Goal: Task Accomplishment & Management: Manage account settings

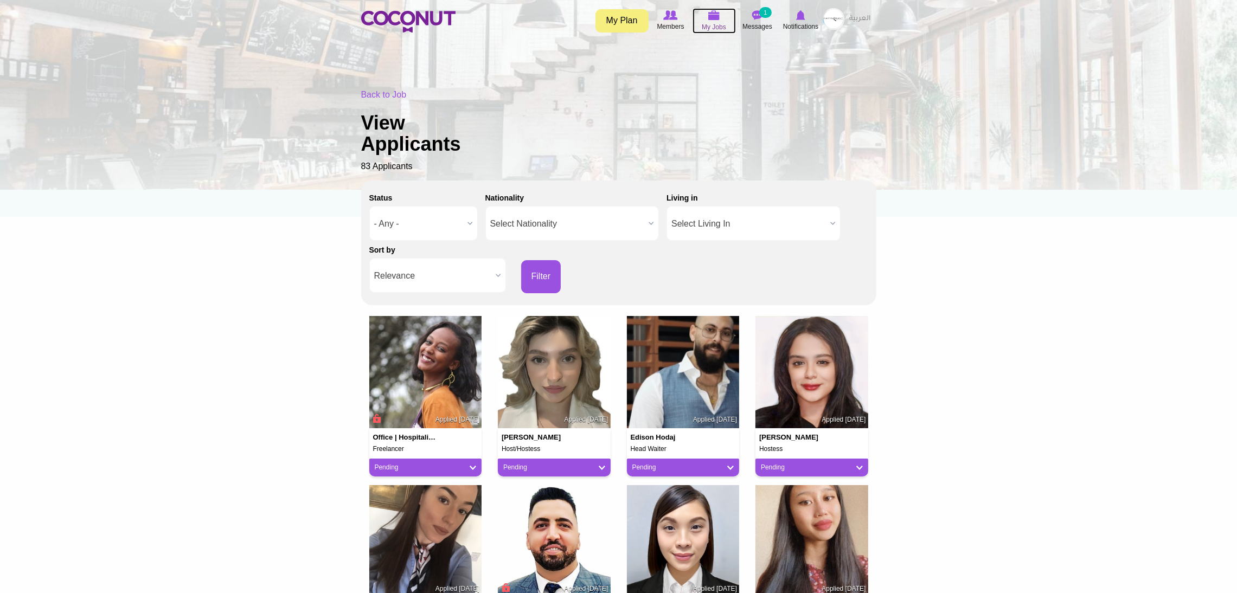
click at [708, 27] on span "My Jobs" at bounding box center [714, 27] width 24 height 11
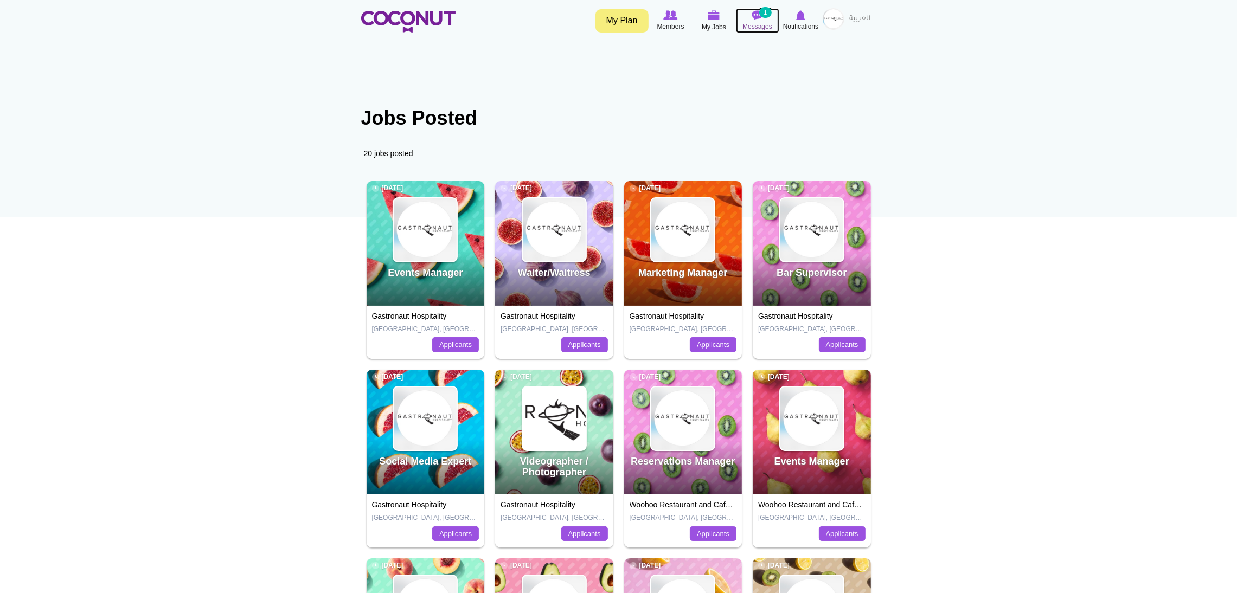
click at [769, 16] on small "1" at bounding box center [765, 12] width 12 height 11
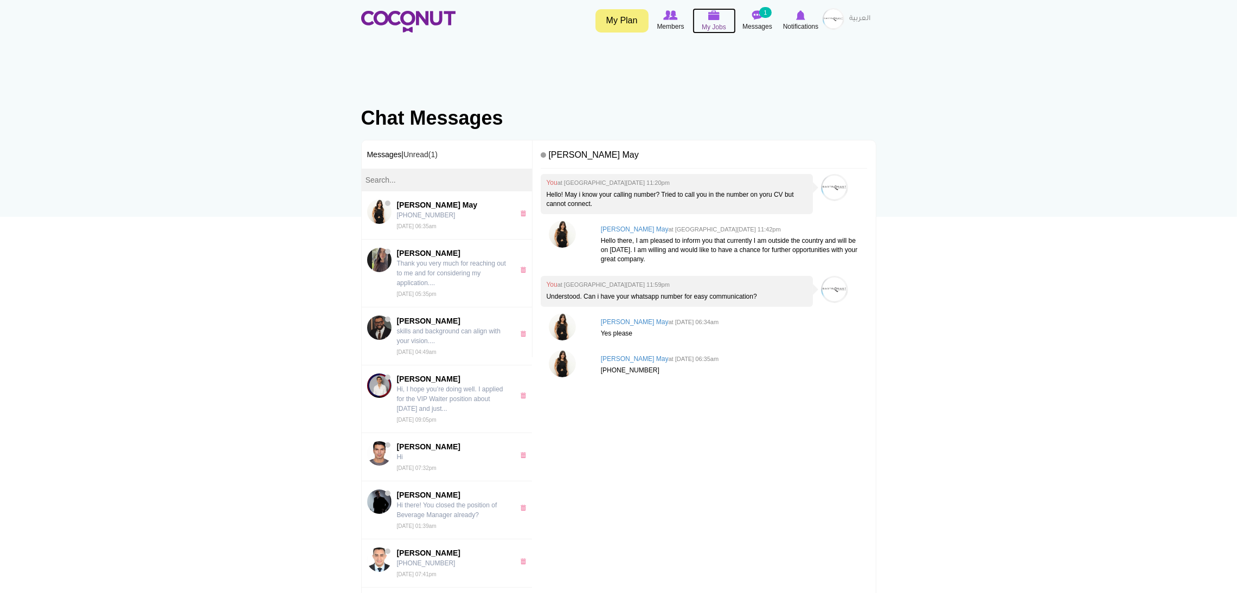
click at [722, 33] on link "My Jobs" at bounding box center [714, 20] width 43 height 25
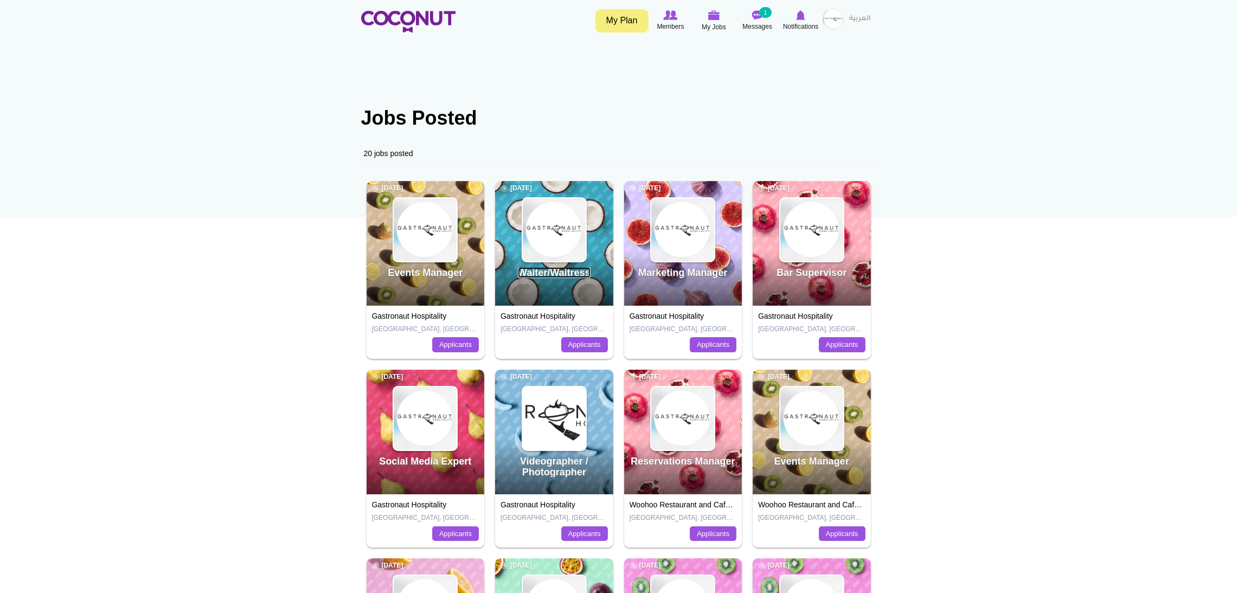
click at [532, 274] on link "Waiter/Waitress" at bounding box center [554, 272] width 73 height 11
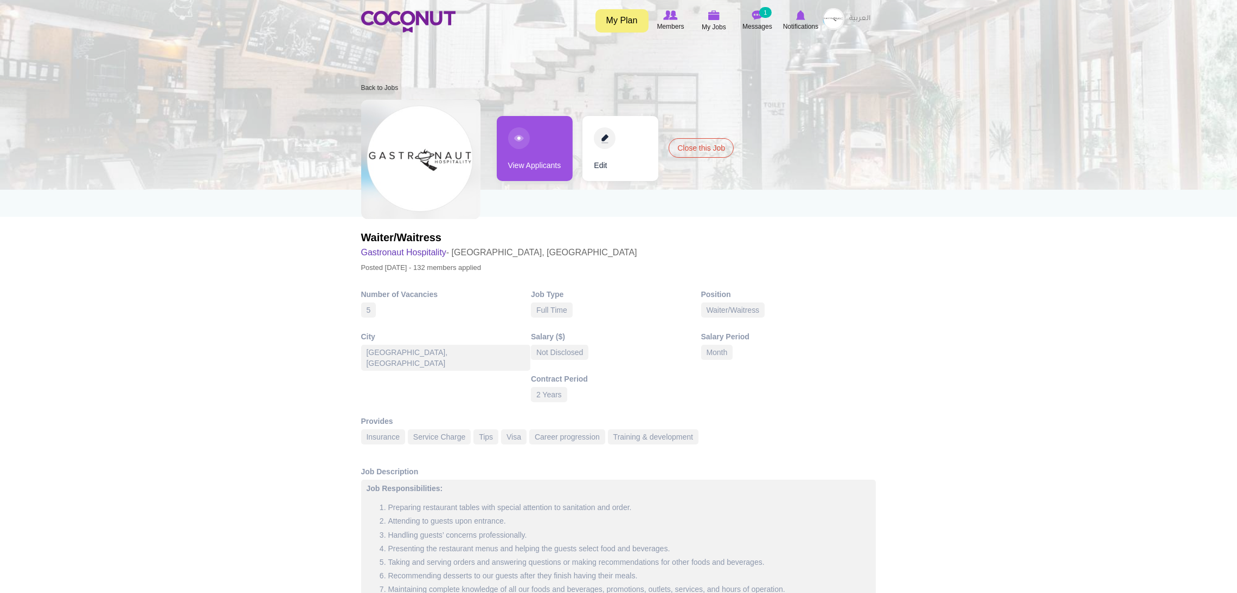
click at [531, 143] on link "View Applicants" at bounding box center [535, 148] width 76 height 65
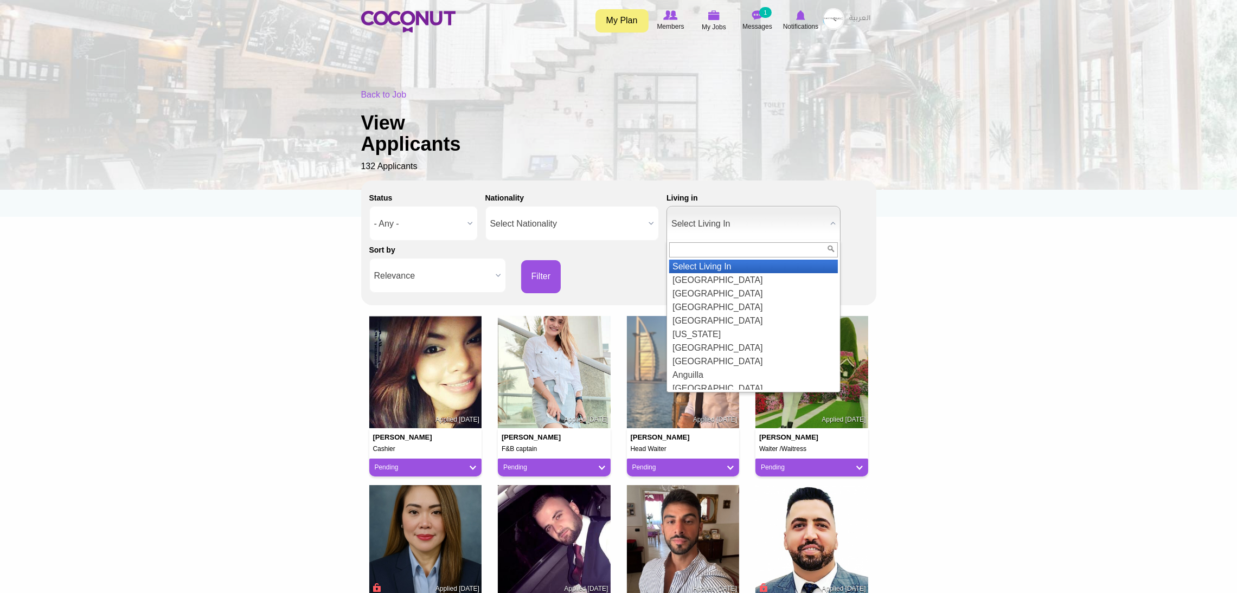
click at [717, 219] on span "Select Living In" at bounding box center [749, 224] width 155 height 35
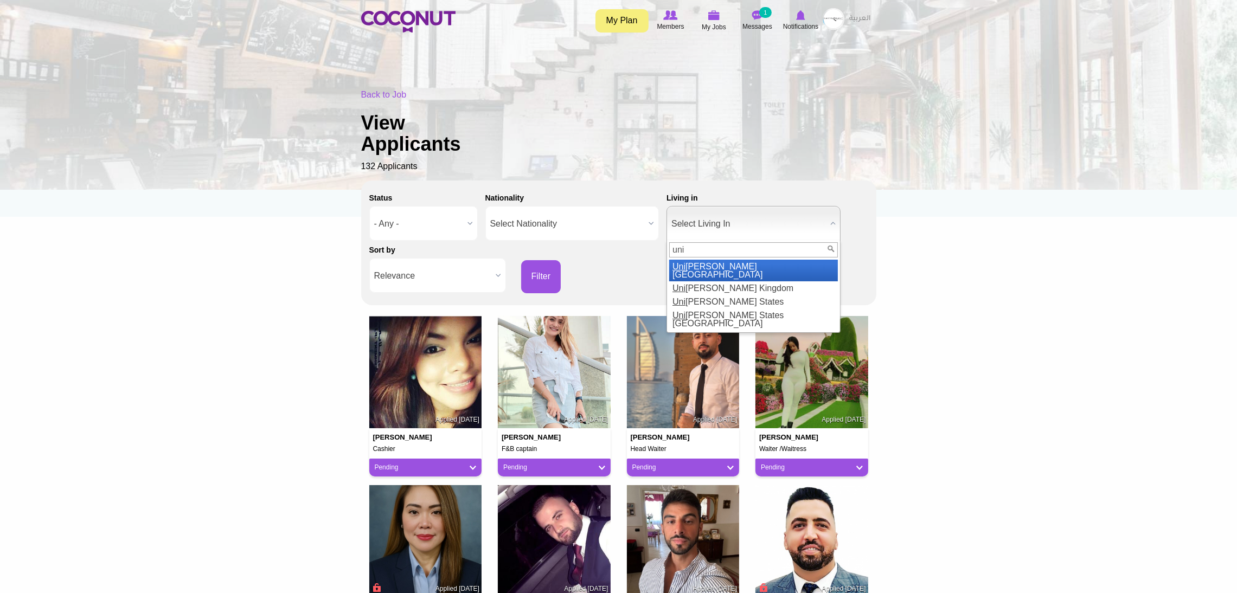
type input "uni"
click at [708, 262] on li "Uni ted Arab Emirates" at bounding box center [753, 271] width 169 height 22
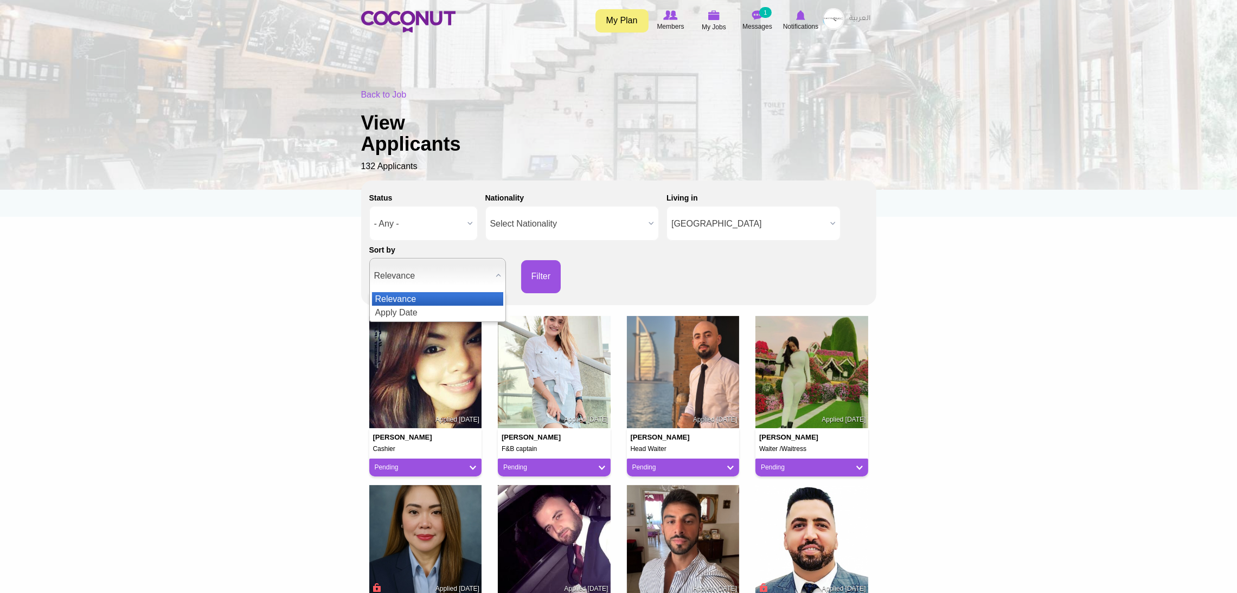
click at [468, 272] on span "Relevance" at bounding box center [432, 276] width 117 height 35
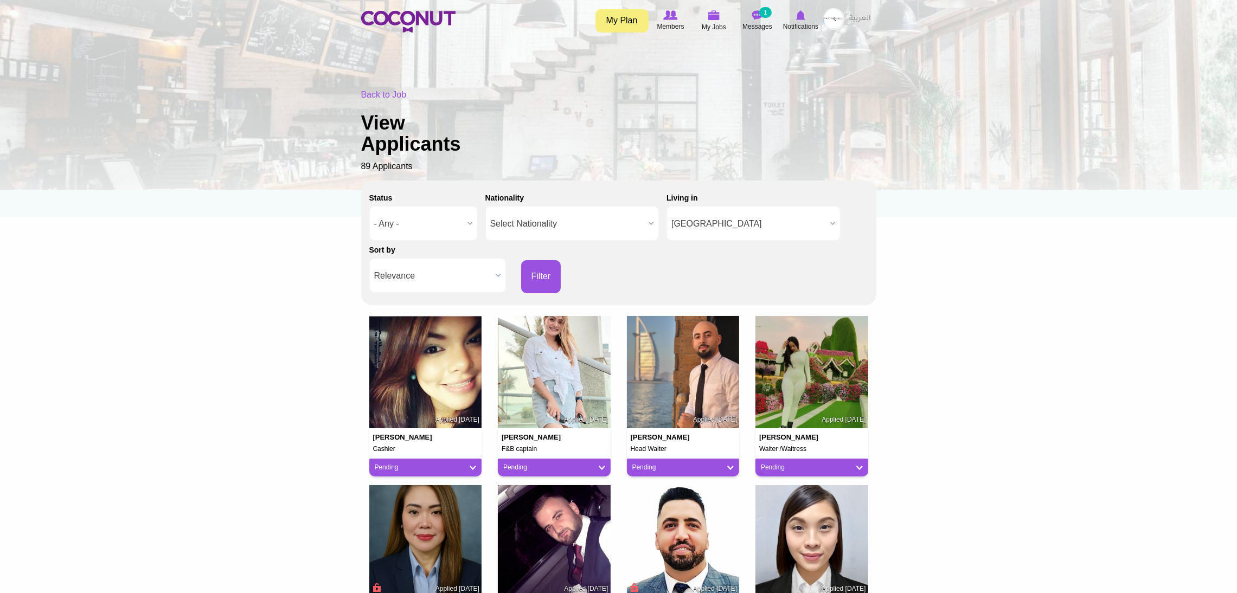
click at [461, 272] on span "Relevance" at bounding box center [432, 276] width 117 height 35
click at [452, 309] on li "Apply Date" at bounding box center [437, 313] width 131 height 14
click at [533, 267] on button "Filter" at bounding box center [541, 276] width 40 height 33
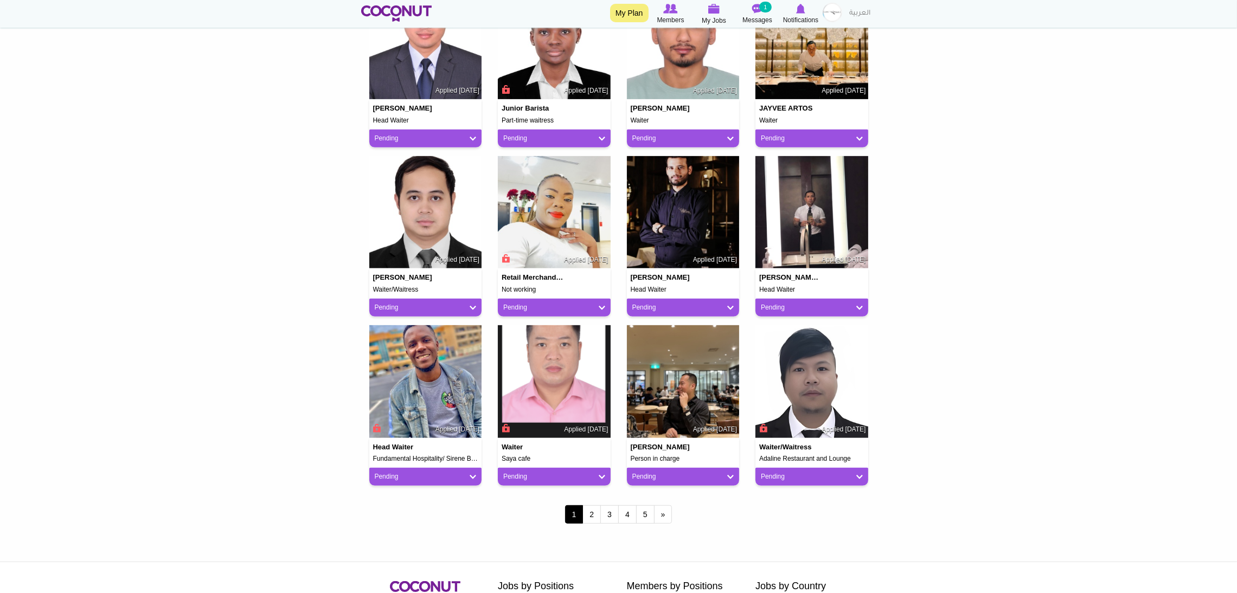
scroll to position [732, 0]
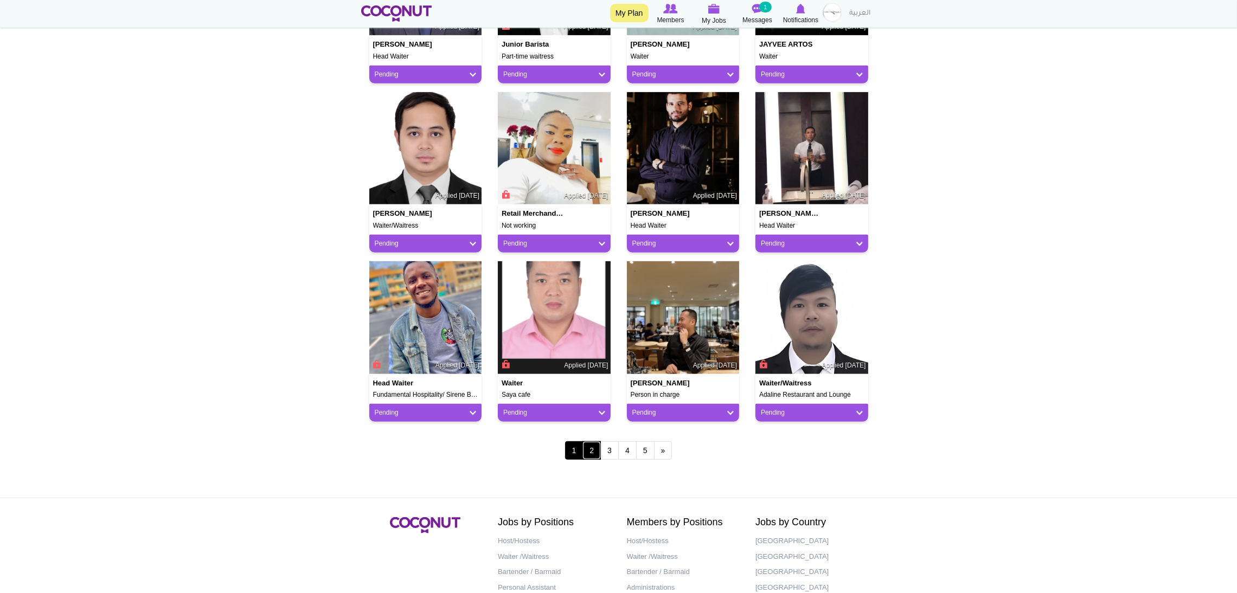
click at [589, 453] on link "2" at bounding box center [592, 451] width 18 height 18
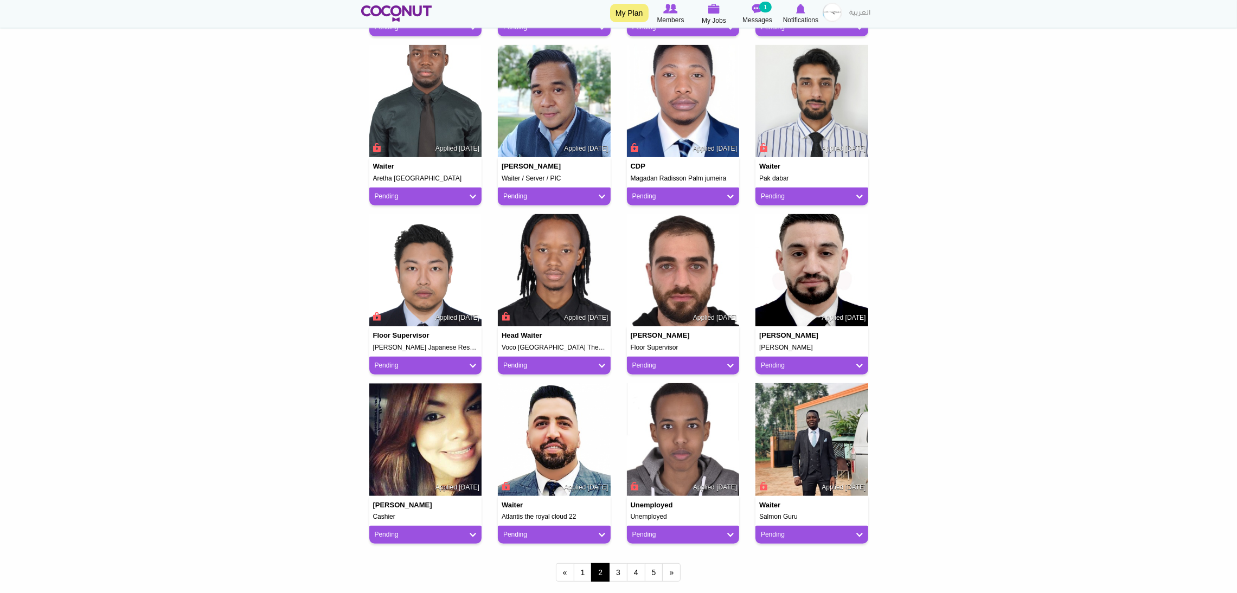
scroll to position [651, 0]
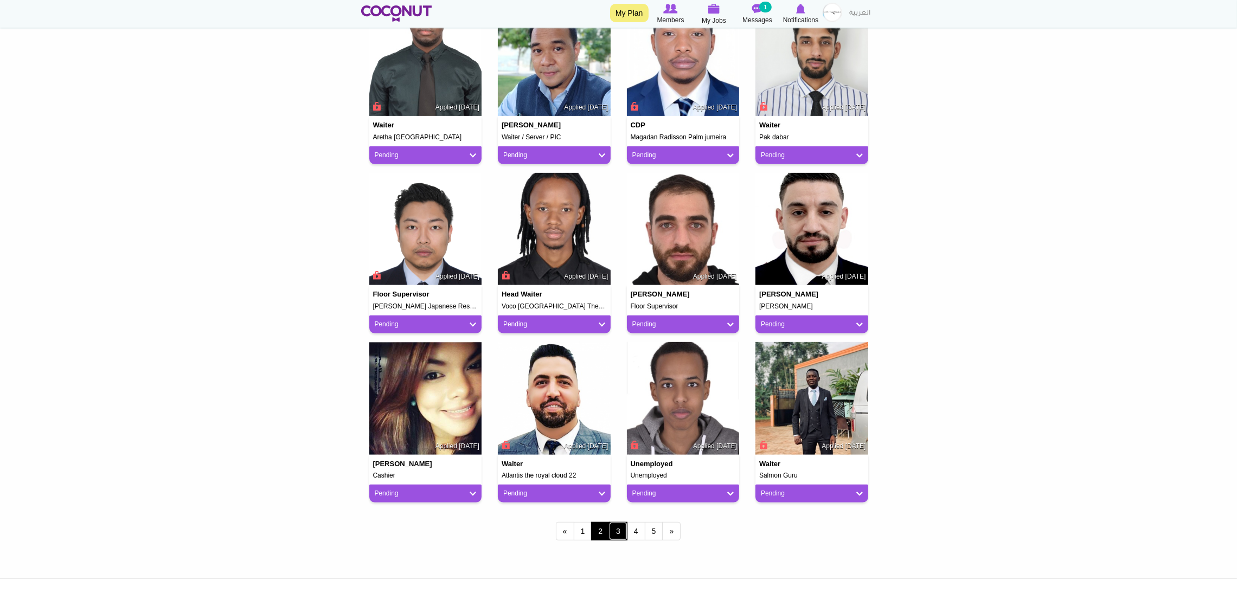
click at [619, 524] on link "3" at bounding box center [618, 531] width 18 height 18
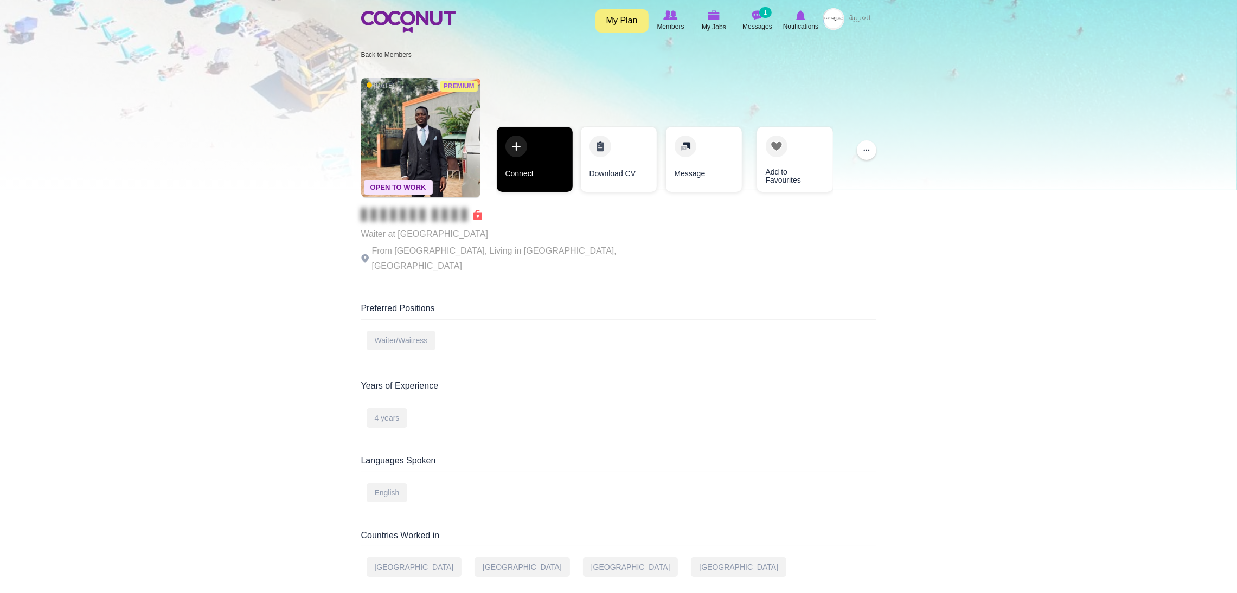
click at [529, 156] on link "Connect" at bounding box center [535, 159] width 76 height 65
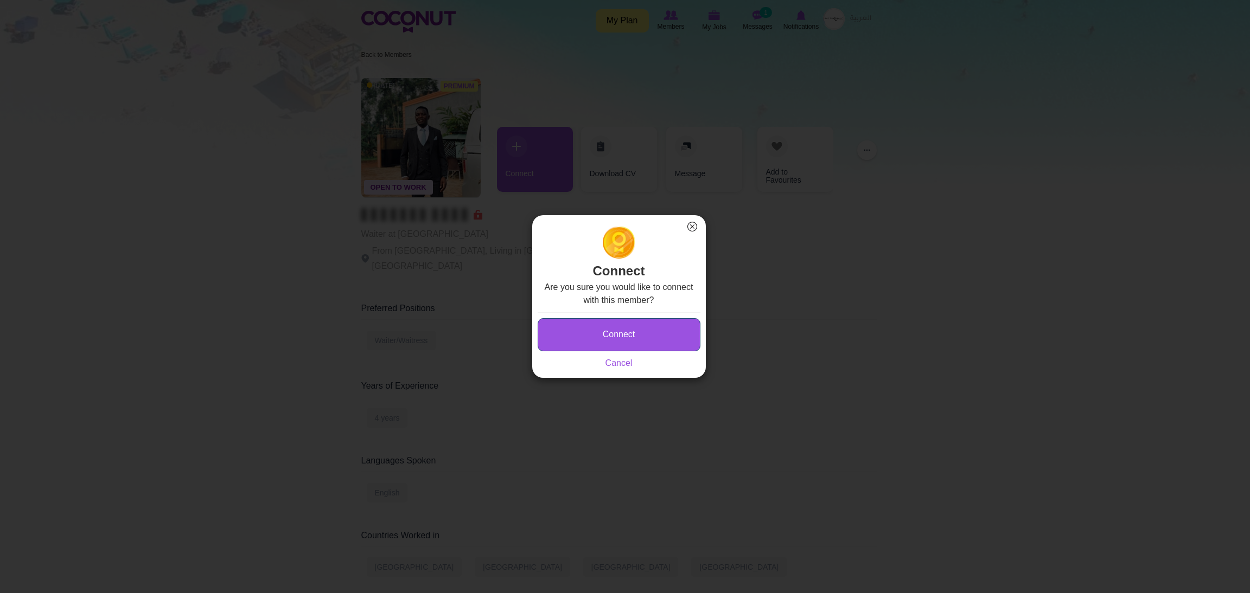
click at [593, 328] on button "Connect" at bounding box center [619, 334] width 163 height 33
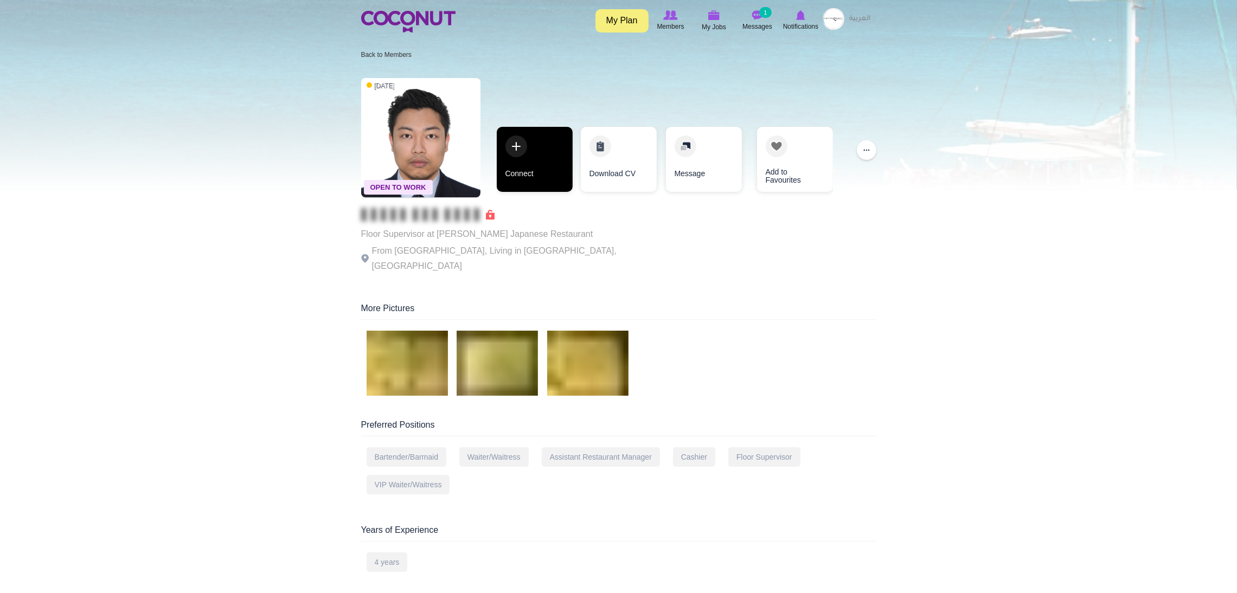
click at [551, 138] on link "Connect" at bounding box center [535, 159] width 76 height 65
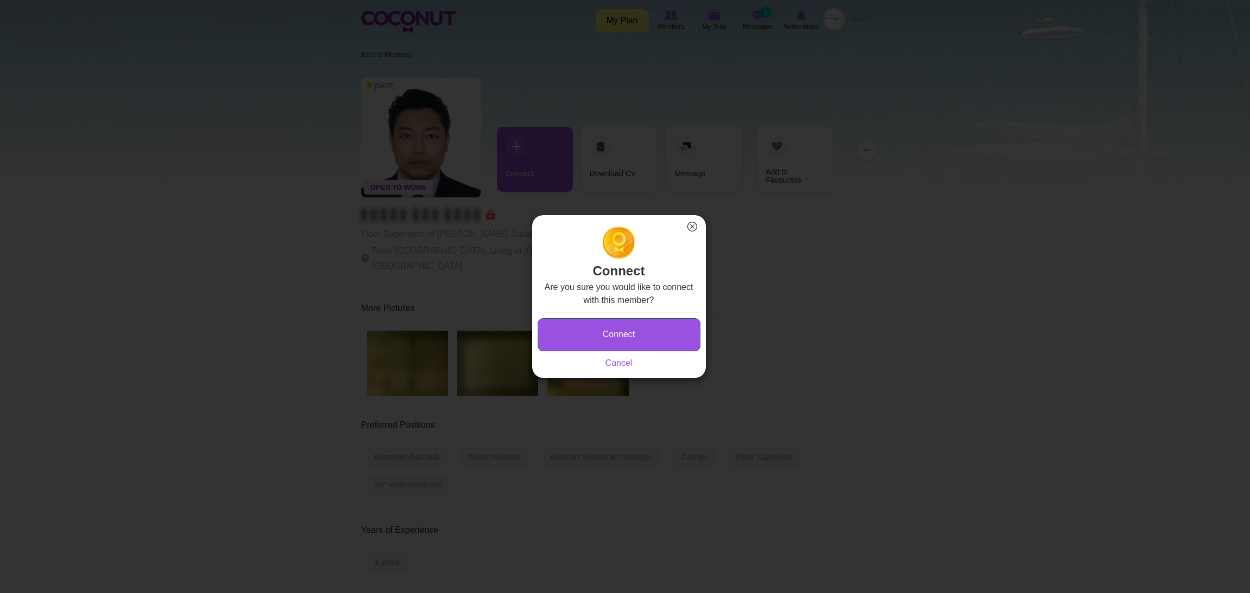
click at [564, 337] on button "Connect" at bounding box center [619, 334] width 163 height 33
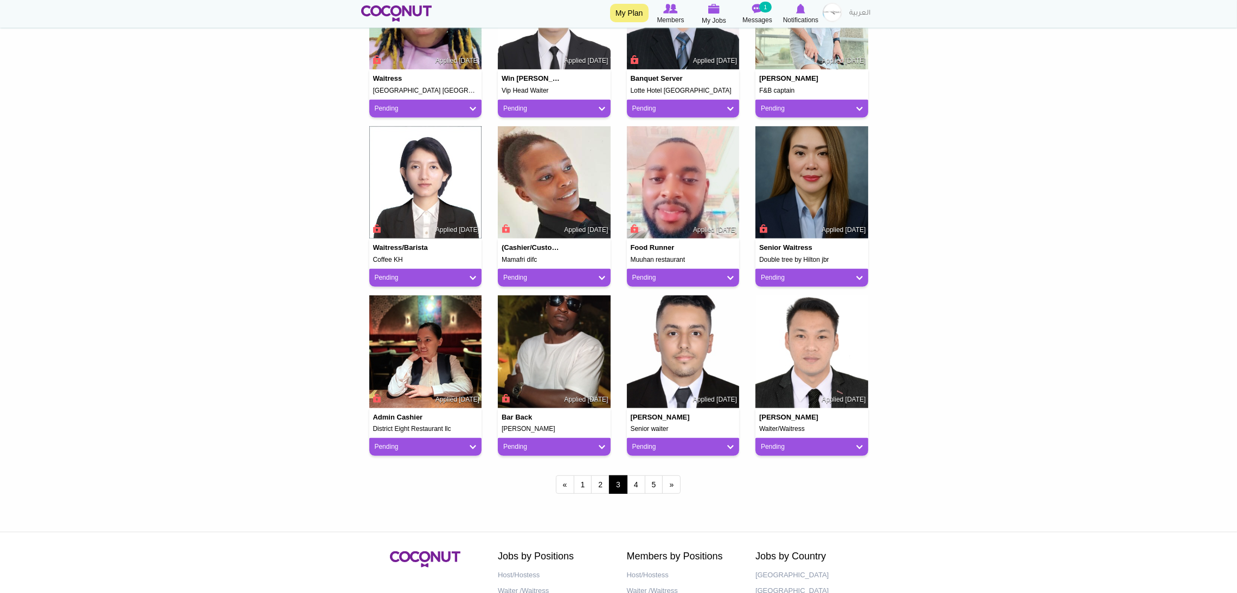
scroll to position [732, 0]
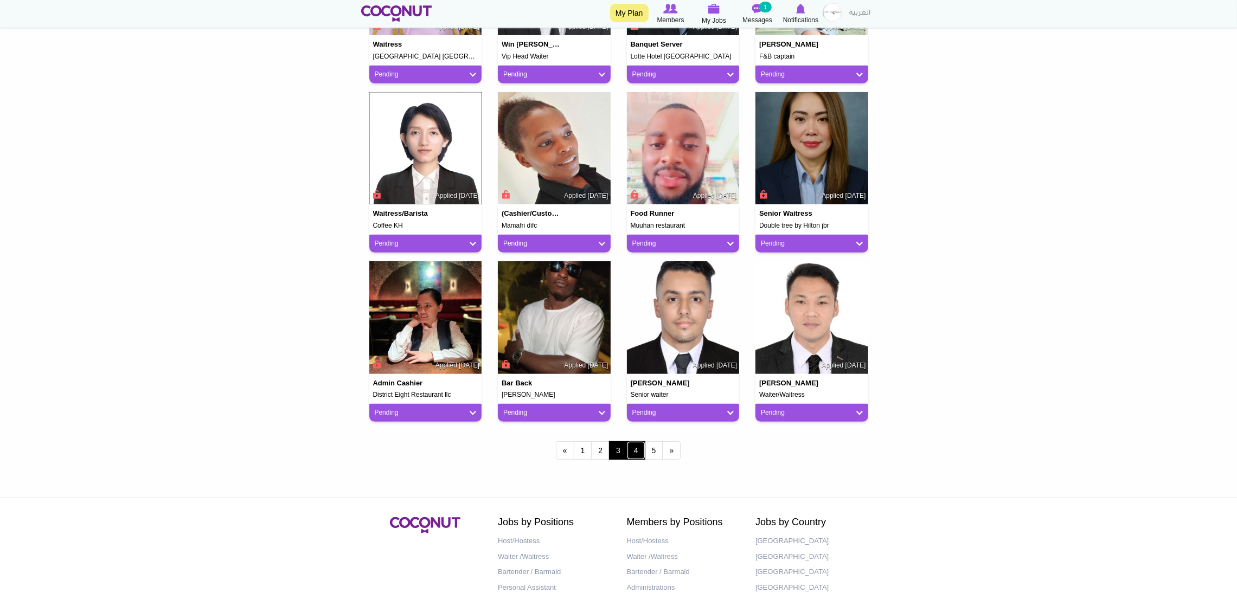
click at [640, 456] on link "4" at bounding box center [636, 451] width 18 height 18
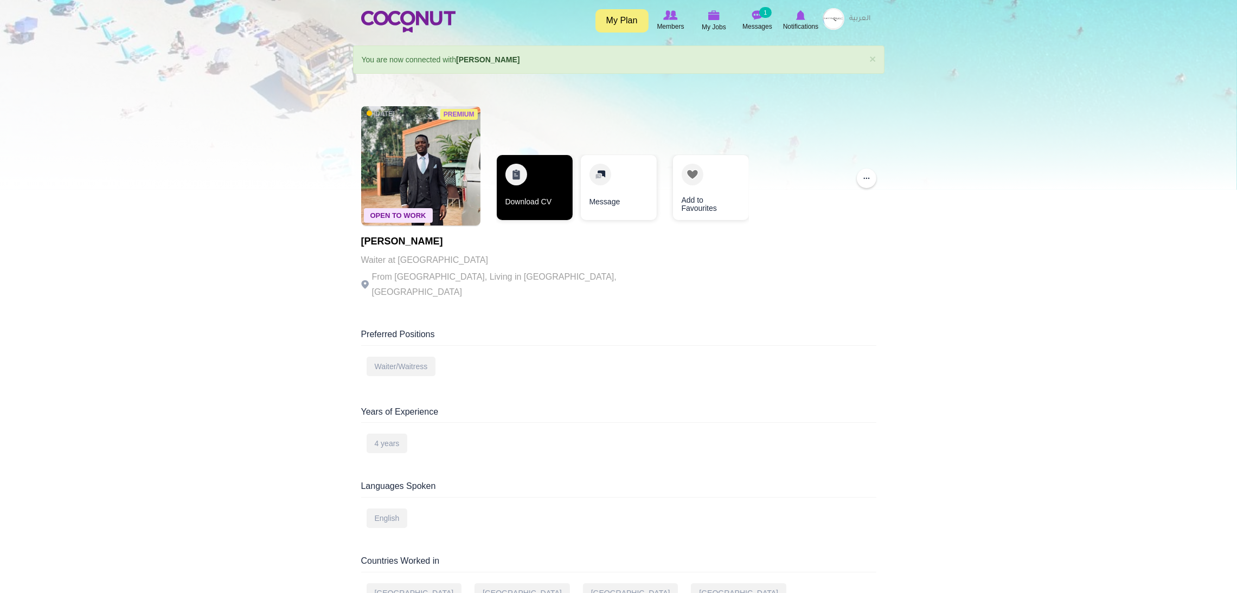
click at [539, 189] on link "Download CV" at bounding box center [535, 187] width 76 height 65
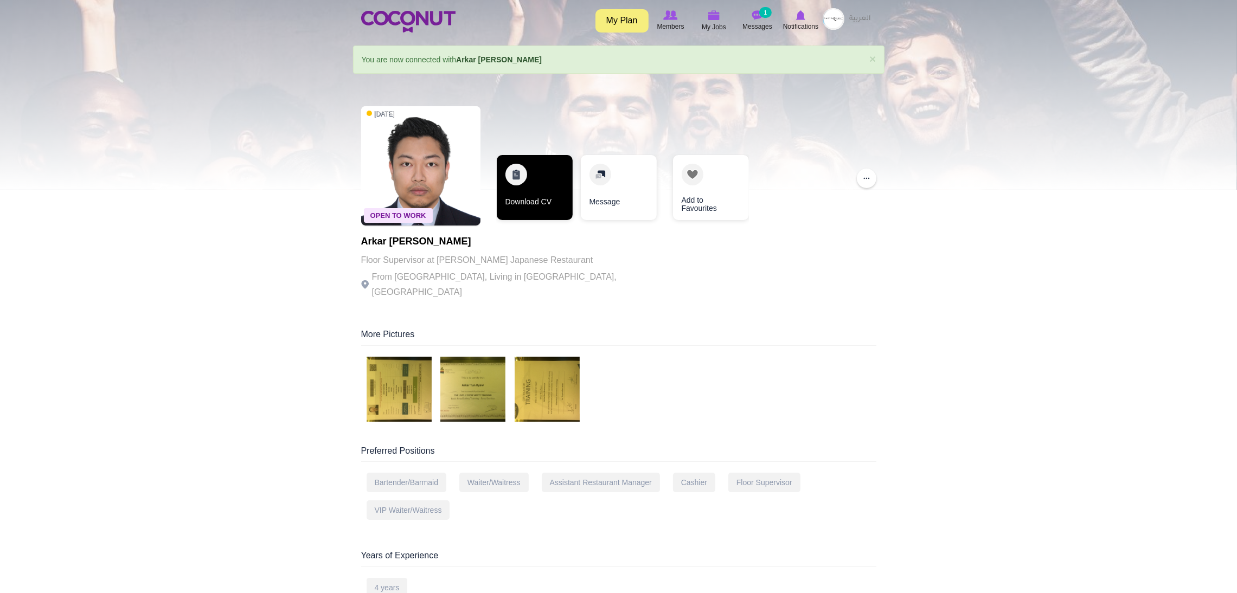
click at [519, 190] on link "Download CV" at bounding box center [535, 187] width 76 height 65
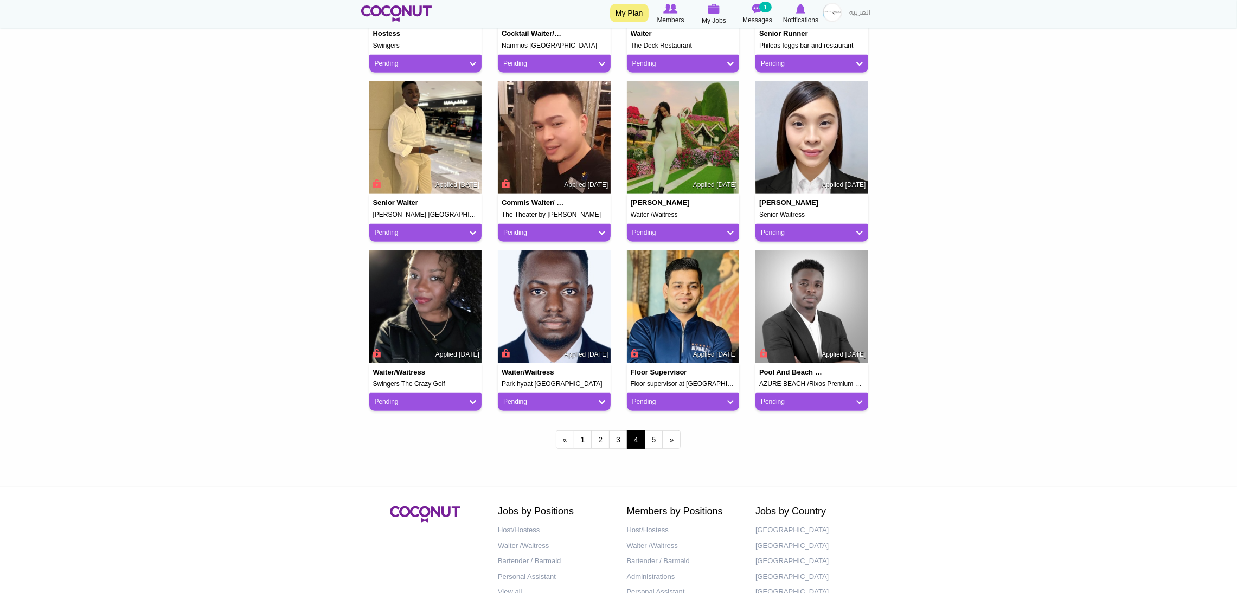
scroll to position [811, 0]
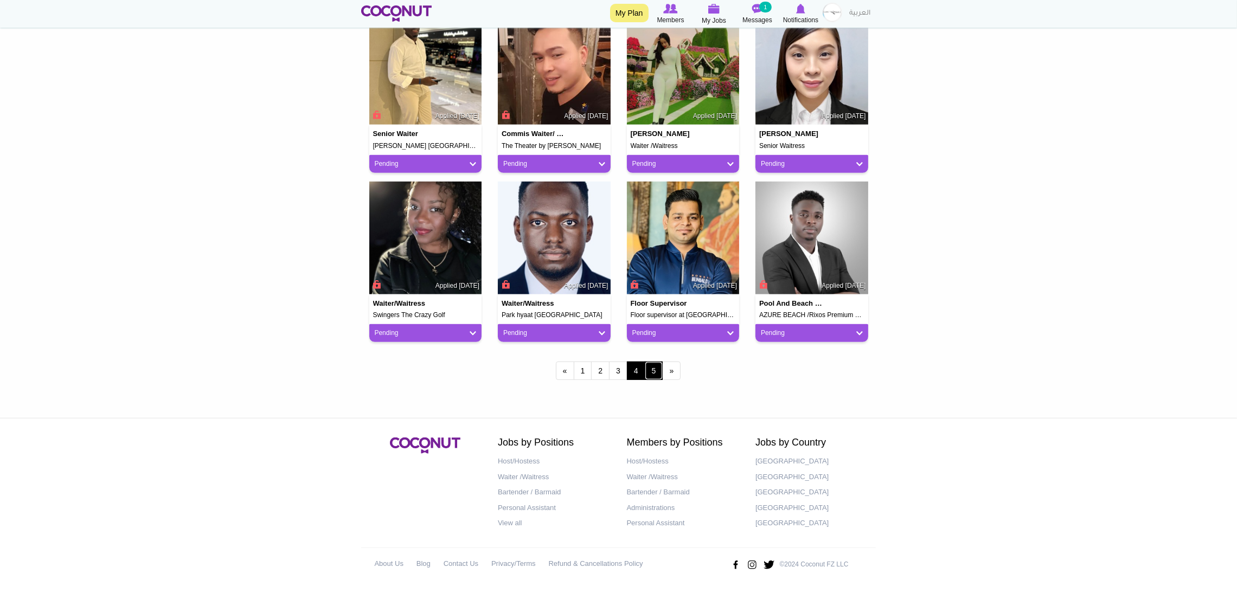
click at [647, 375] on link "5" at bounding box center [654, 371] width 18 height 18
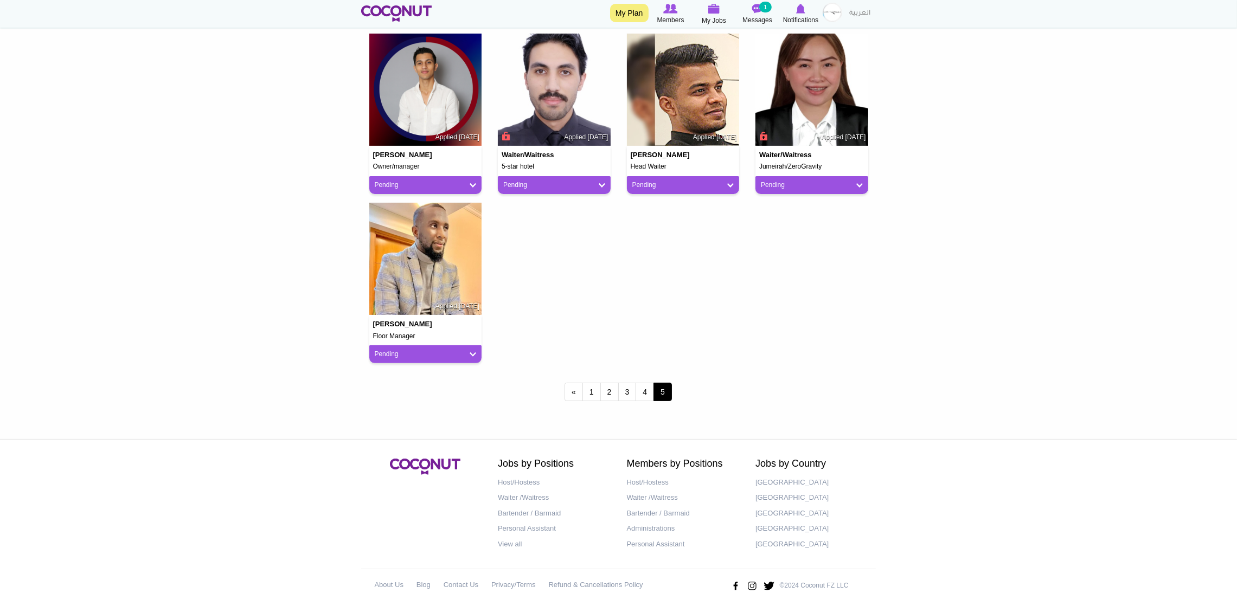
scroll to position [473, 0]
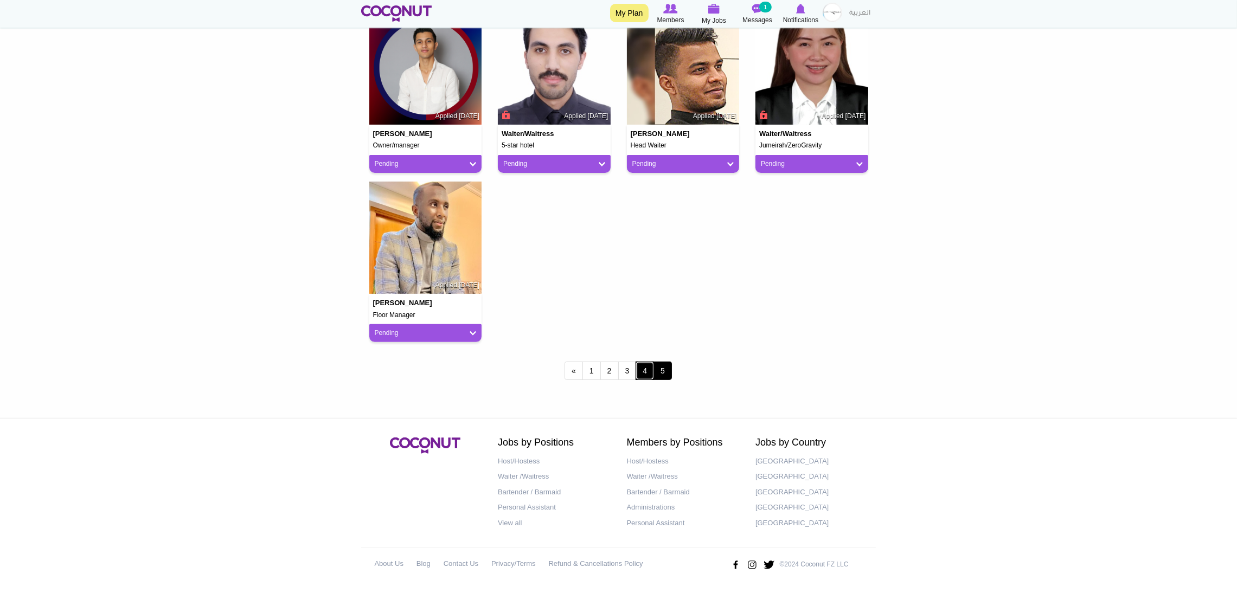
click at [642, 369] on link "4" at bounding box center [645, 371] width 18 height 18
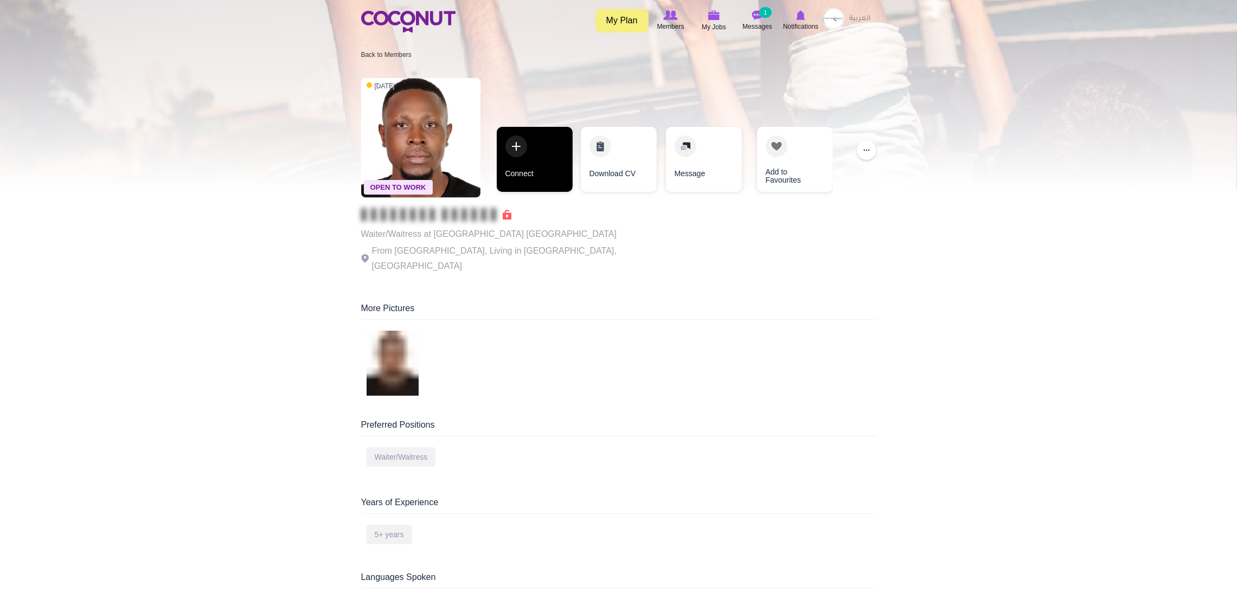
click at [532, 156] on link "Connect" at bounding box center [535, 159] width 76 height 65
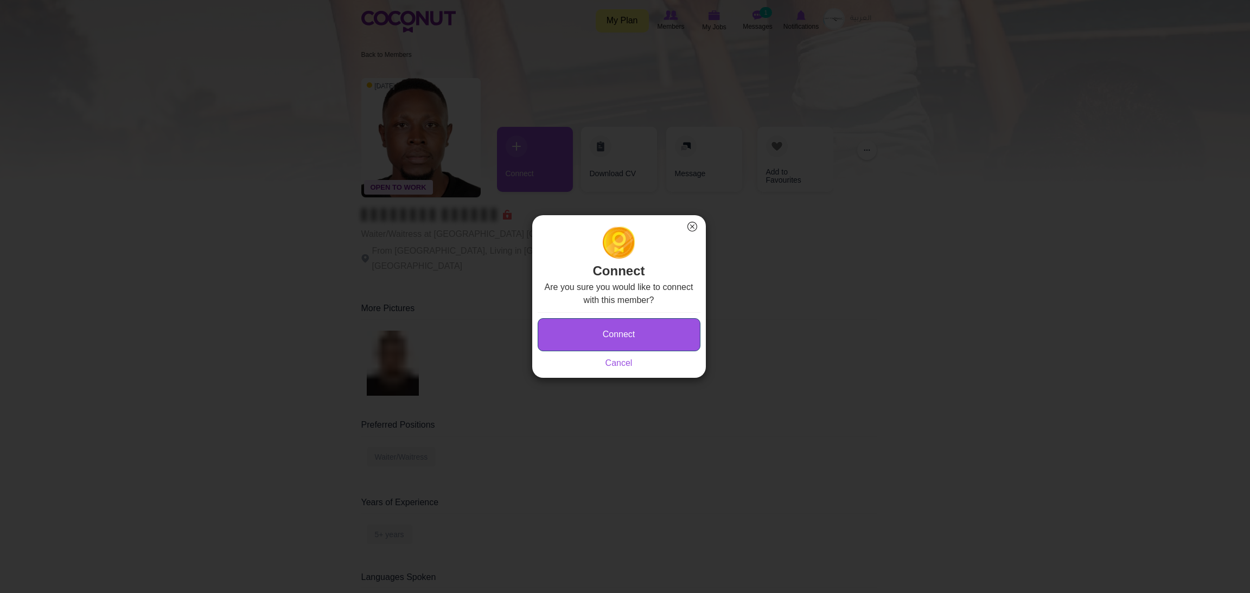
click at [658, 333] on button "Connect" at bounding box center [619, 334] width 163 height 33
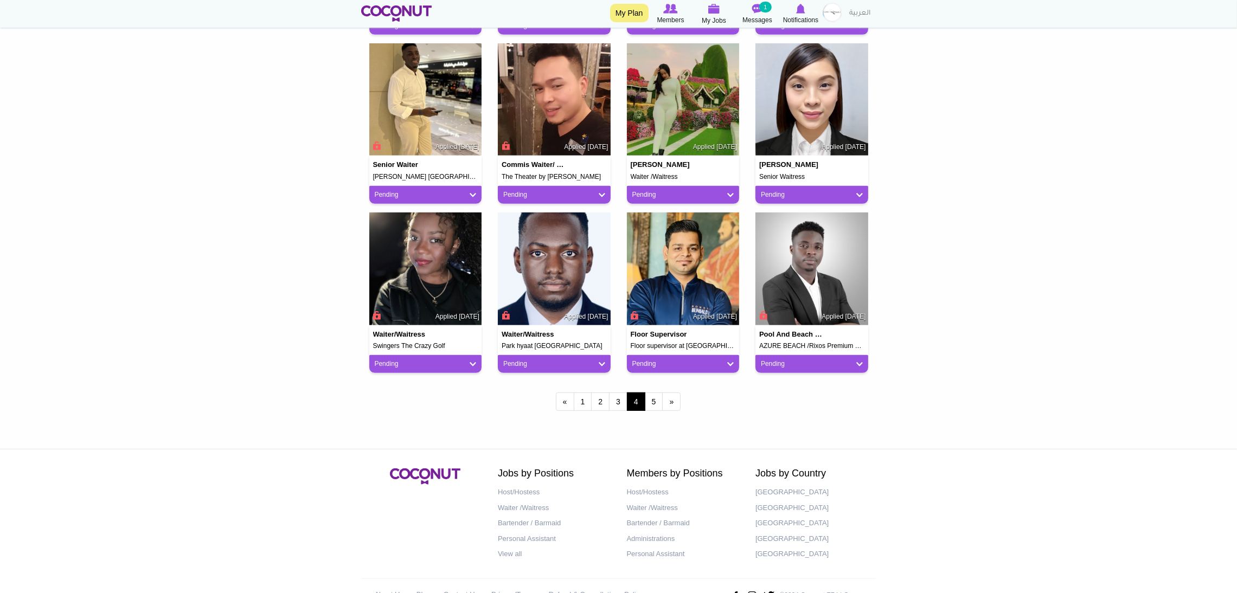
scroll to position [811, 0]
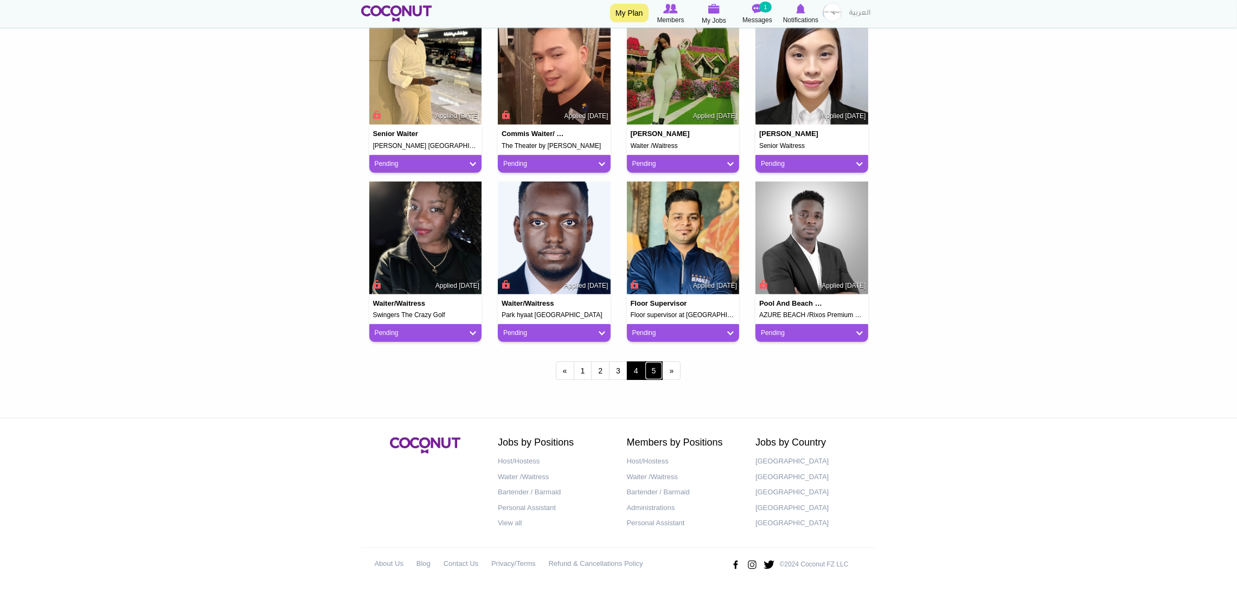
click at [659, 373] on link "5" at bounding box center [654, 371] width 18 height 18
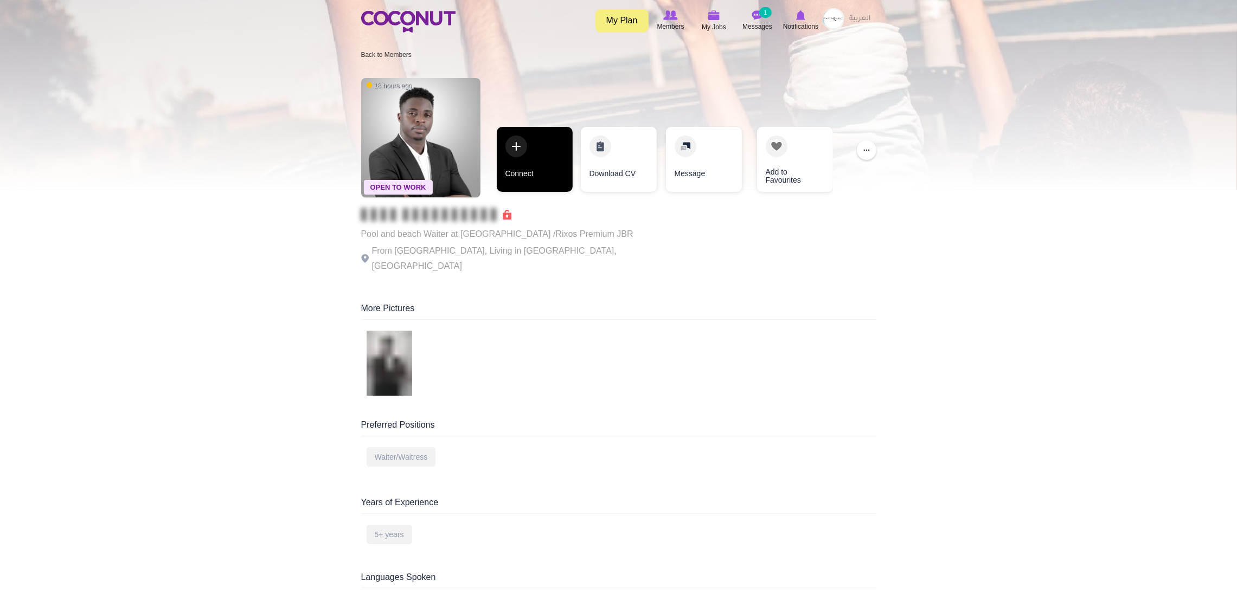
click at [539, 165] on link "Connect" at bounding box center [535, 159] width 76 height 65
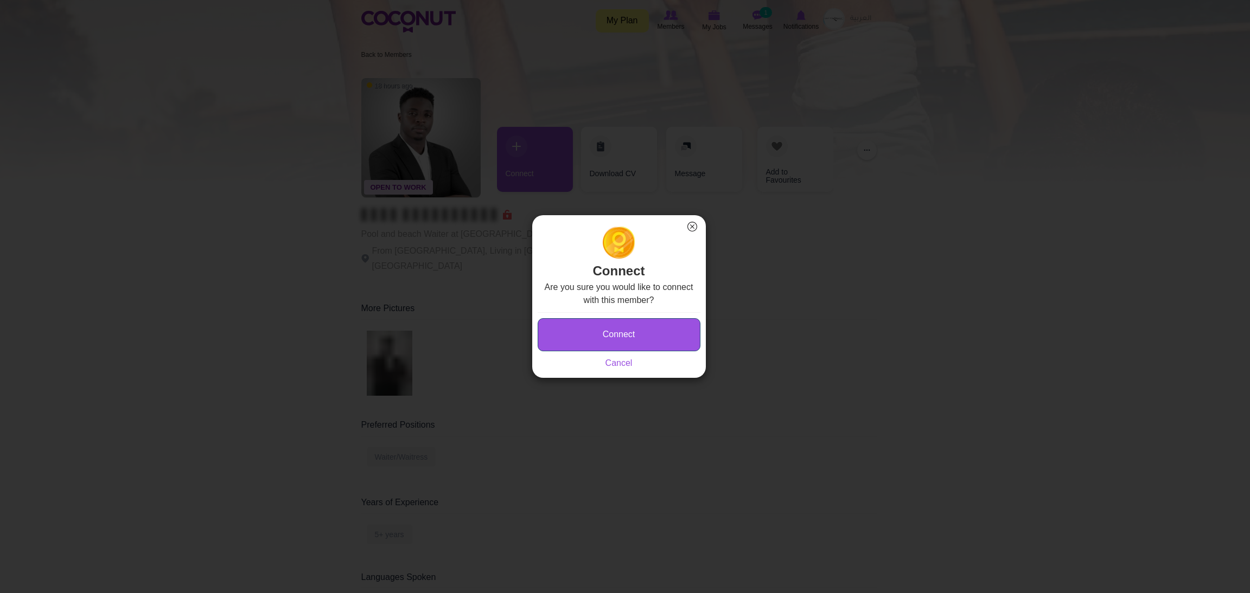
click at [614, 330] on button "Connect" at bounding box center [619, 334] width 163 height 33
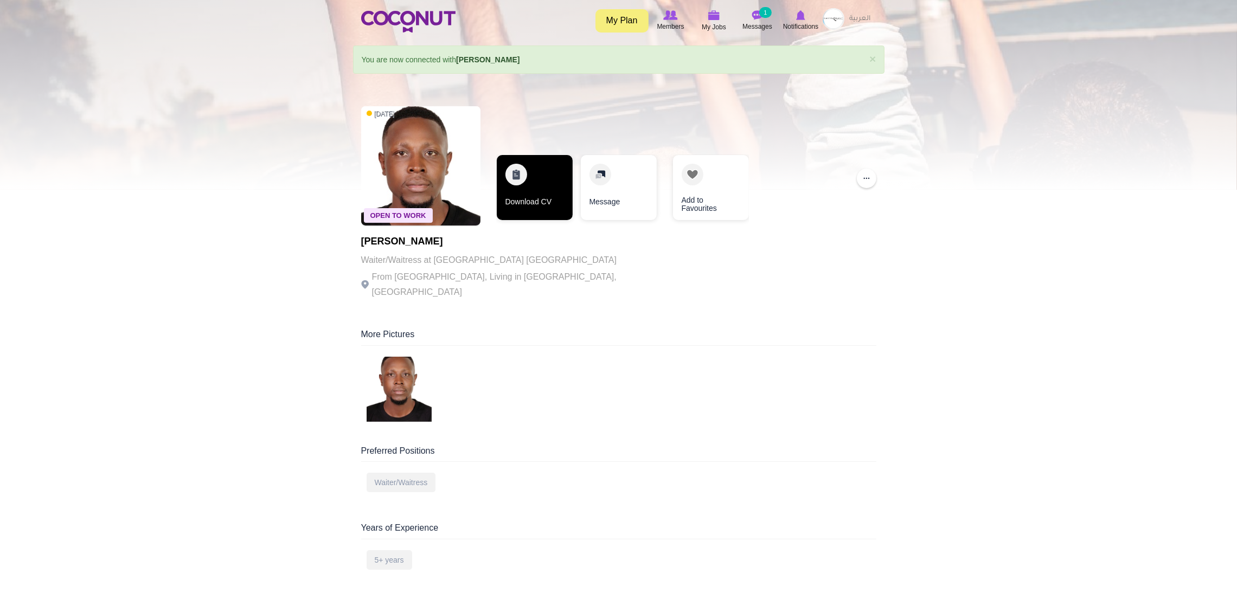
click at [554, 185] on link "Download CV" at bounding box center [535, 187] width 76 height 65
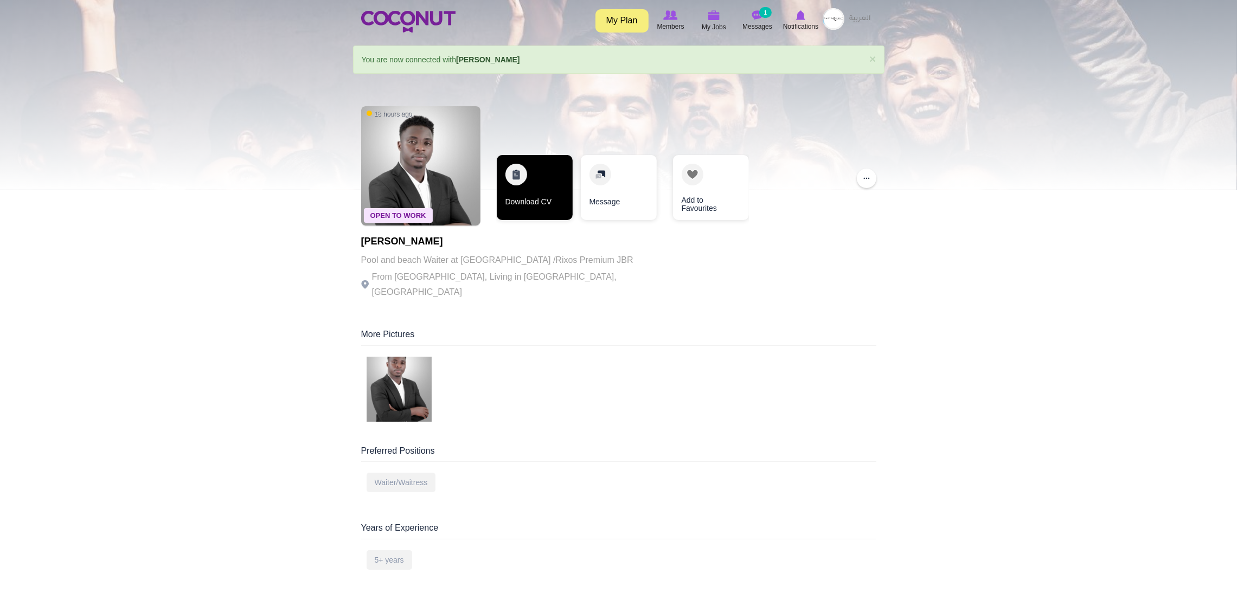
click at [543, 166] on link "Download CV" at bounding box center [535, 187] width 76 height 65
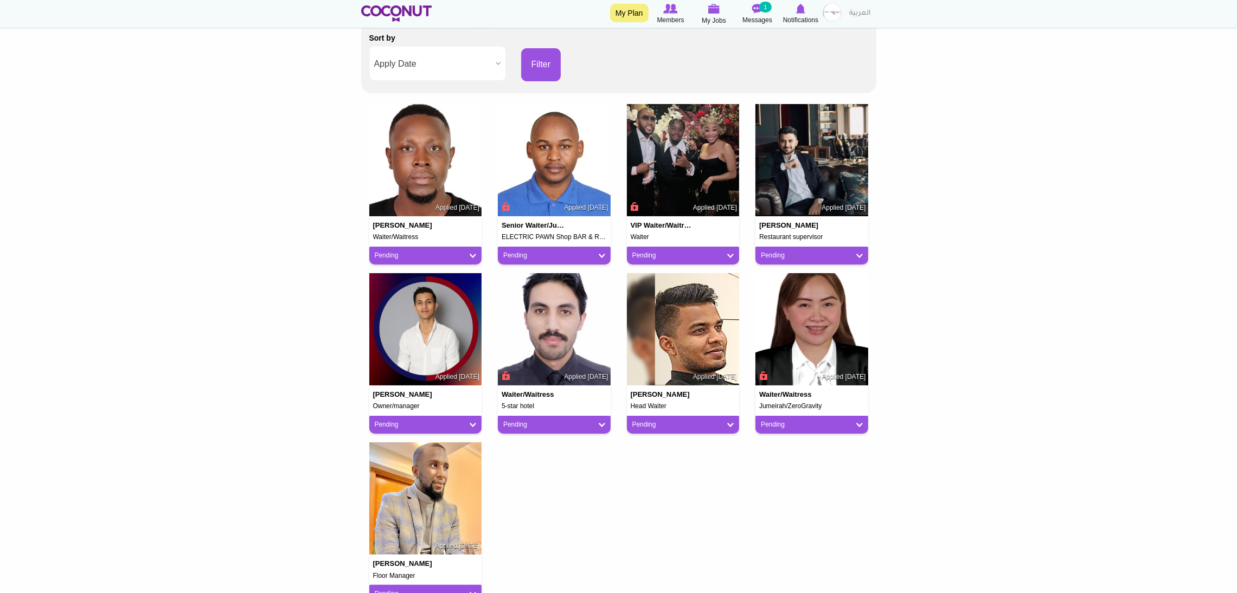
scroll to position [81, 0]
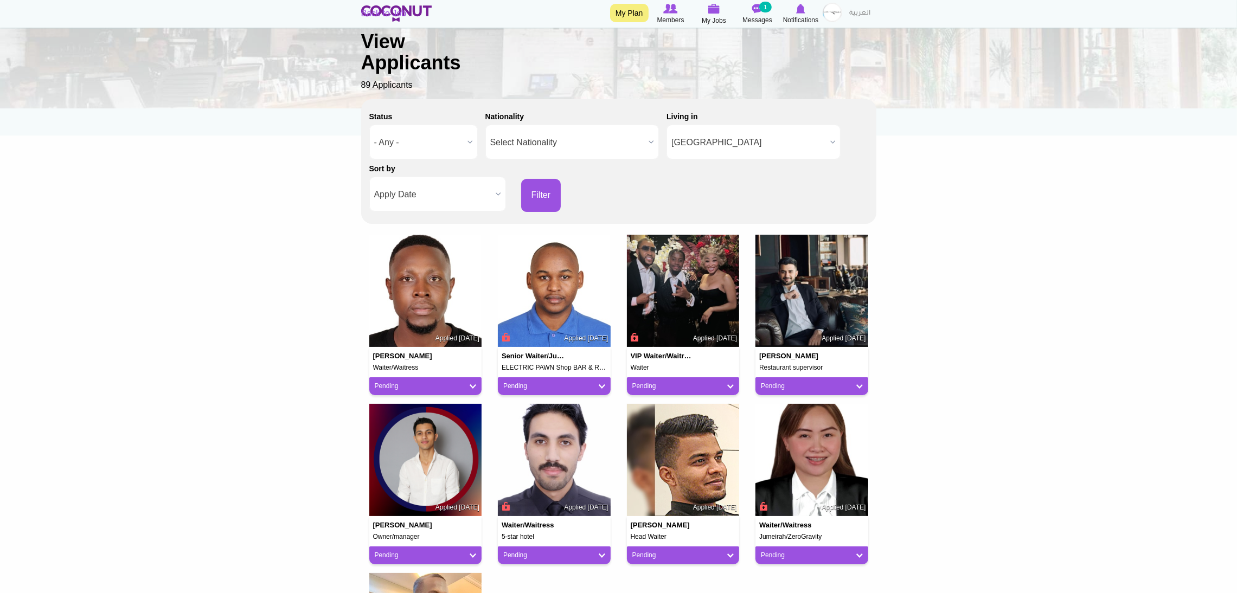
click at [718, 17] on div "Back to Job View Applicants 89 Applicants" at bounding box center [618, 50] width 515 height 84
click at [714, 6] on img at bounding box center [714, 9] width 12 height 10
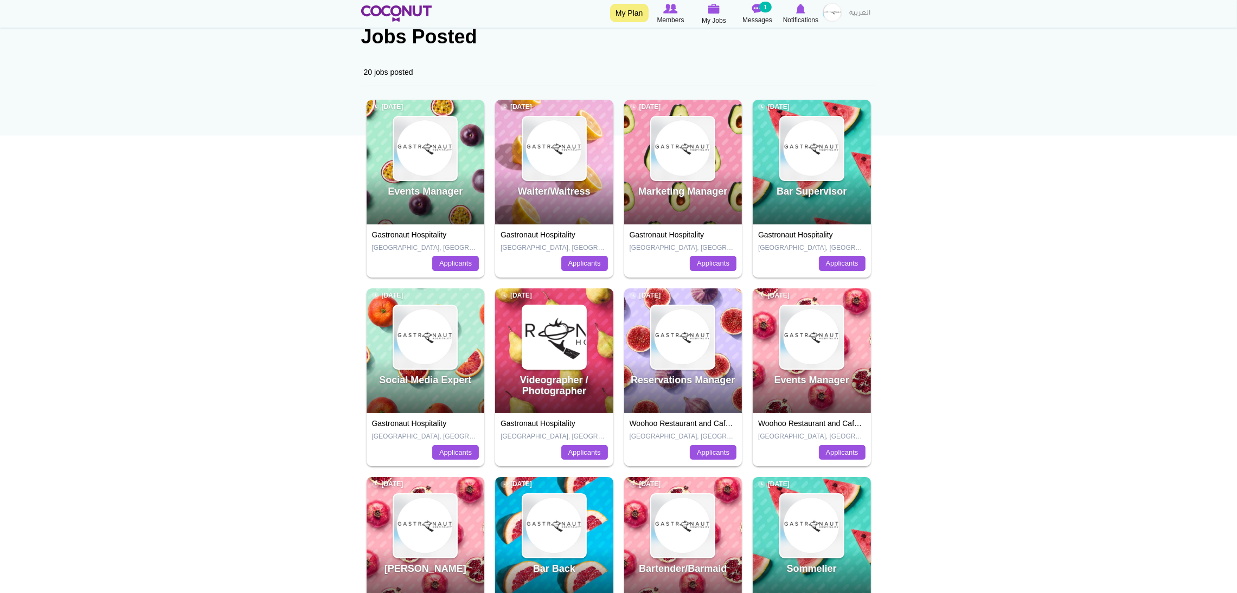
scroll to position [163, 0]
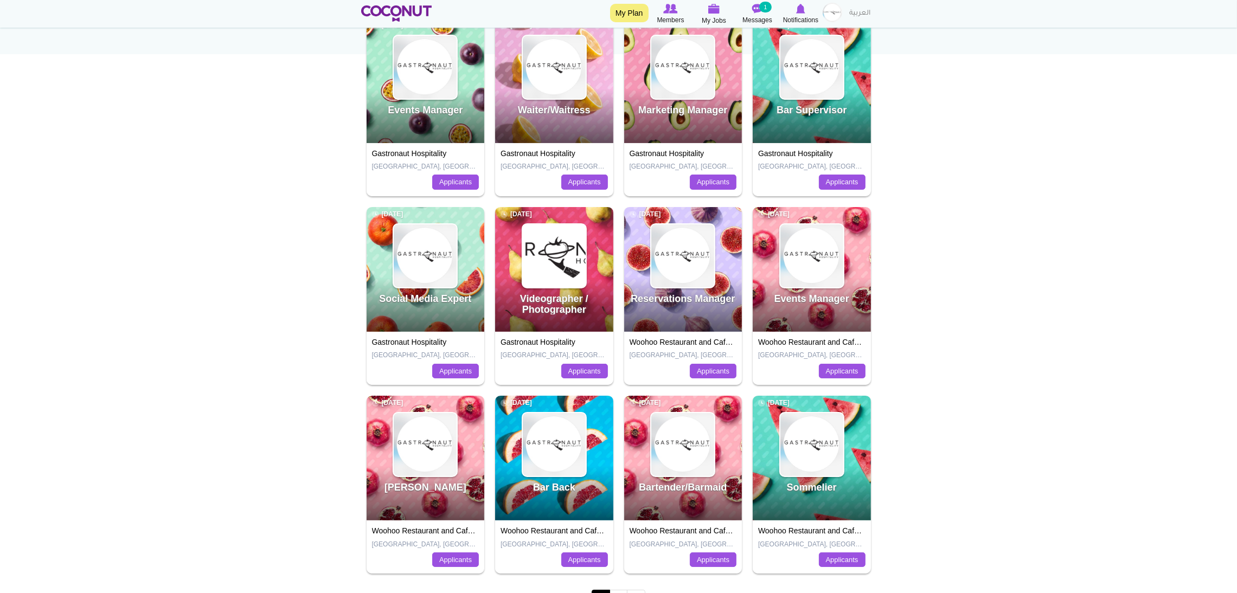
drag, startPoint x: 806, startPoint y: 291, endPoint x: 1059, endPoint y: 95, distance: 320.6
click at [1059, 95] on body "Toggle navigation My Plan Members My Jobs Post a Job Messages 1 Notifications M…" at bounding box center [618, 329] width 1237 height 985
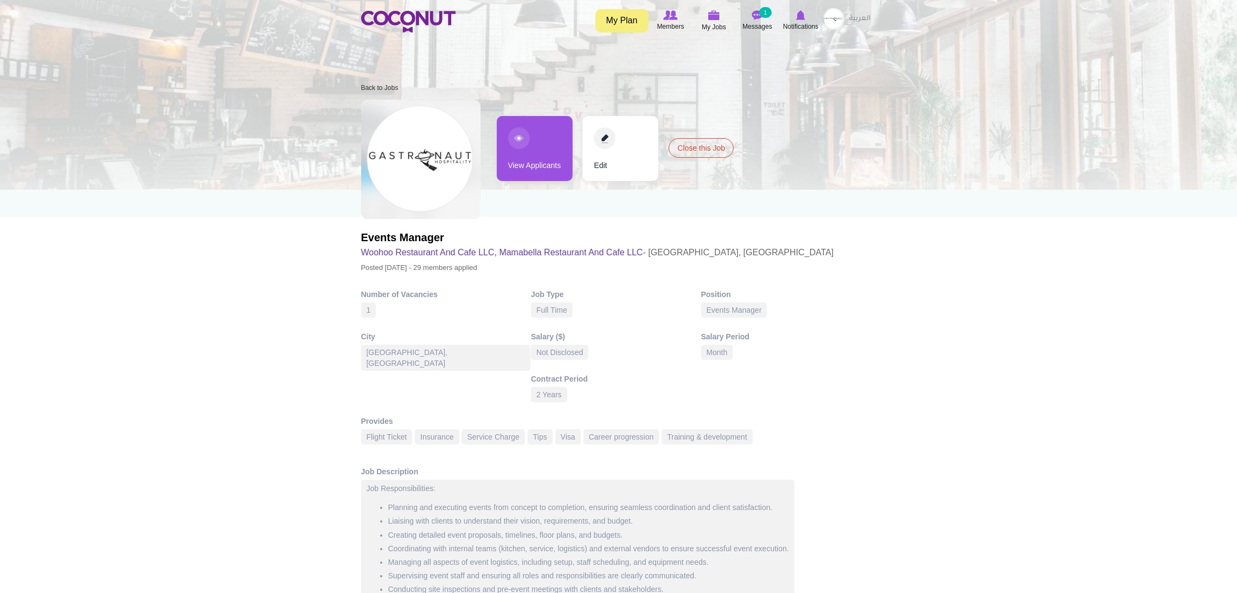
click at [532, 157] on link "View Applicants" at bounding box center [535, 148] width 76 height 65
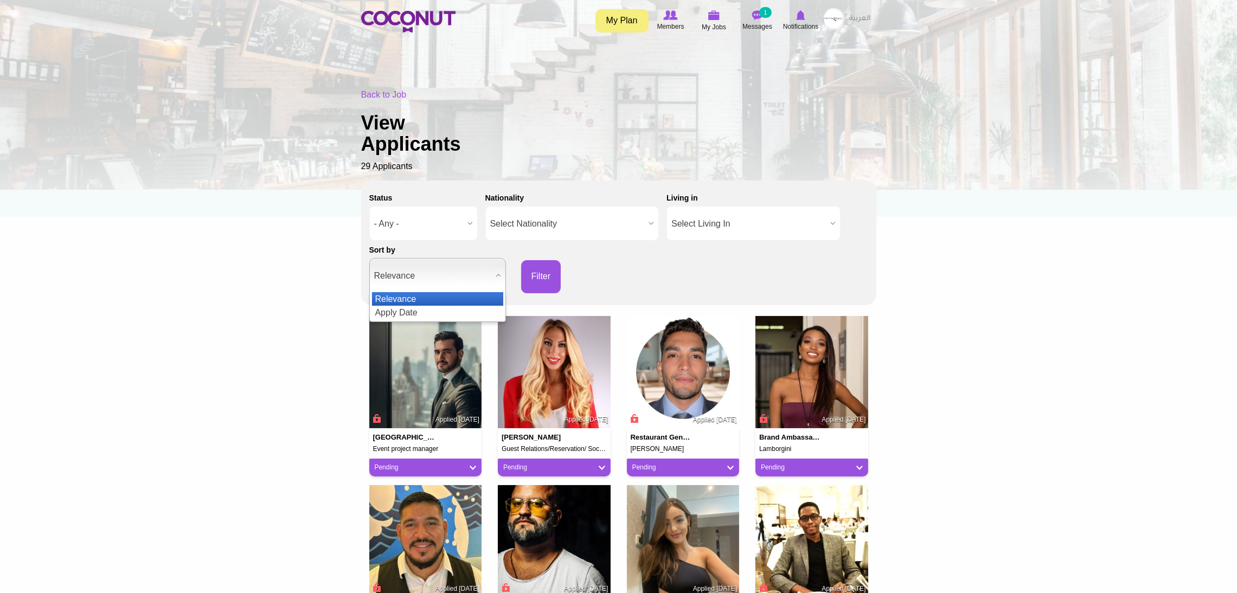
click at [457, 269] on span "Relevance" at bounding box center [432, 276] width 117 height 35
click at [474, 310] on li "Apply Date" at bounding box center [437, 313] width 131 height 14
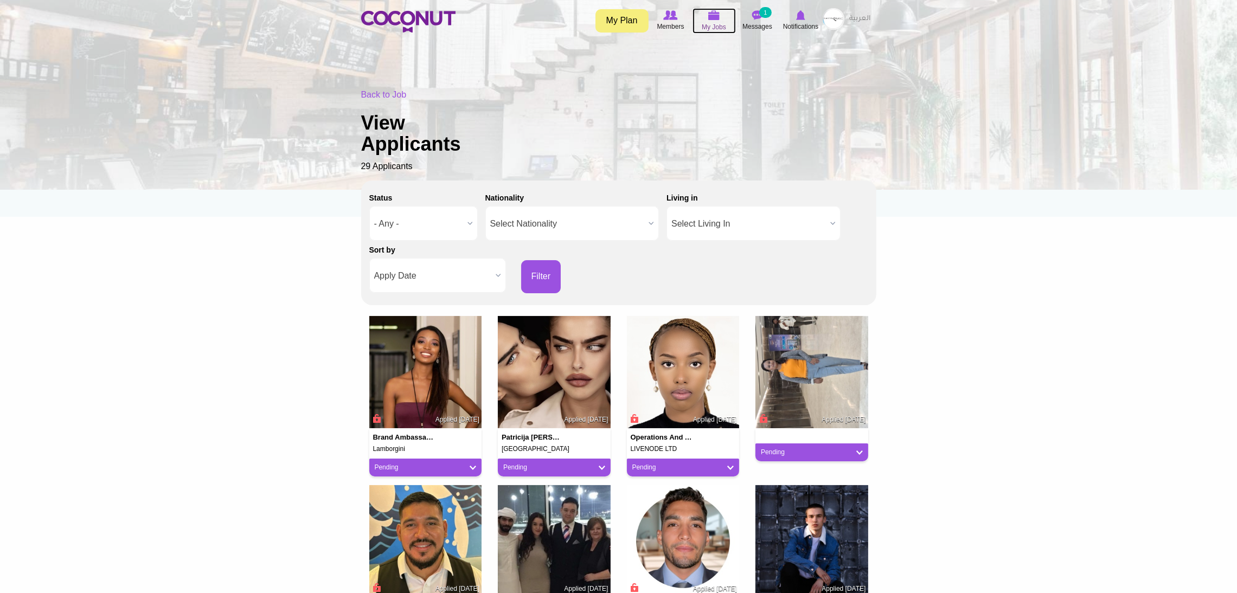
click at [712, 20] on icon at bounding box center [714, 15] width 41 height 12
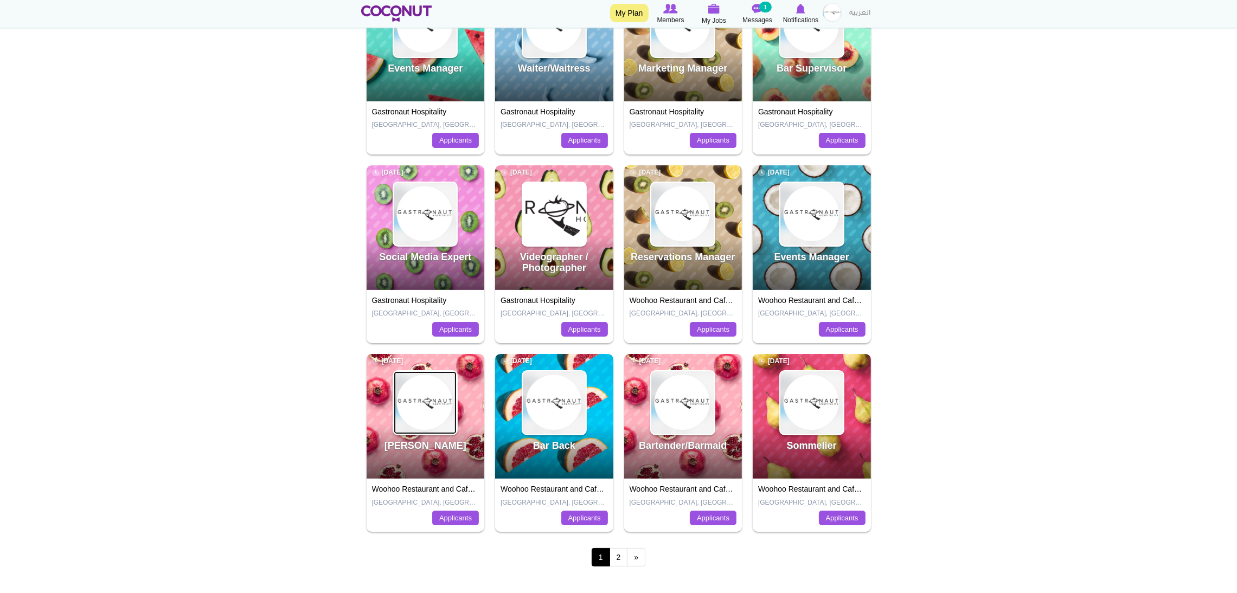
scroll to position [244, 0]
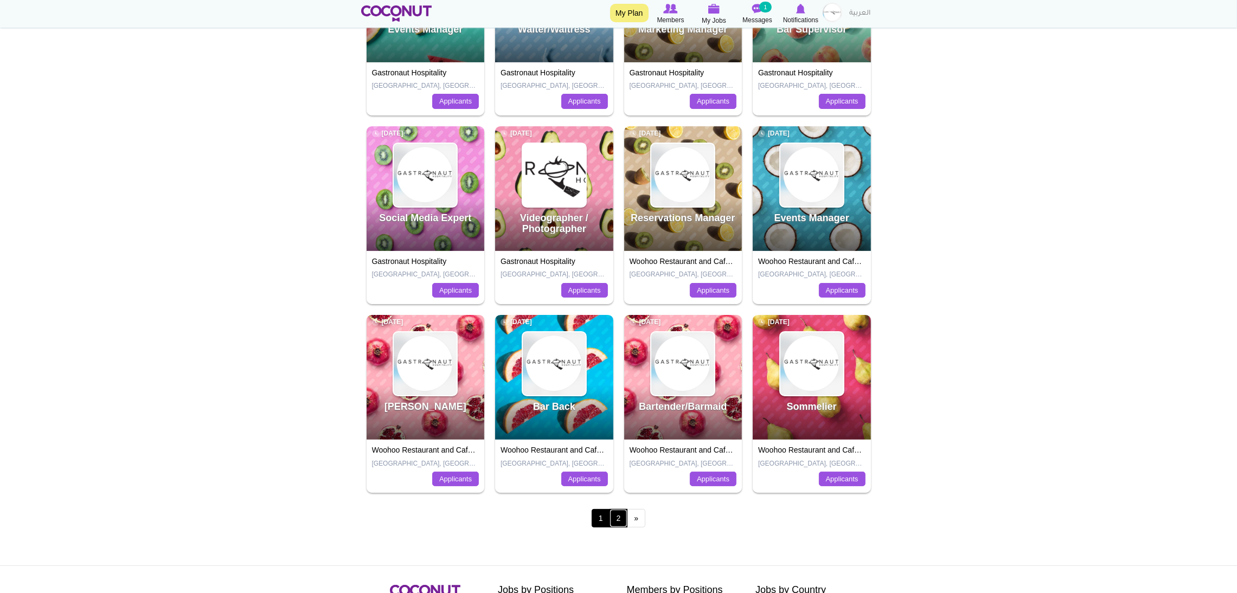
click at [621, 523] on link "2" at bounding box center [619, 518] width 18 height 18
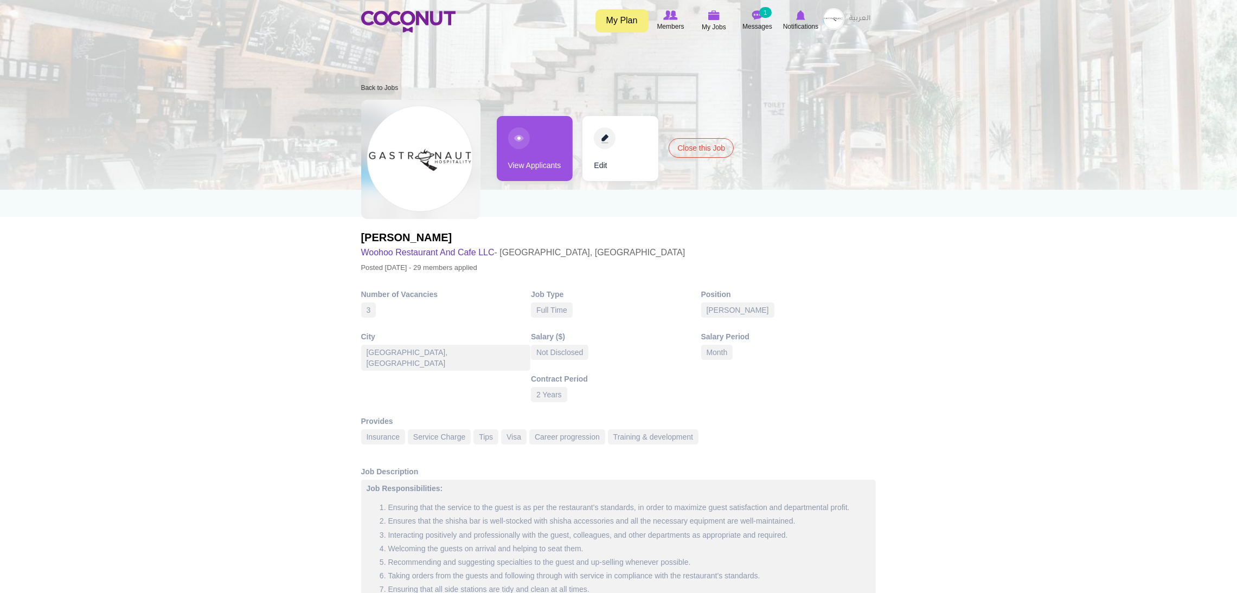
click at [516, 147] on link "View Applicants" at bounding box center [535, 148] width 76 height 65
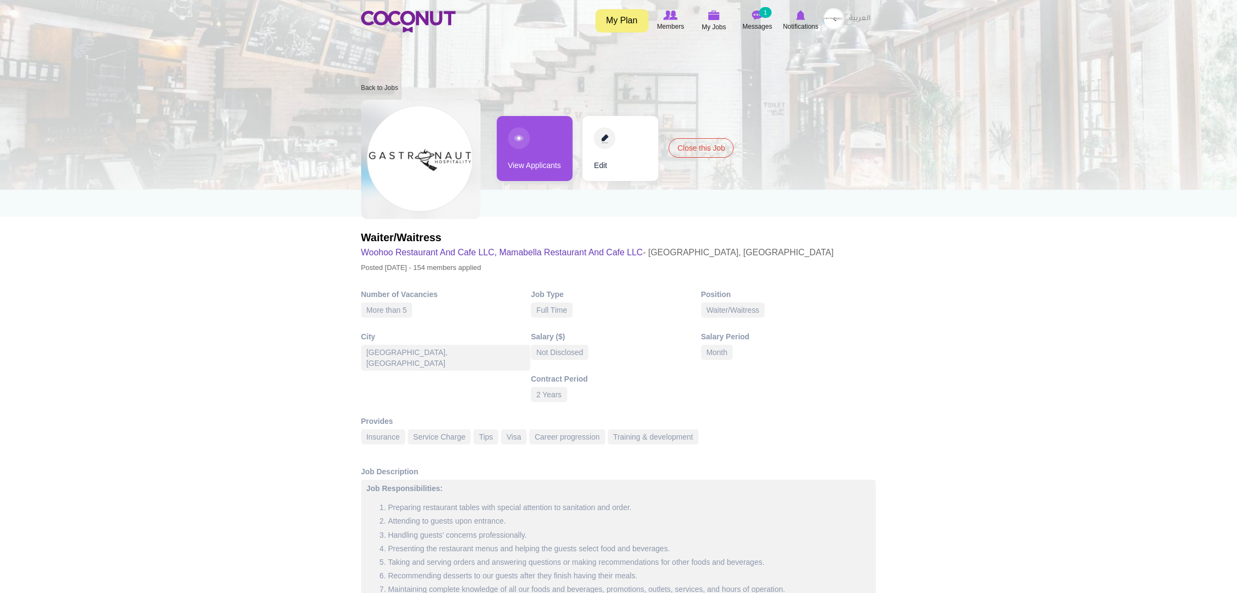
click at [552, 133] on link "View Applicants" at bounding box center [535, 148] width 76 height 65
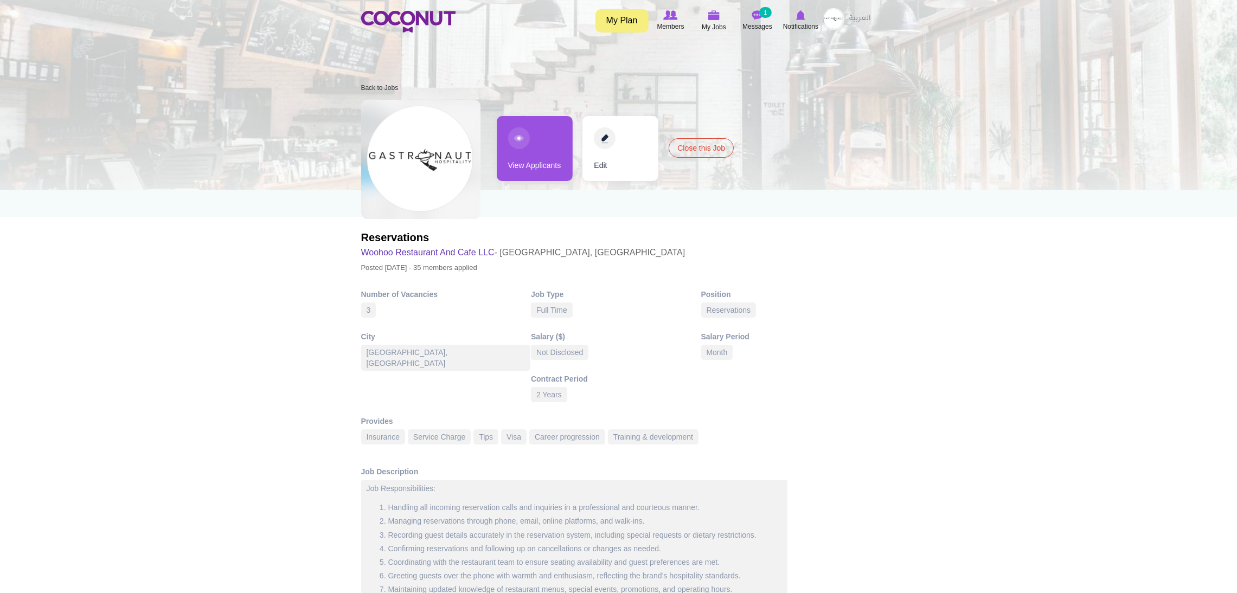
click at [548, 135] on link "View Applicants" at bounding box center [535, 148] width 76 height 65
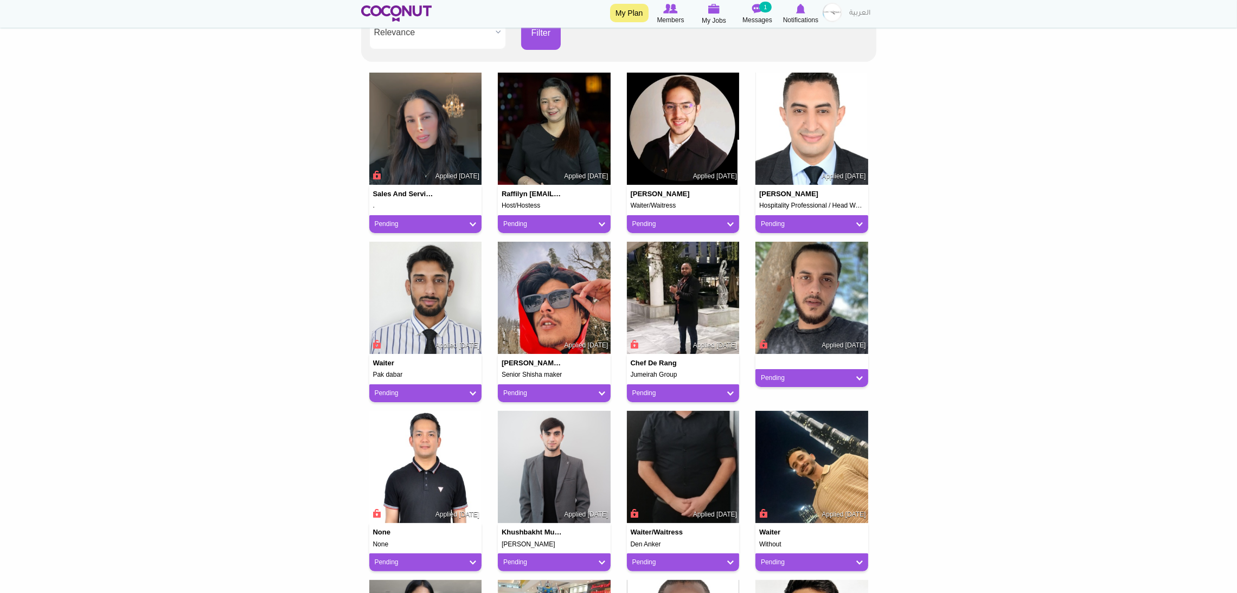
scroll to position [81, 0]
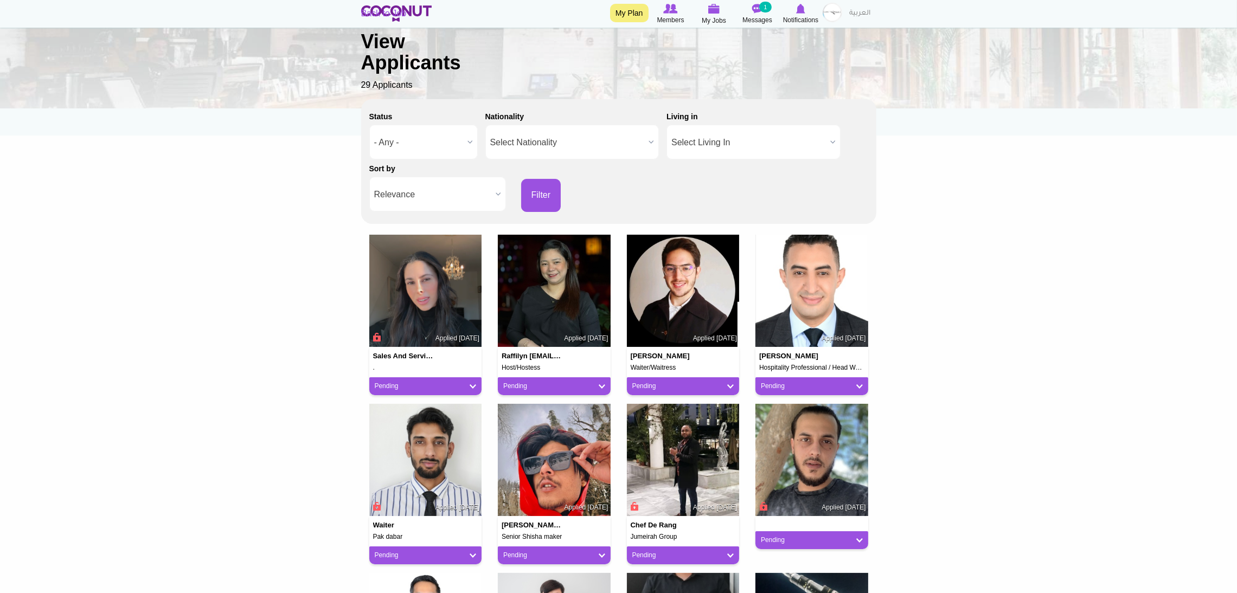
click at [708, 133] on span "Select Living In" at bounding box center [749, 142] width 155 height 35
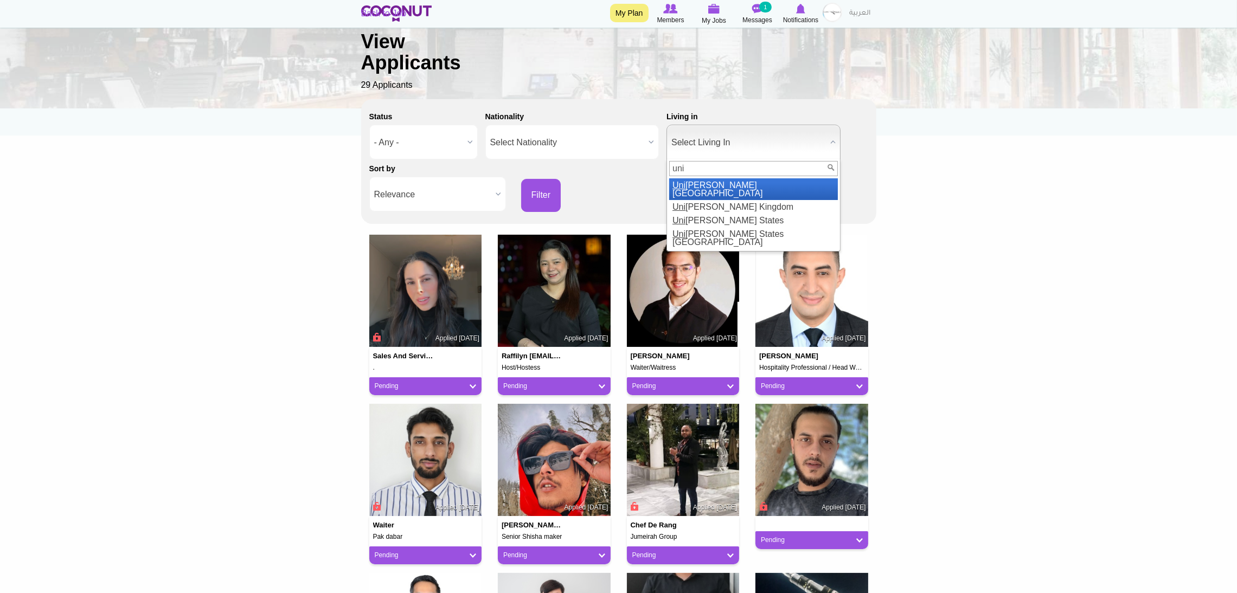
type input "uni"
click at [731, 184] on li "Uni ted Arab Emirates" at bounding box center [753, 189] width 169 height 22
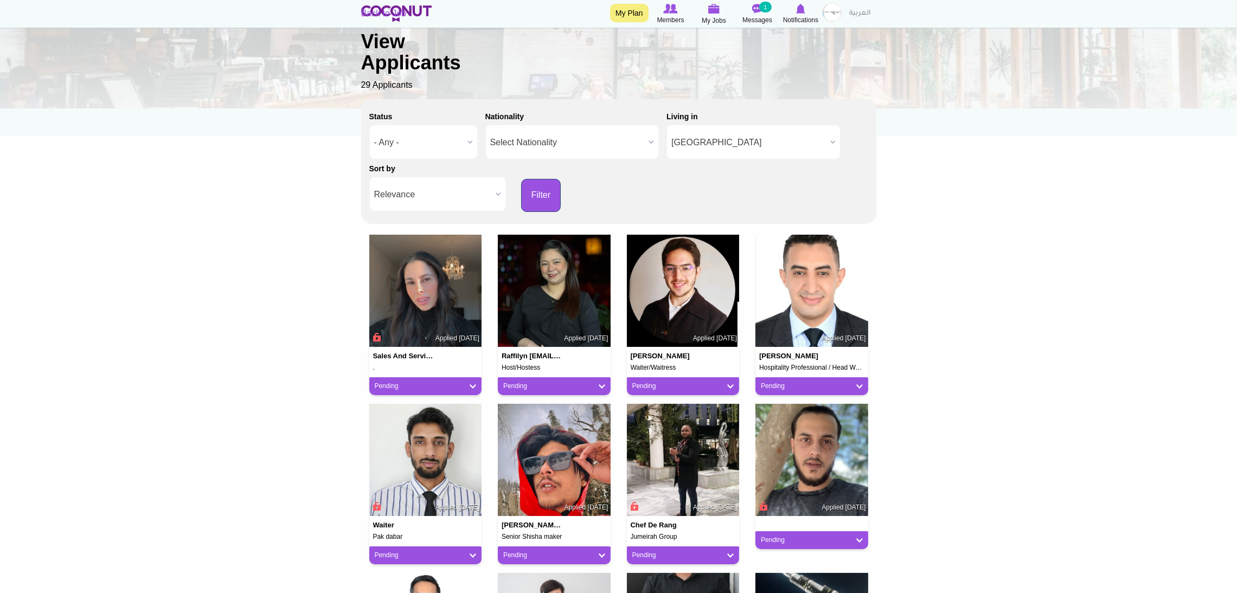
click at [559, 190] on button "Filter" at bounding box center [541, 195] width 40 height 33
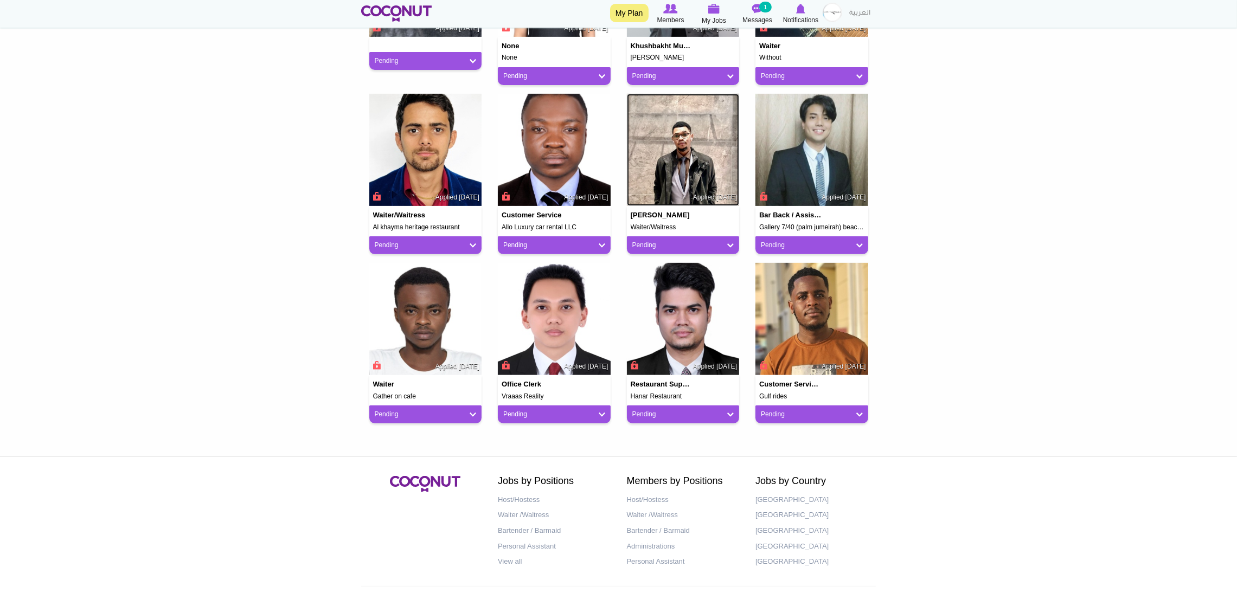
scroll to position [570, 0]
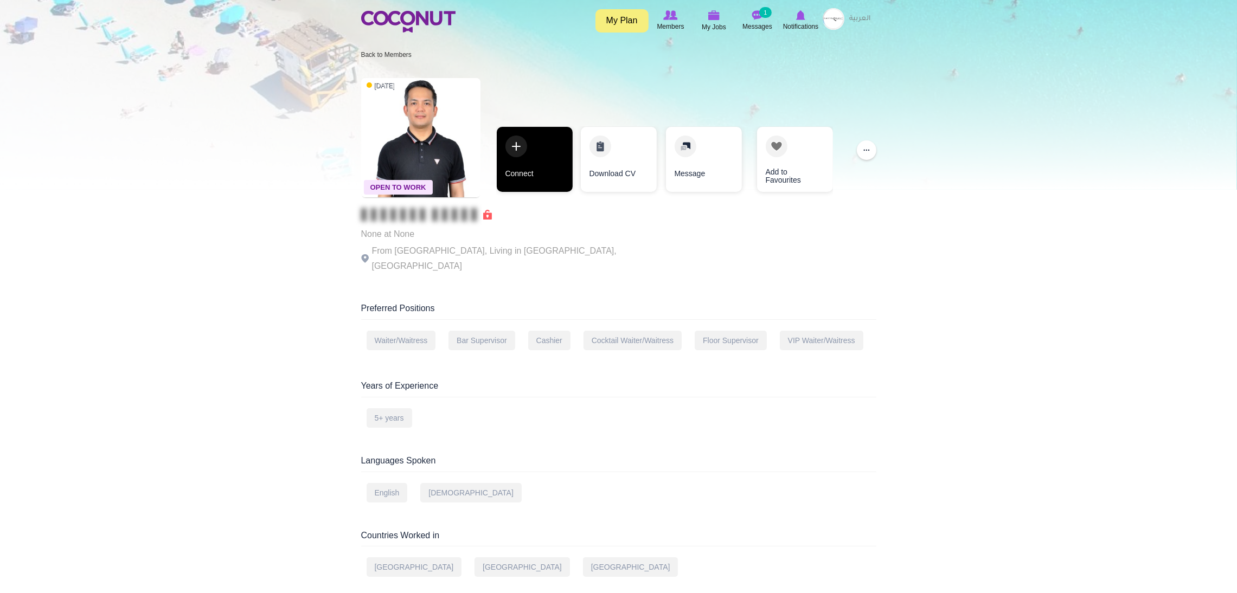
click at [539, 159] on link "Connect" at bounding box center [535, 159] width 76 height 65
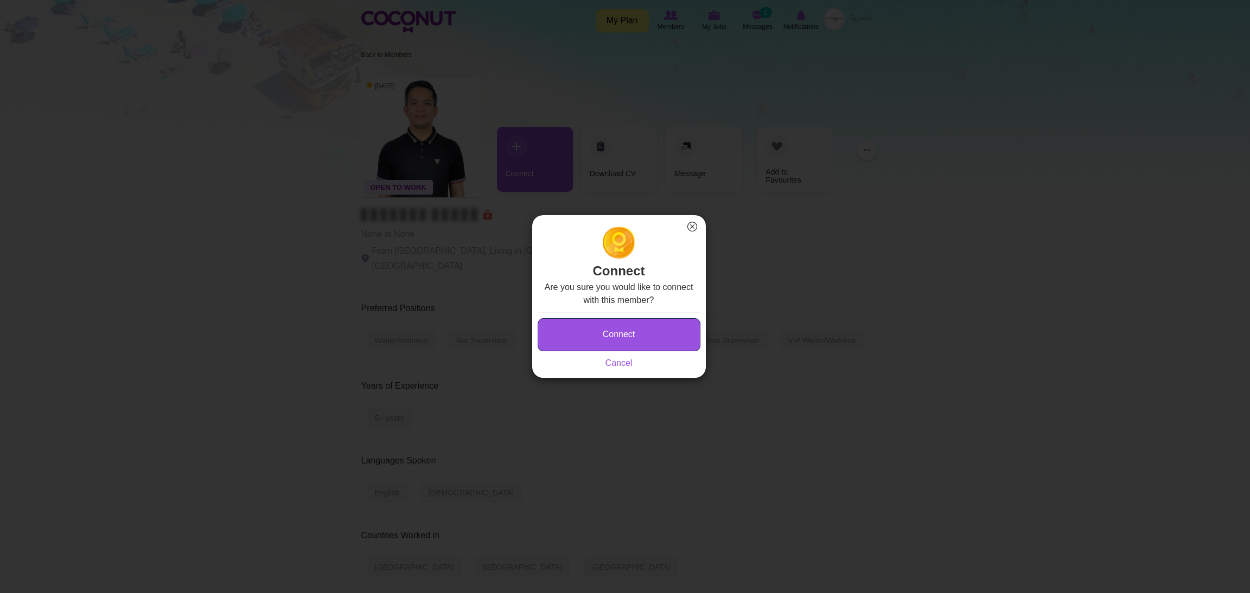
drag, startPoint x: 603, startPoint y: 332, endPoint x: 605, endPoint y: 325, distance: 6.9
click at [606, 331] on button "Connect" at bounding box center [619, 334] width 163 height 33
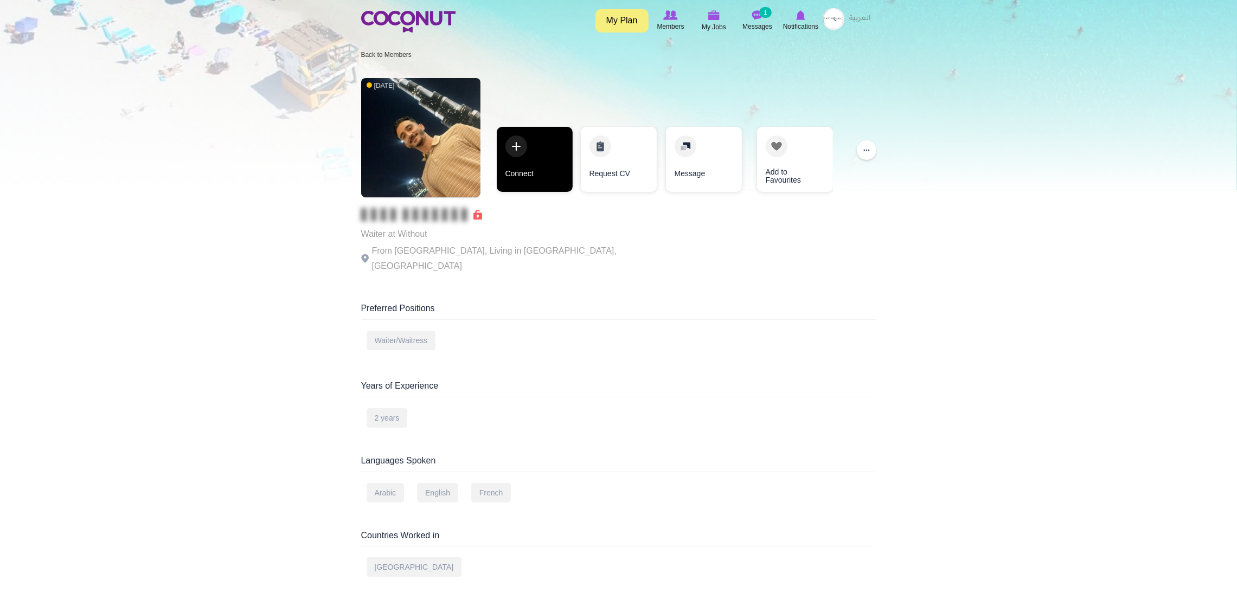
click at [541, 143] on link "Connect" at bounding box center [535, 159] width 76 height 65
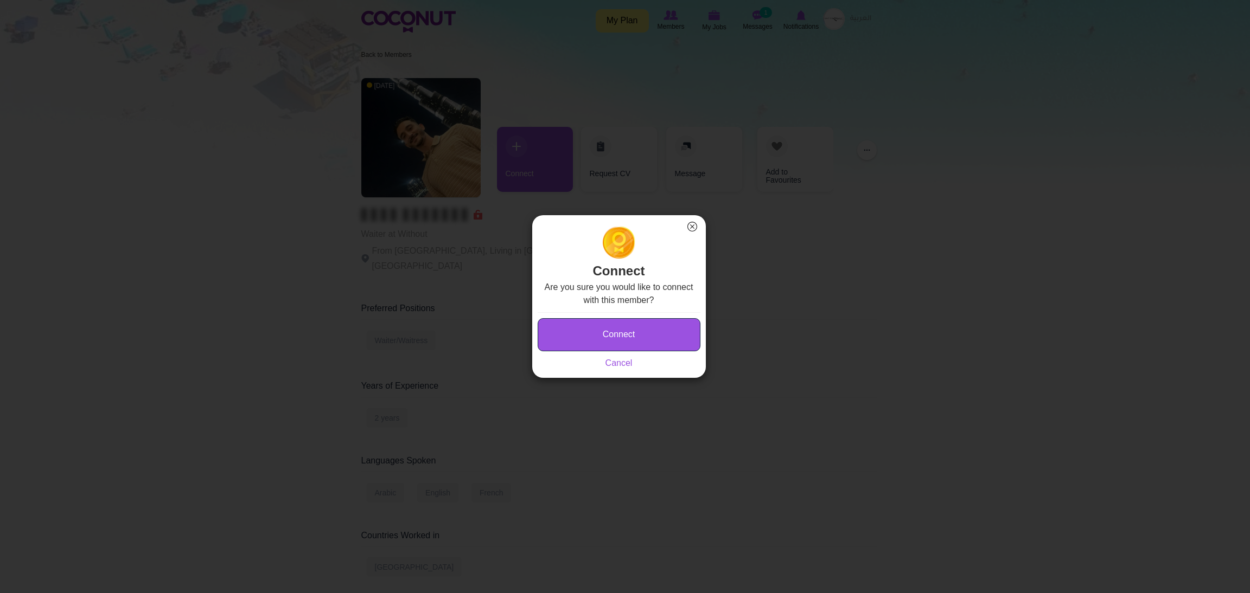
drag, startPoint x: 621, startPoint y: 328, endPoint x: 622, endPoint y: 321, distance: 7.8
click at [622, 328] on button "Connect" at bounding box center [619, 334] width 163 height 33
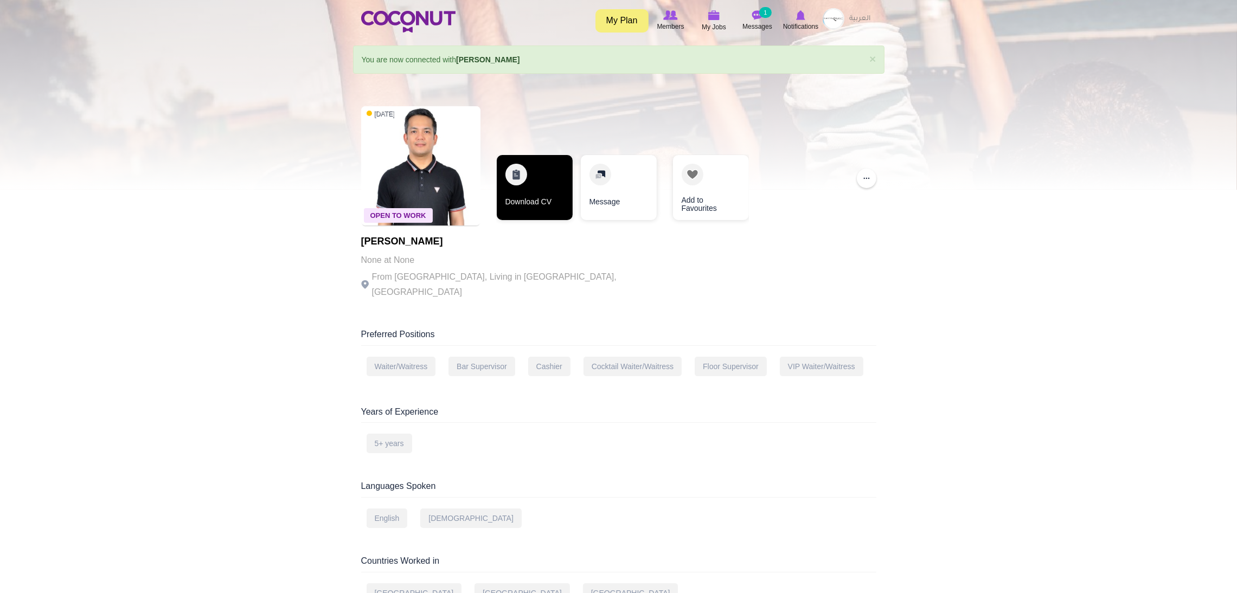
click at [533, 175] on link "Download CV" at bounding box center [535, 187] width 76 height 65
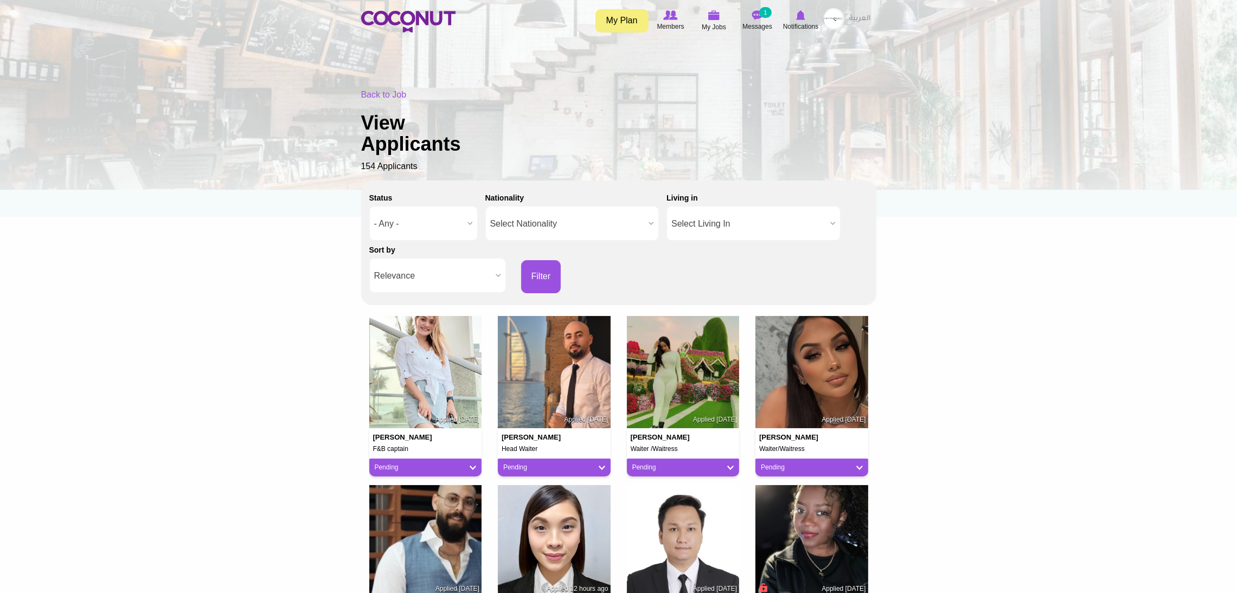
click at [460, 273] on span "Relevance" at bounding box center [432, 276] width 117 height 35
click at [441, 309] on li "Apply Date" at bounding box center [437, 313] width 131 height 14
click at [554, 277] on button "Filter" at bounding box center [541, 276] width 40 height 33
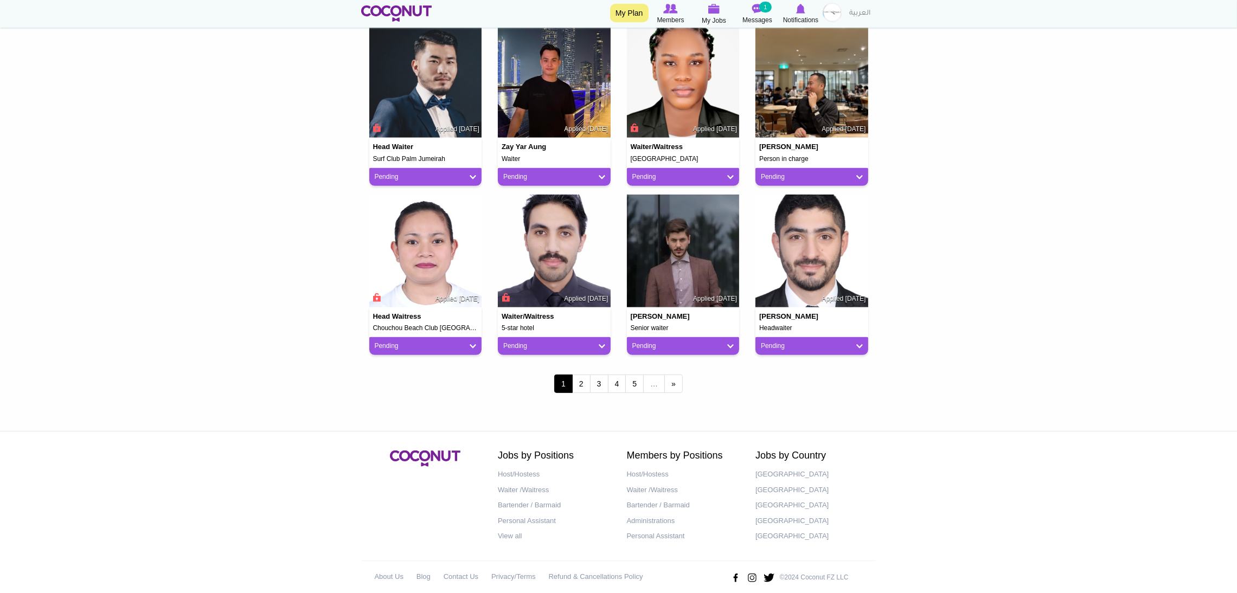
scroll to position [811, 0]
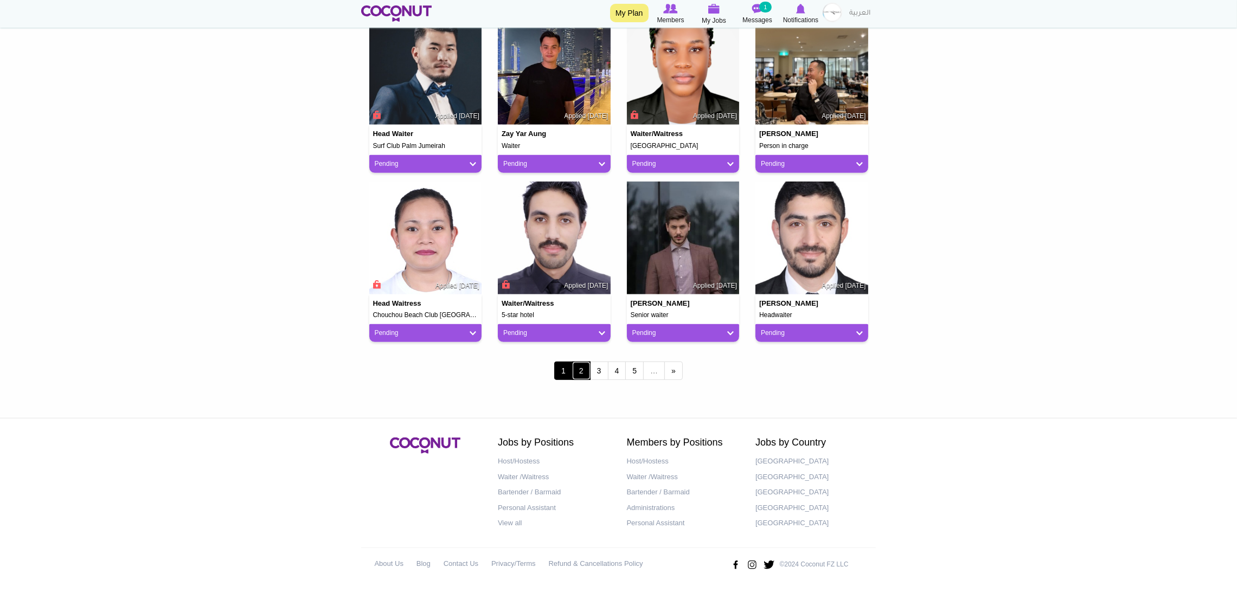
click at [586, 371] on link "2" at bounding box center [581, 371] width 18 height 18
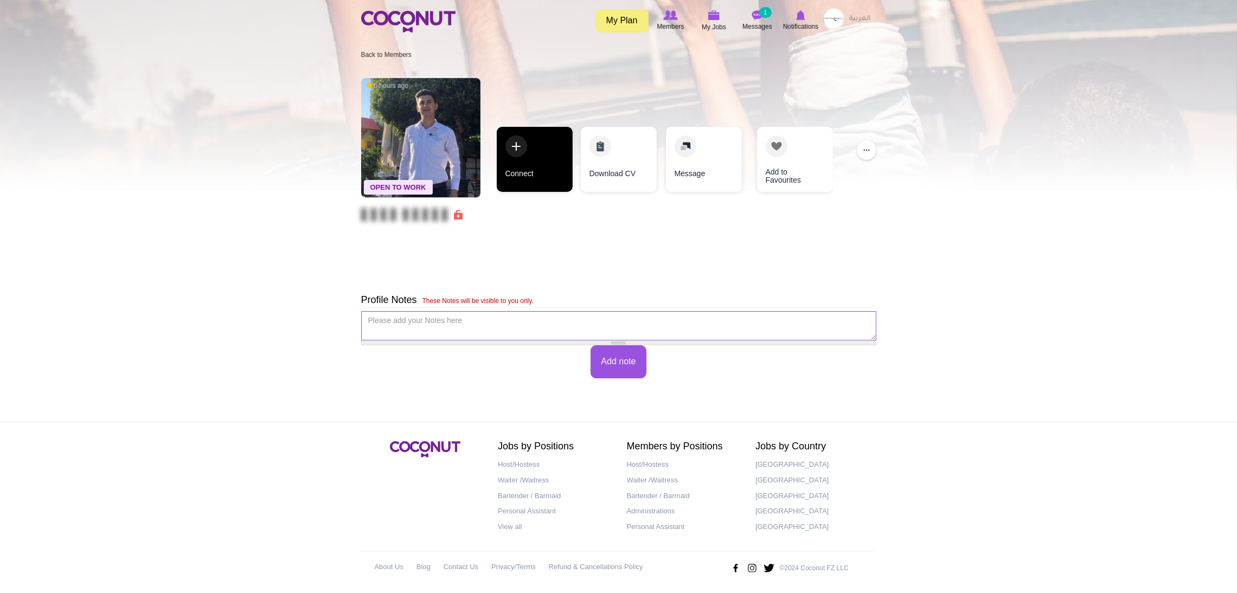
click at [540, 160] on link "Connect" at bounding box center [535, 159] width 76 height 65
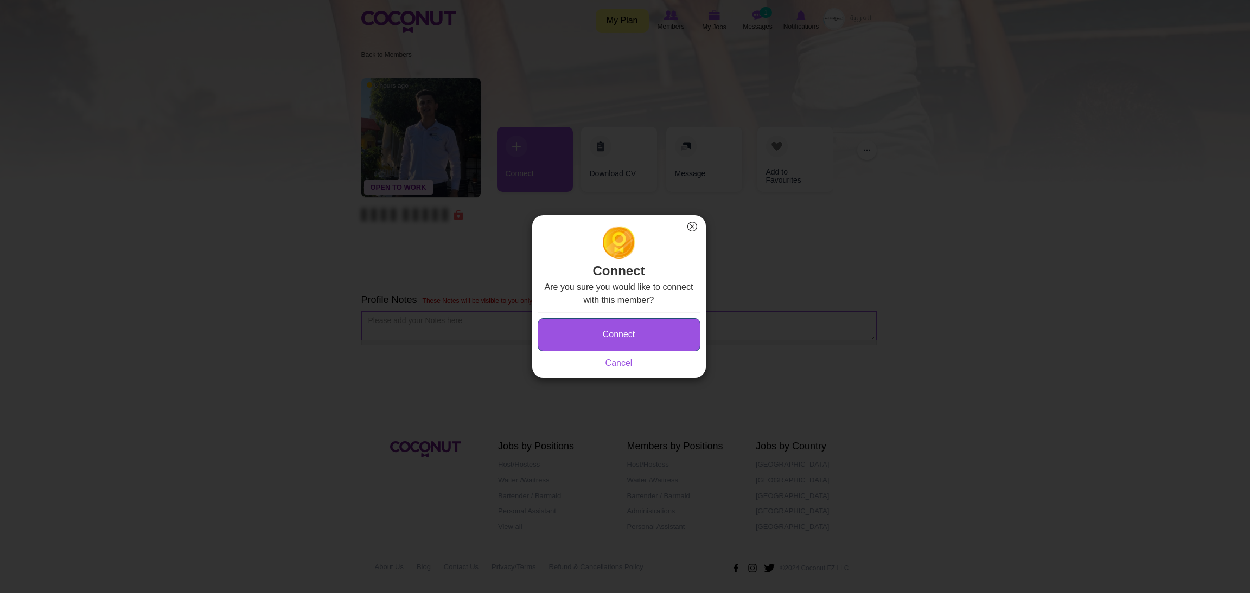
drag, startPoint x: 616, startPoint y: 328, endPoint x: 629, endPoint y: 182, distance: 146.4
click at [617, 328] on button "Connect" at bounding box center [619, 334] width 163 height 33
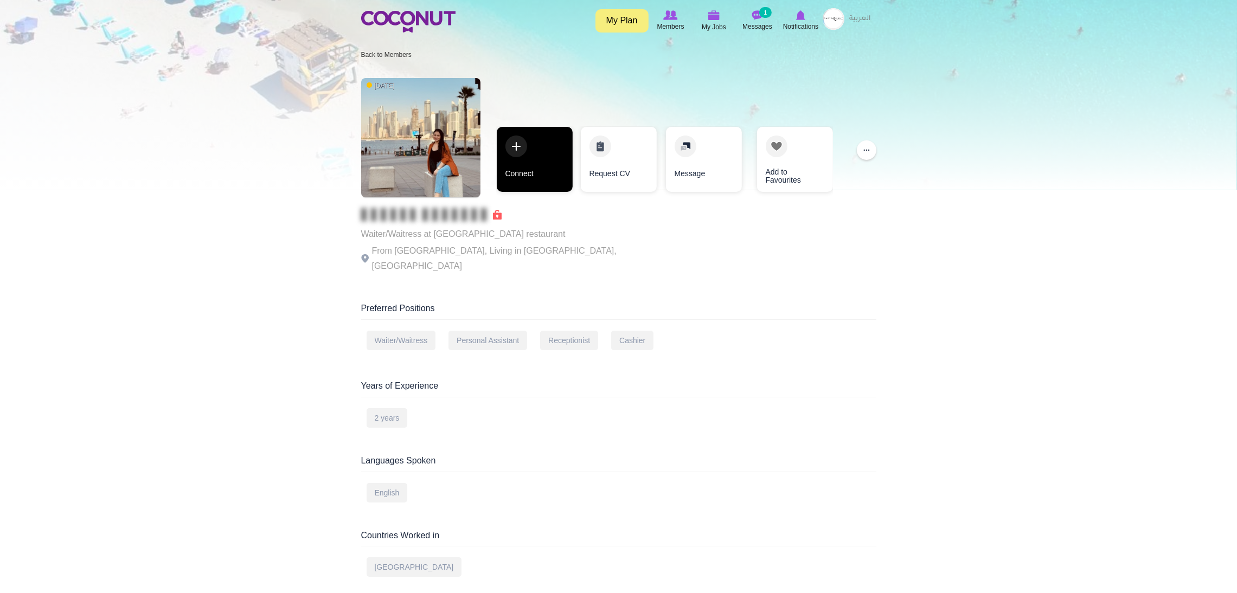
click at [546, 150] on link "Connect" at bounding box center [535, 159] width 76 height 65
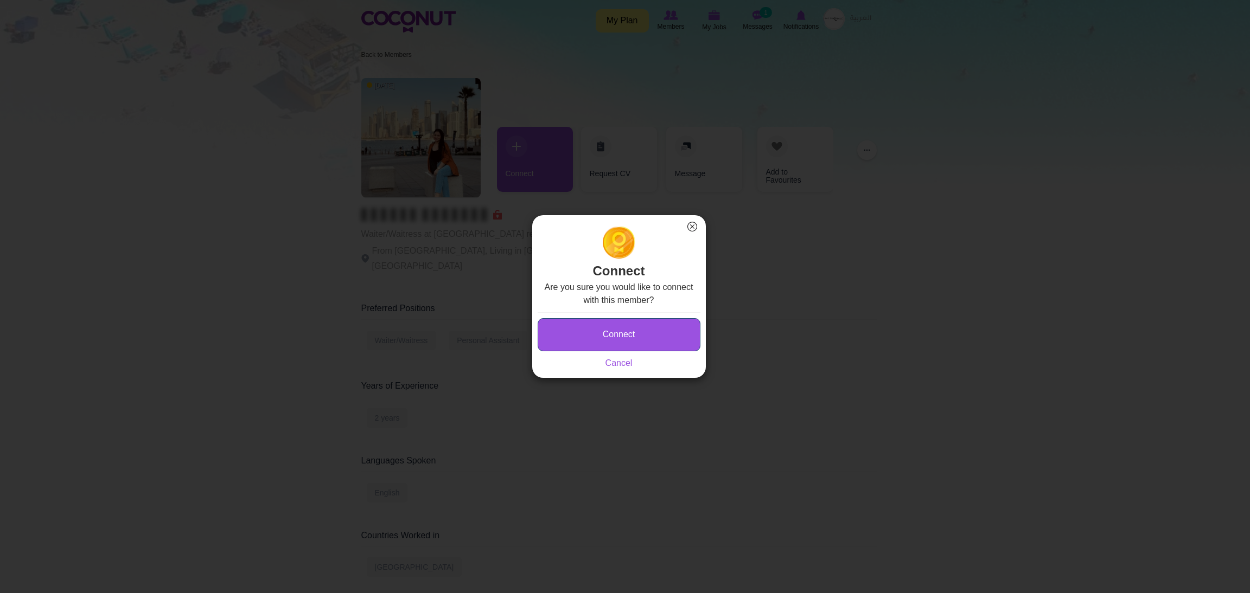
click at [593, 329] on button "Connect" at bounding box center [619, 334] width 163 height 33
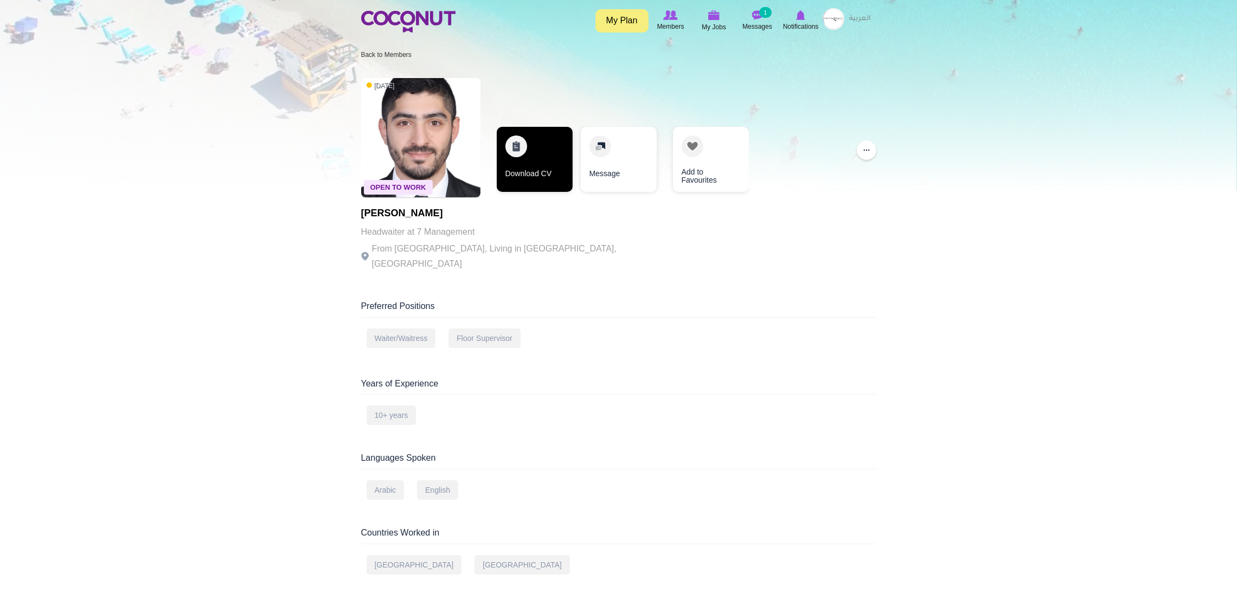
click at [530, 146] on link "Download CV" at bounding box center [535, 159] width 76 height 65
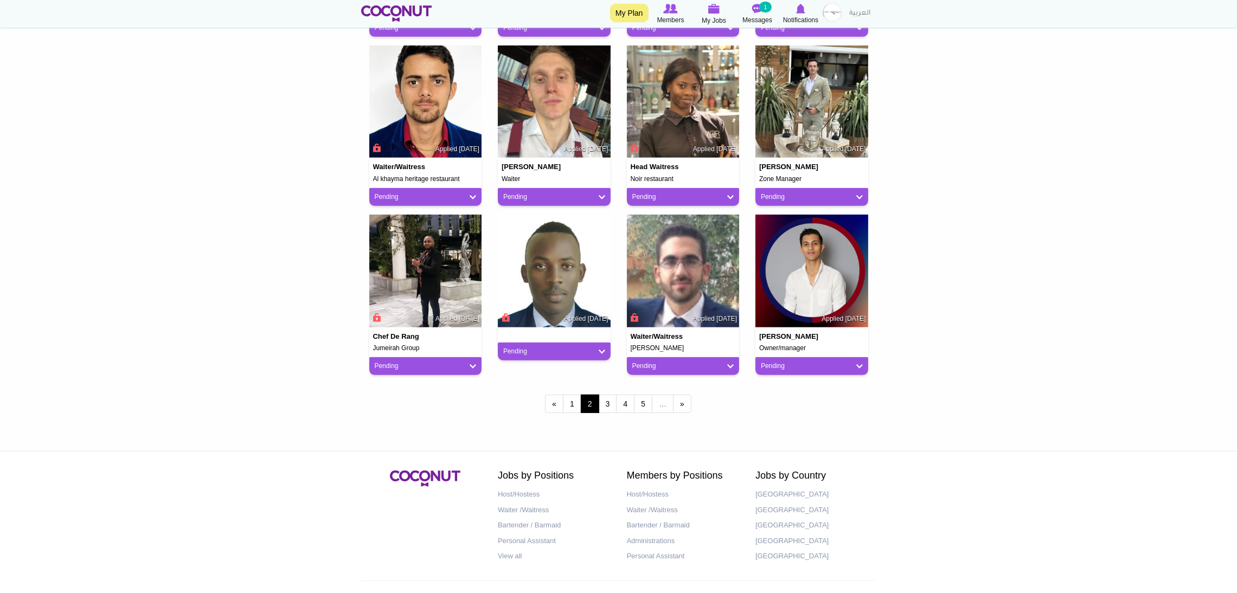
scroll to position [811, 0]
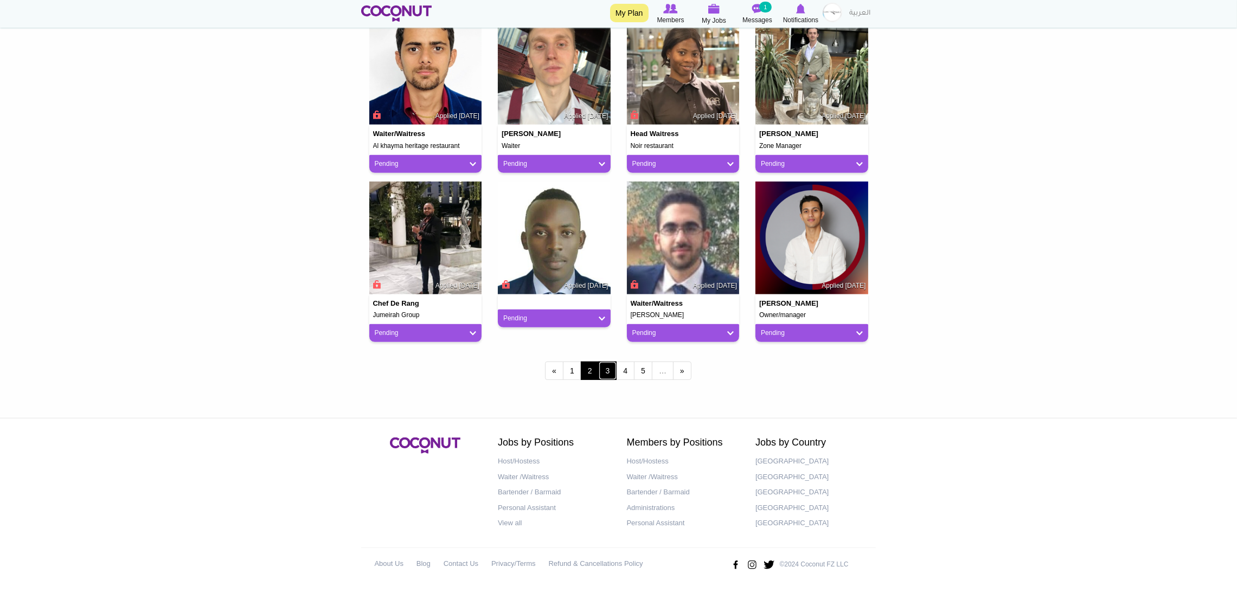
click at [604, 374] on link "3" at bounding box center [608, 371] width 18 height 18
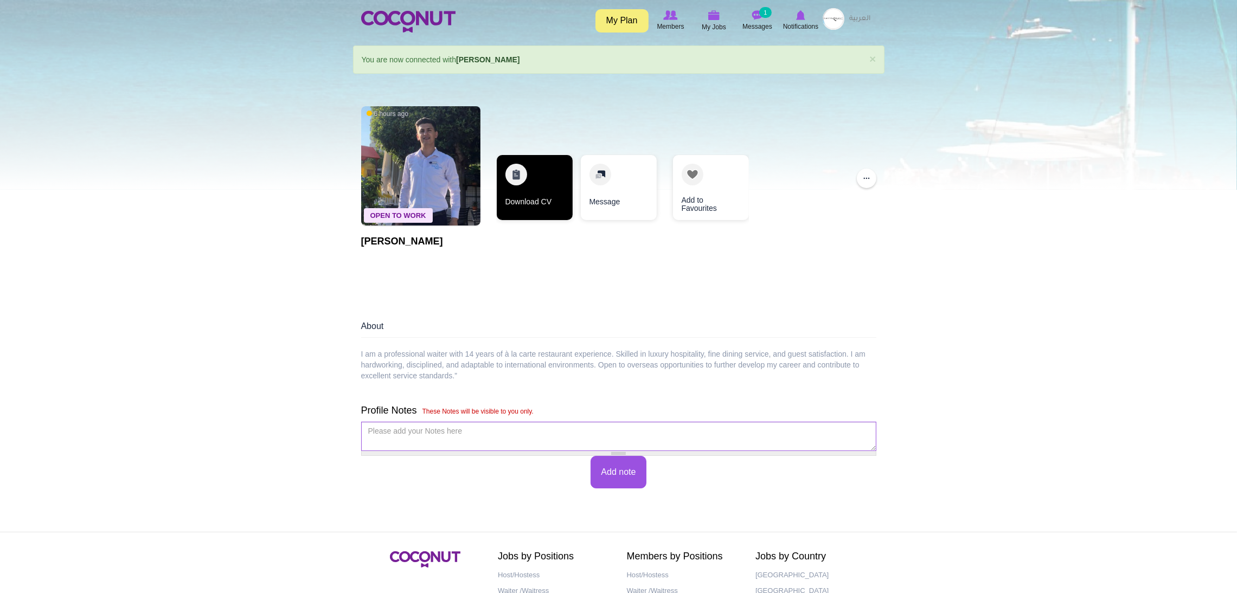
click at [528, 167] on link "Download CV" at bounding box center [535, 187] width 76 height 65
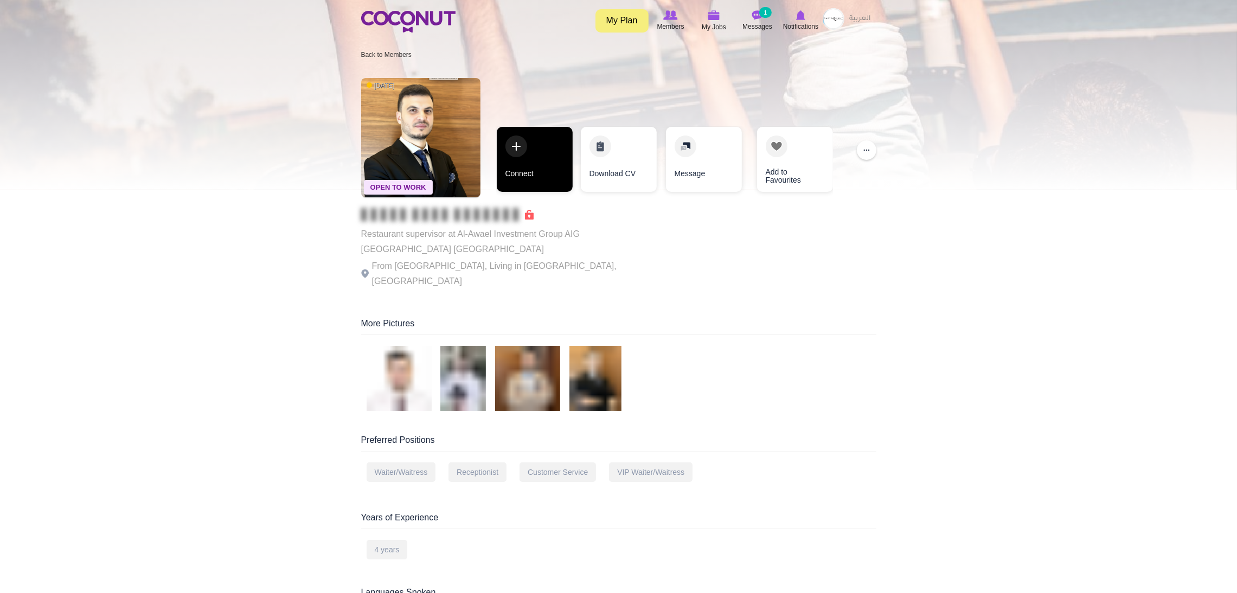
click at [544, 148] on link "Connect" at bounding box center [535, 159] width 76 height 65
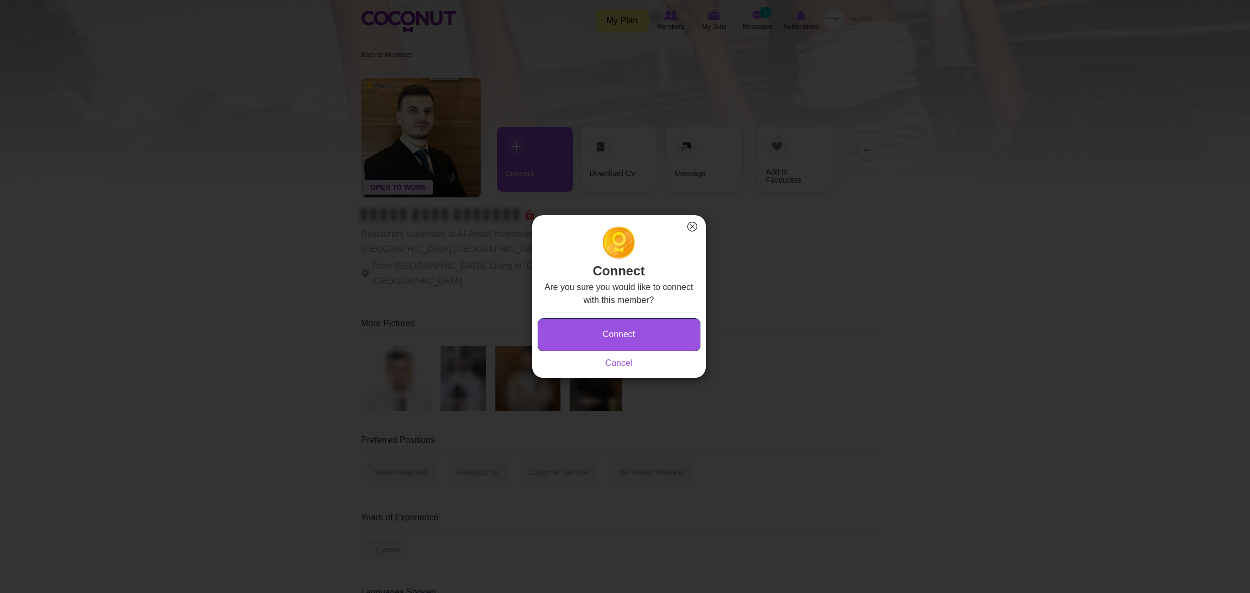
click at [630, 338] on button "Connect" at bounding box center [619, 334] width 163 height 33
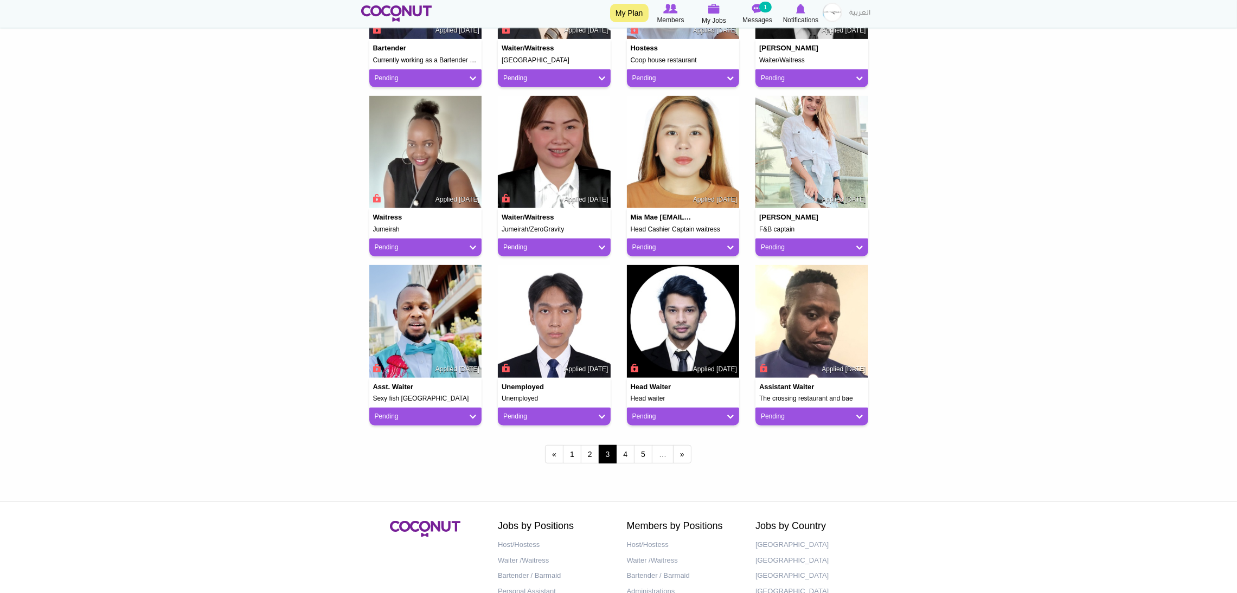
scroll to position [732, 0]
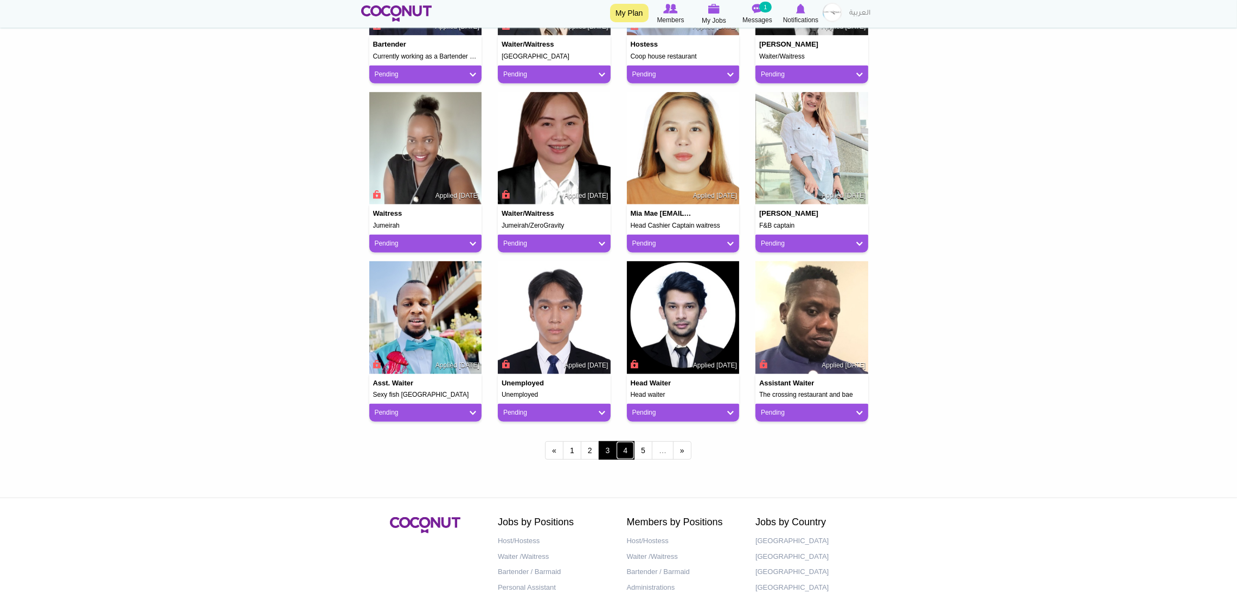
click at [624, 452] on link "4" at bounding box center [625, 451] width 18 height 18
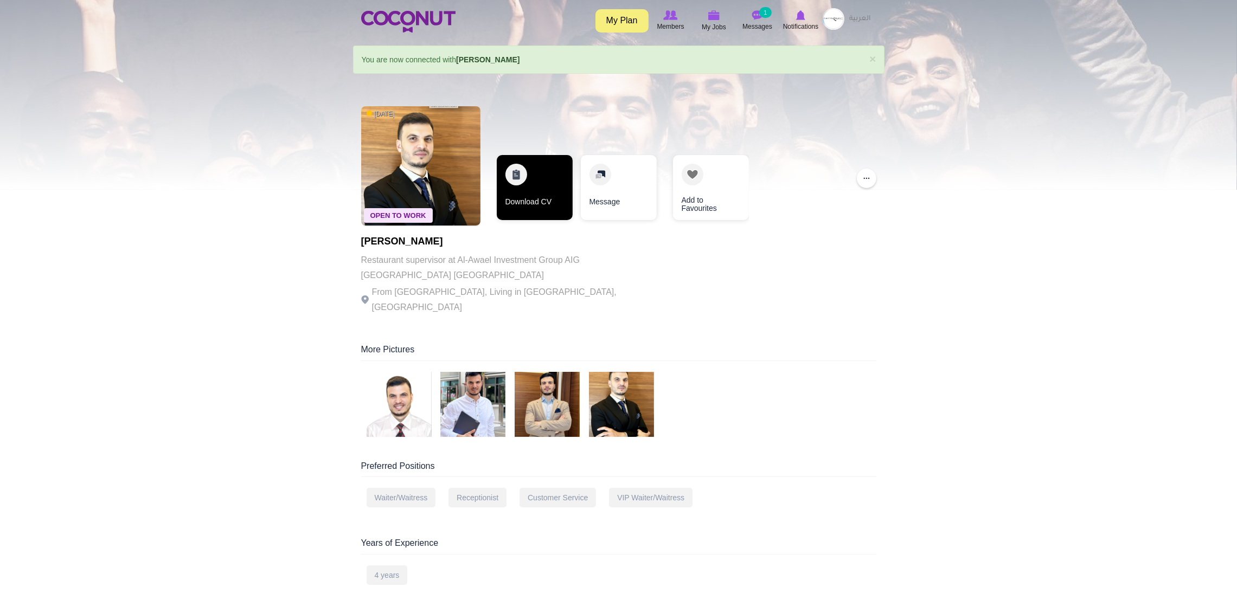
click at [507, 190] on link "Download CV" at bounding box center [535, 187] width 76 height 65
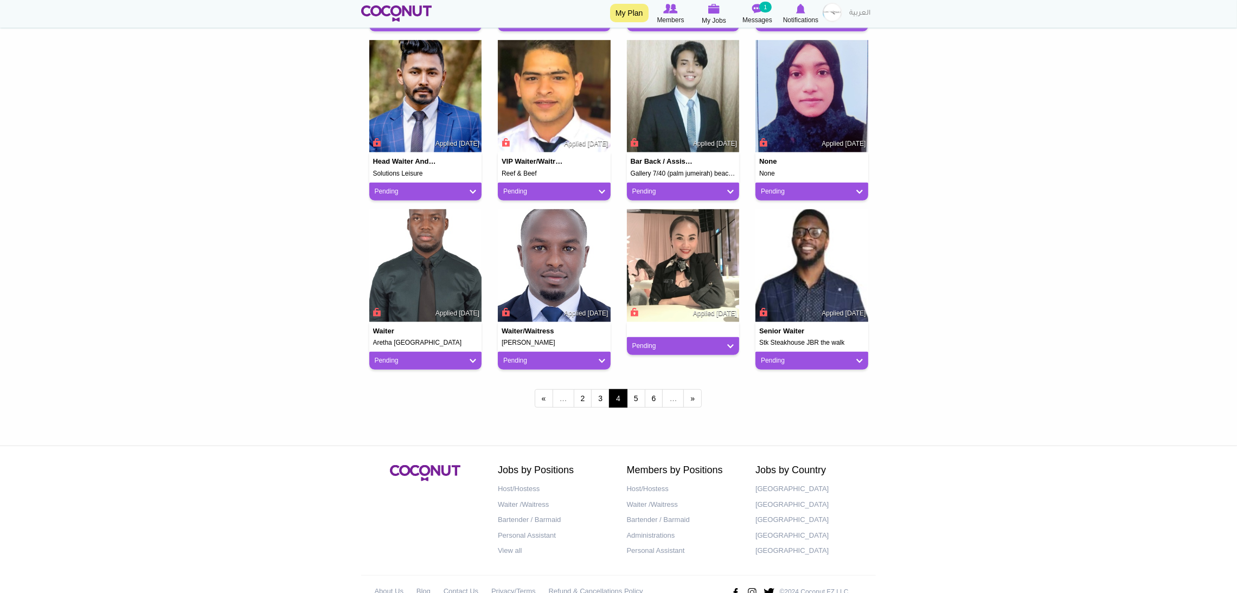
scroll to position [811, 0]
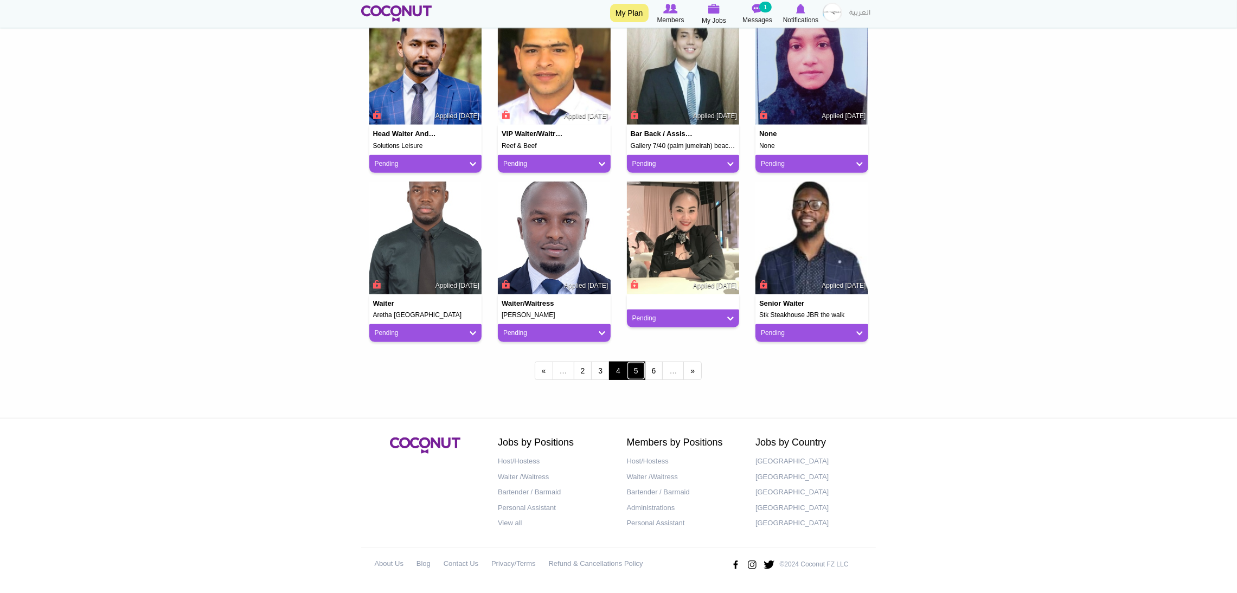
click at [640, 366] on link "5" at bounding box center [636, 371] width 18 height 18
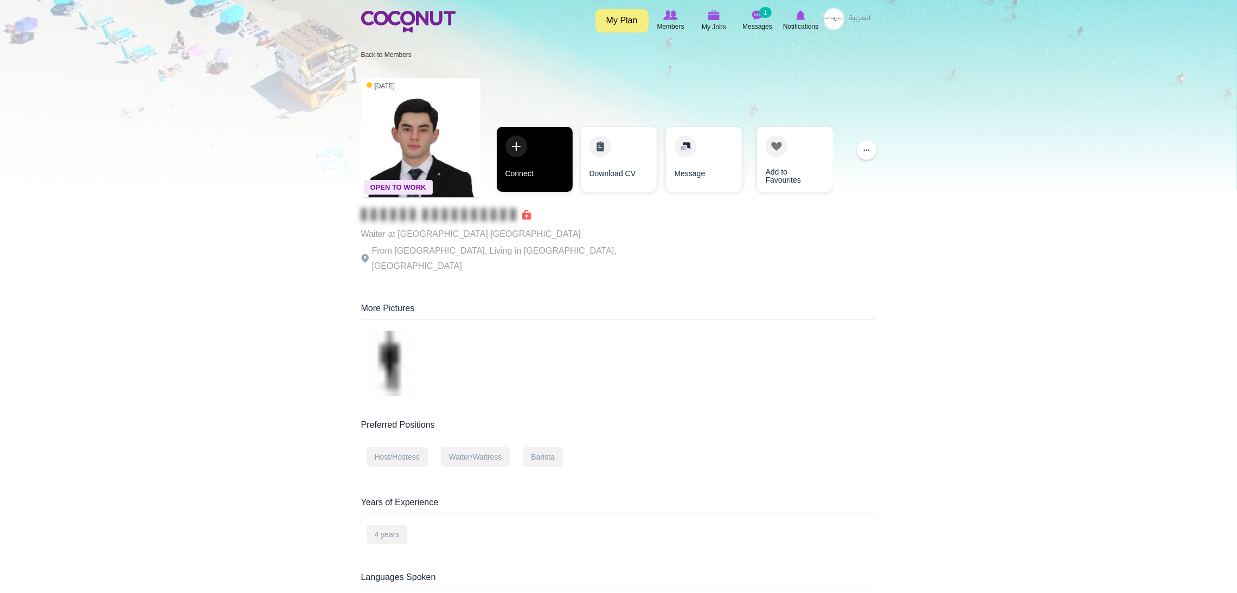
click at [562, 140] on link "Connect" at bounding box center [535, 159] width 76 height 65
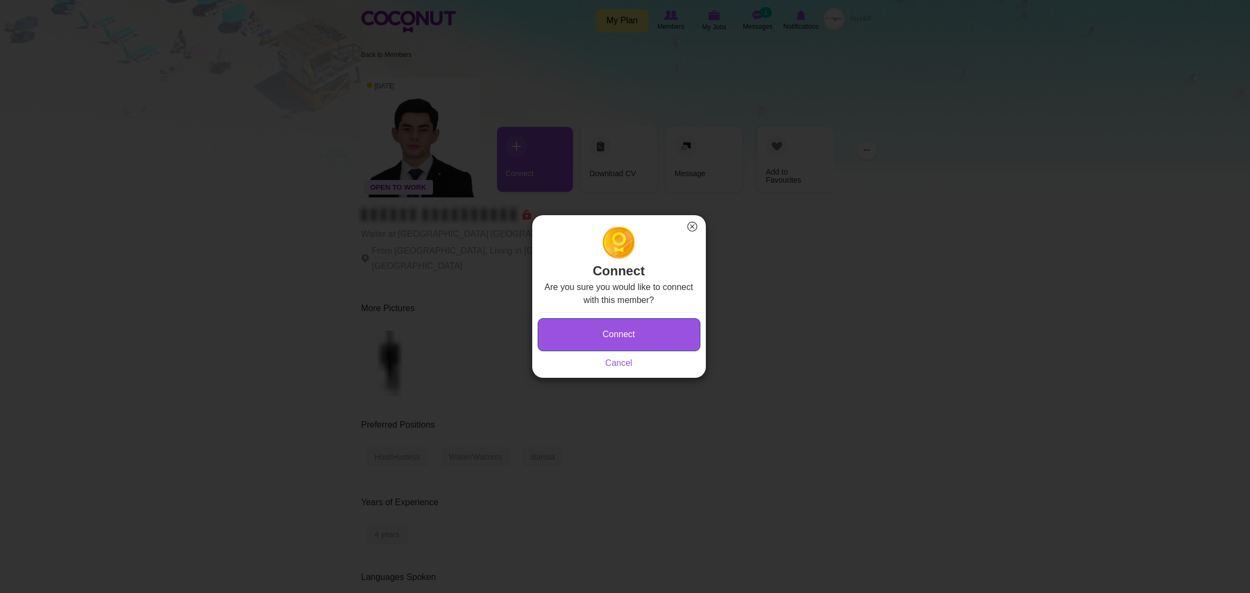
click at [580, 328] on button "Connect" at bounding box center [619, 334] width 163 height 33
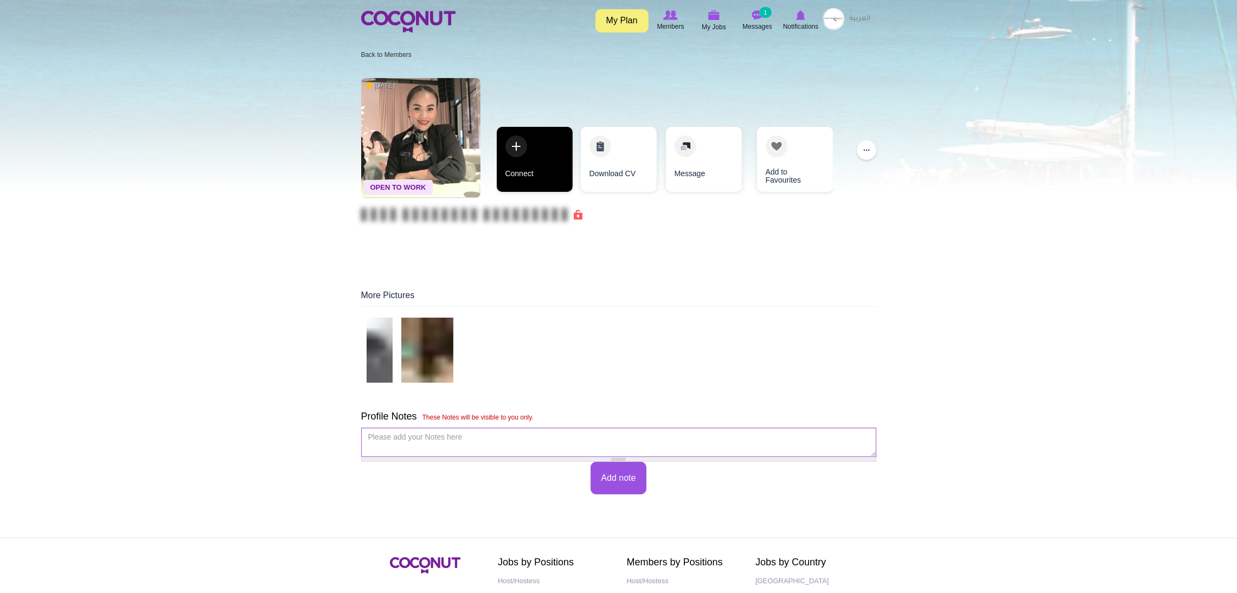
click at [510, 140] on link "Connect" at bounding box center [535, 159] width 76 height 65
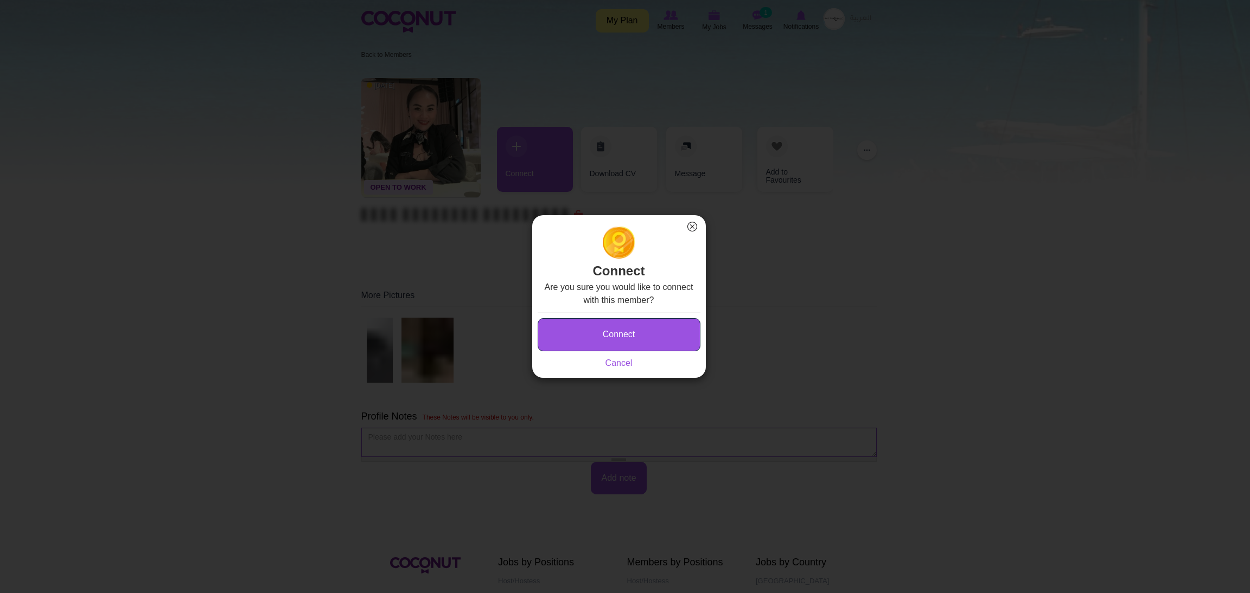
click at [576, 325] on button "Connect" at bounding box center [619, 334] width 163 height 33
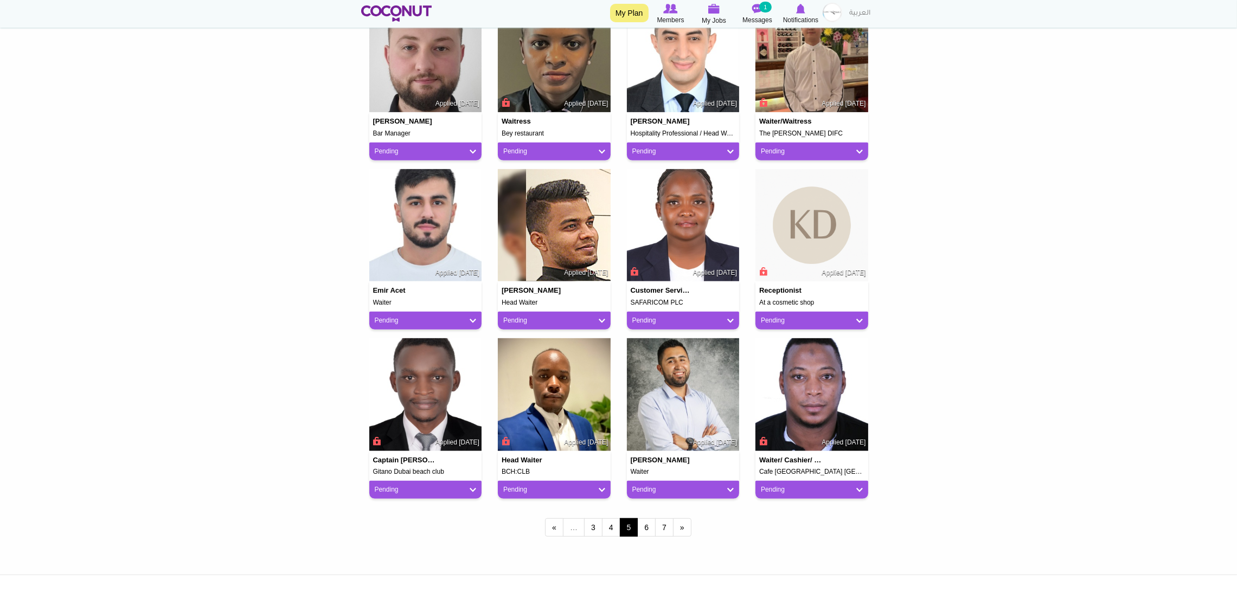
scroll to position [732, 0]
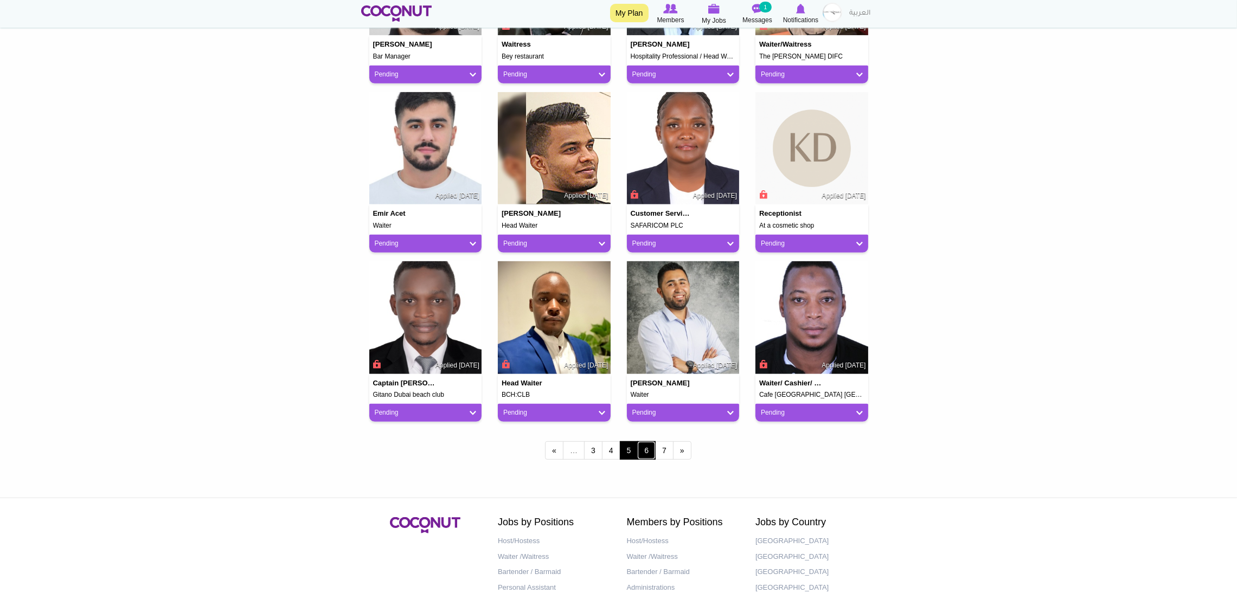
click at [653, 449] on link "6" at bounding box center [646, 451] width 18 height 18
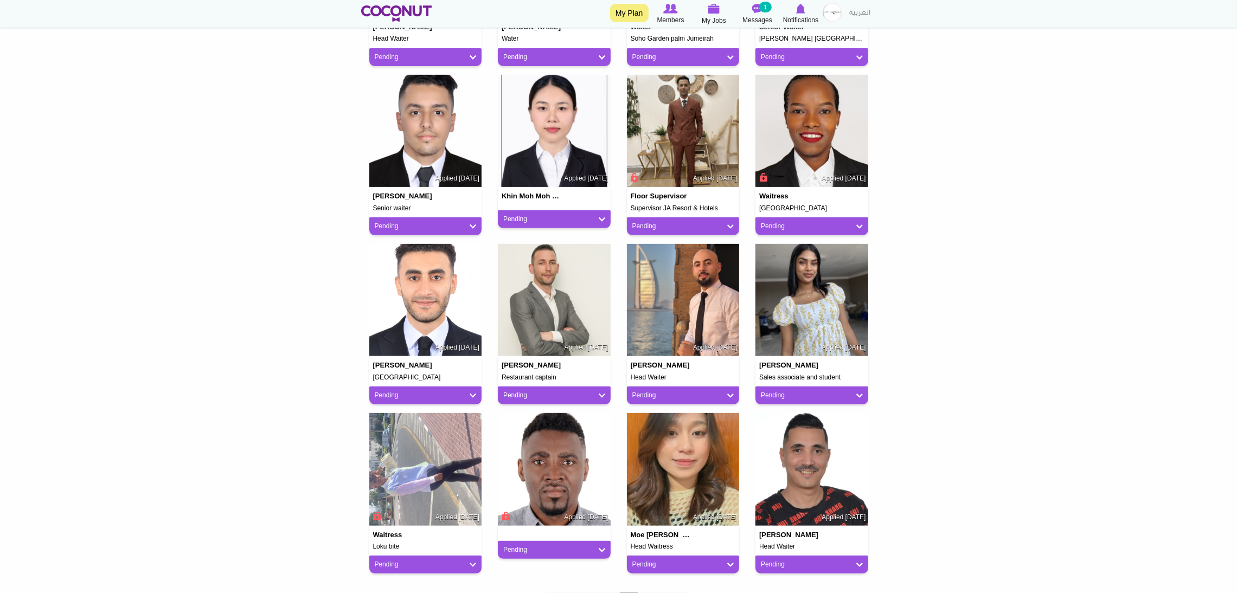
scroll to position [651, 0]
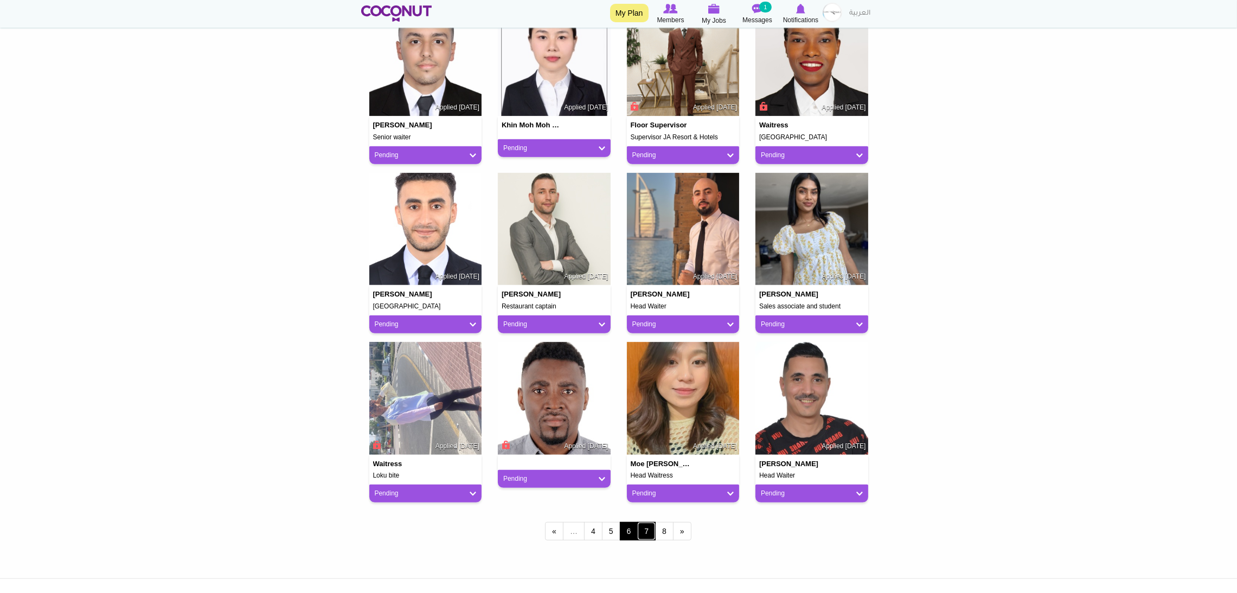
click at [647, 531] on link "7" at bounding box center [646, 531] width 18 height 18
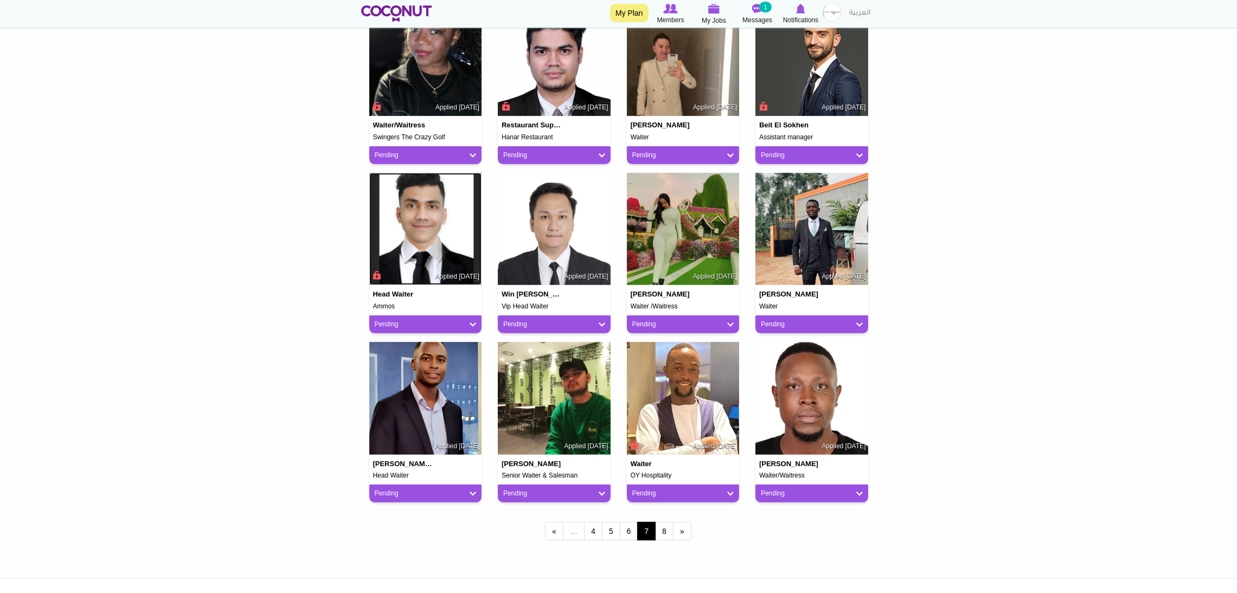
scroll to position [732, 0]
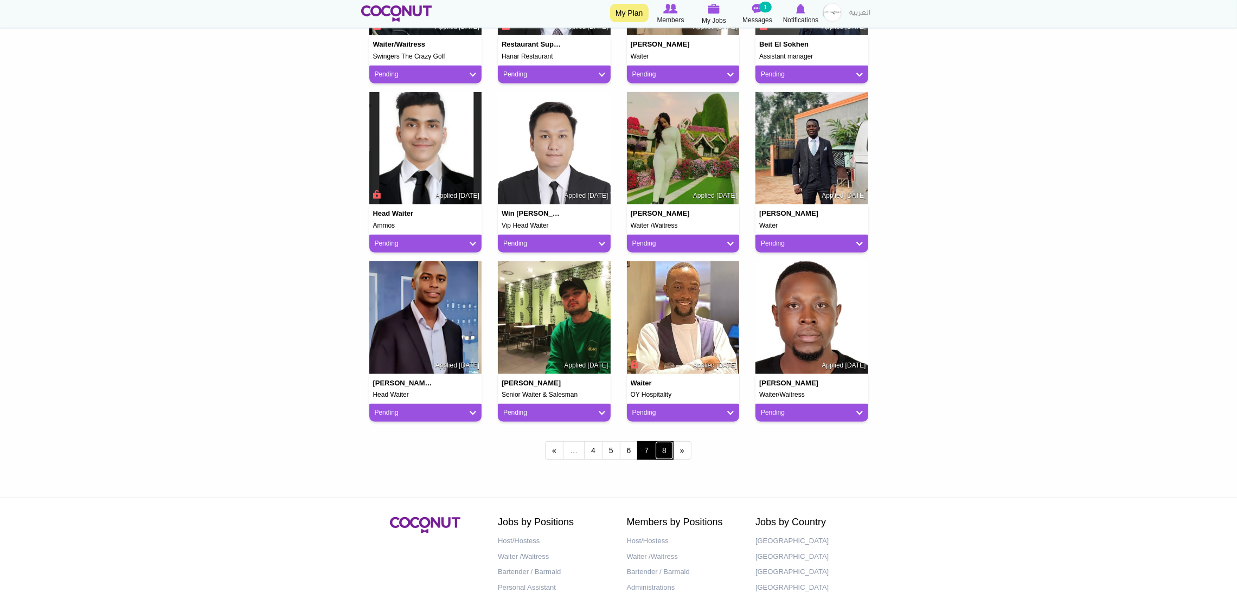
click at [661, 458] on link "8" at bounding box center [664, 451] width 18 height 18
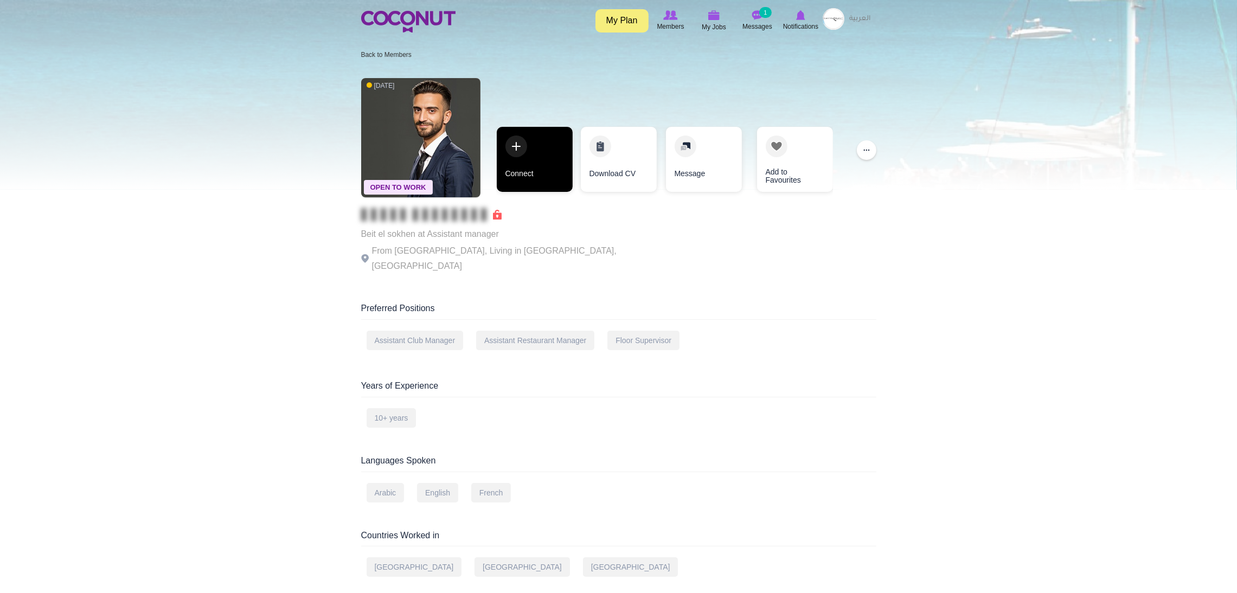
click at [539, 151] on link "Connect" at bounding box center [535, 159] width 76 height 65
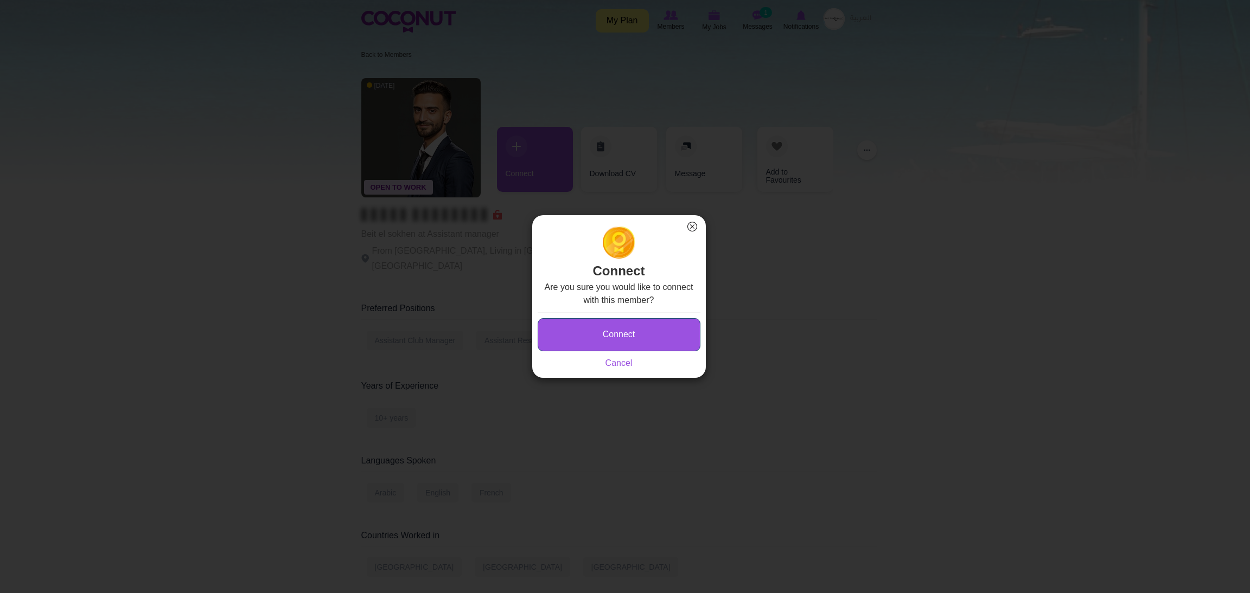
click at [552, 339] on button "Connect" at bounding box center [619, 334] width 163 height 33
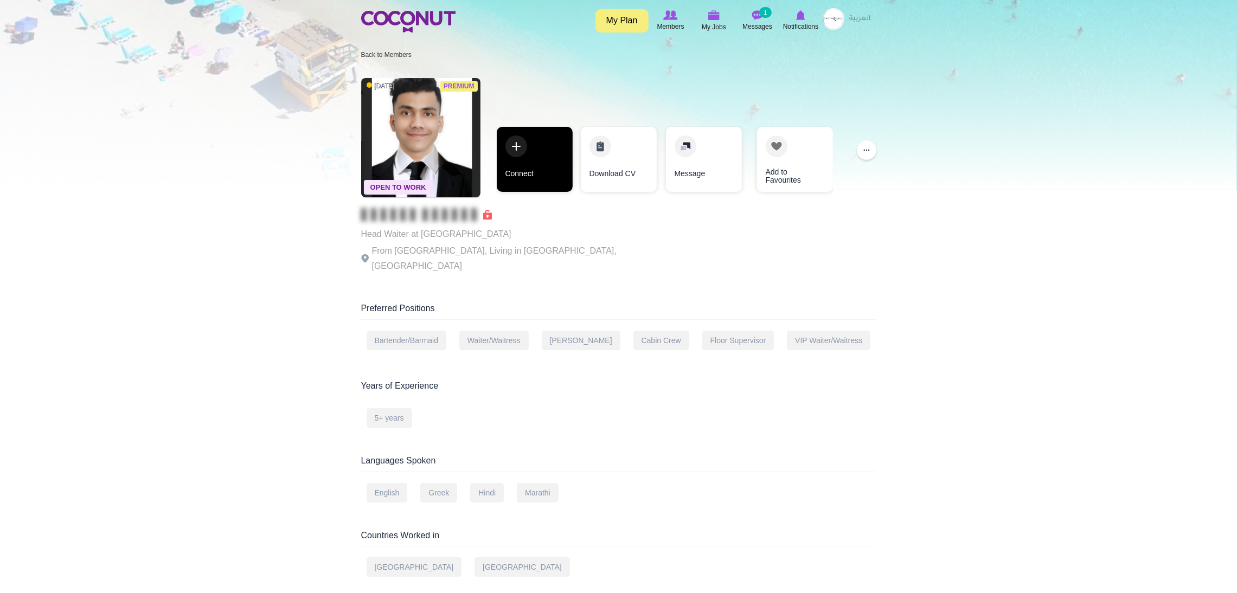
click at [545, 154] on link "Connect" at bounding box center [535, 159] width 76 height 65
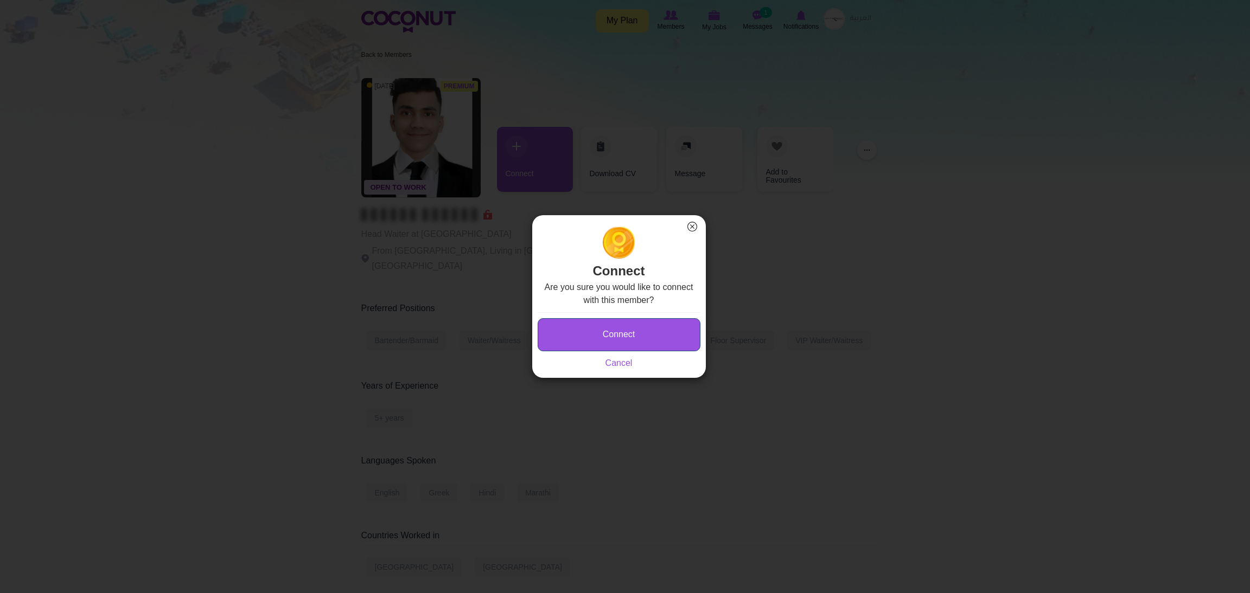
click at [579, 335] on button "Connect" at bounding box center [619, 334] width 163 height 33
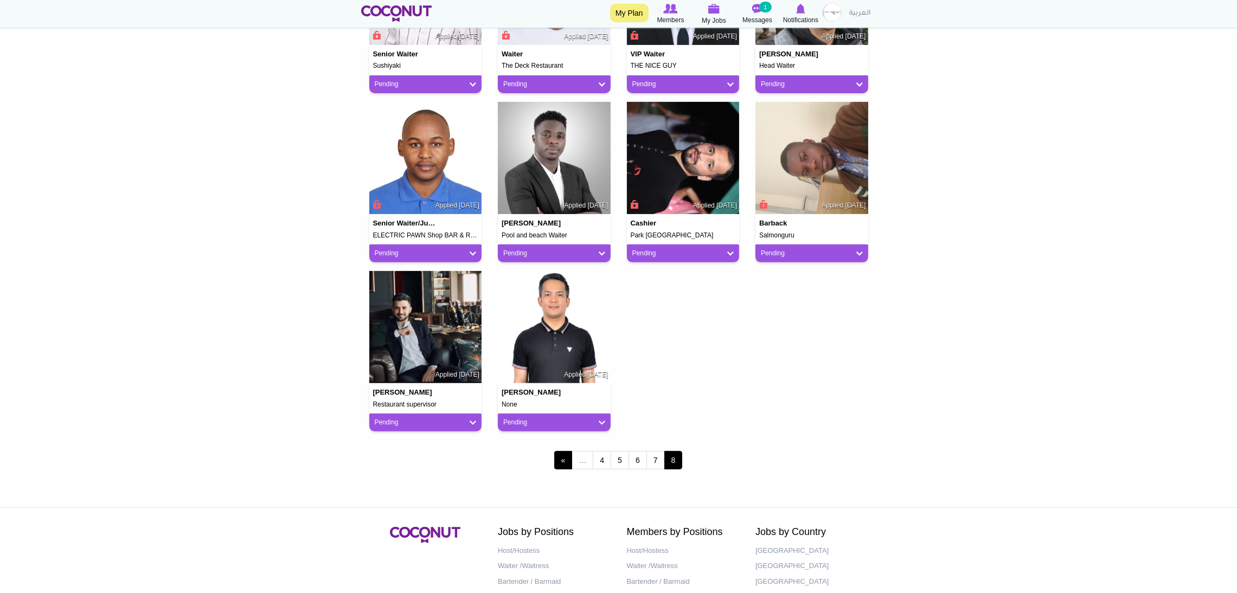
scroll to position [642, 0]
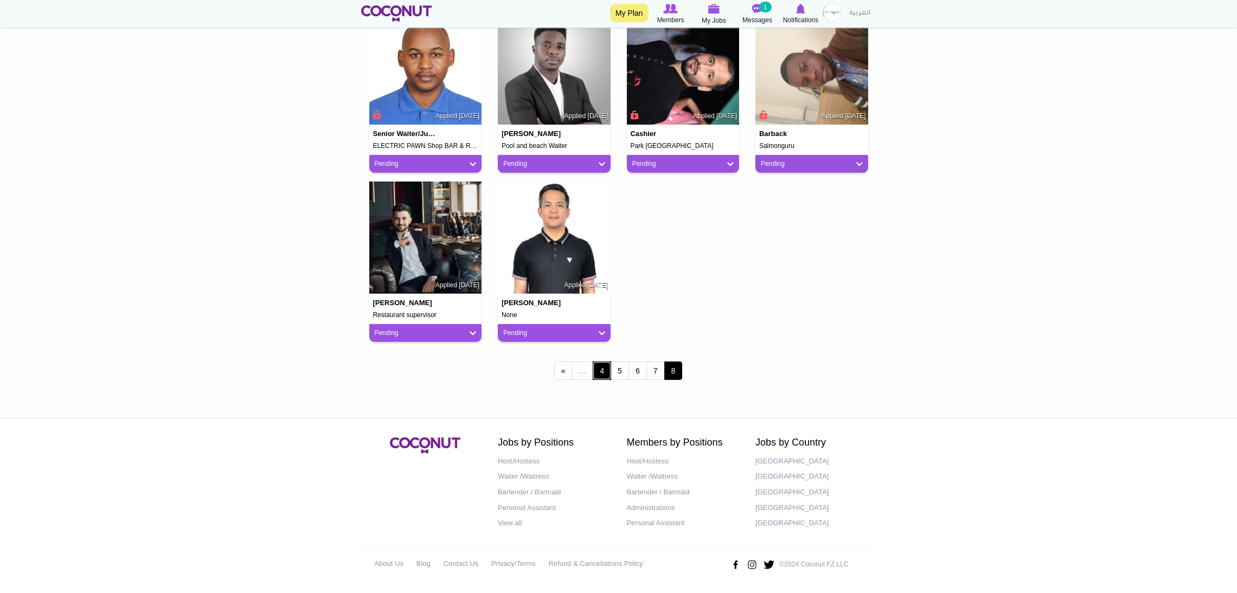
click at [603, 375] on link "4" at bounding box center [602, 371] width 18 height 18
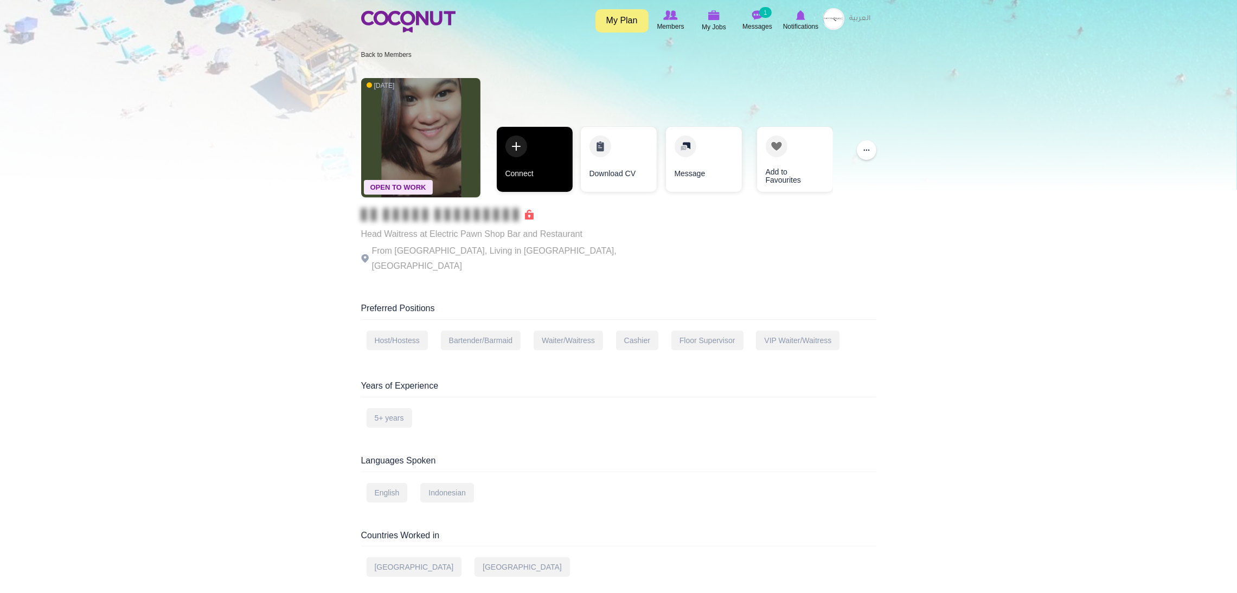
click at [505, 144] on link "Connect" at bounding box center [535, 159] width 76 height 65
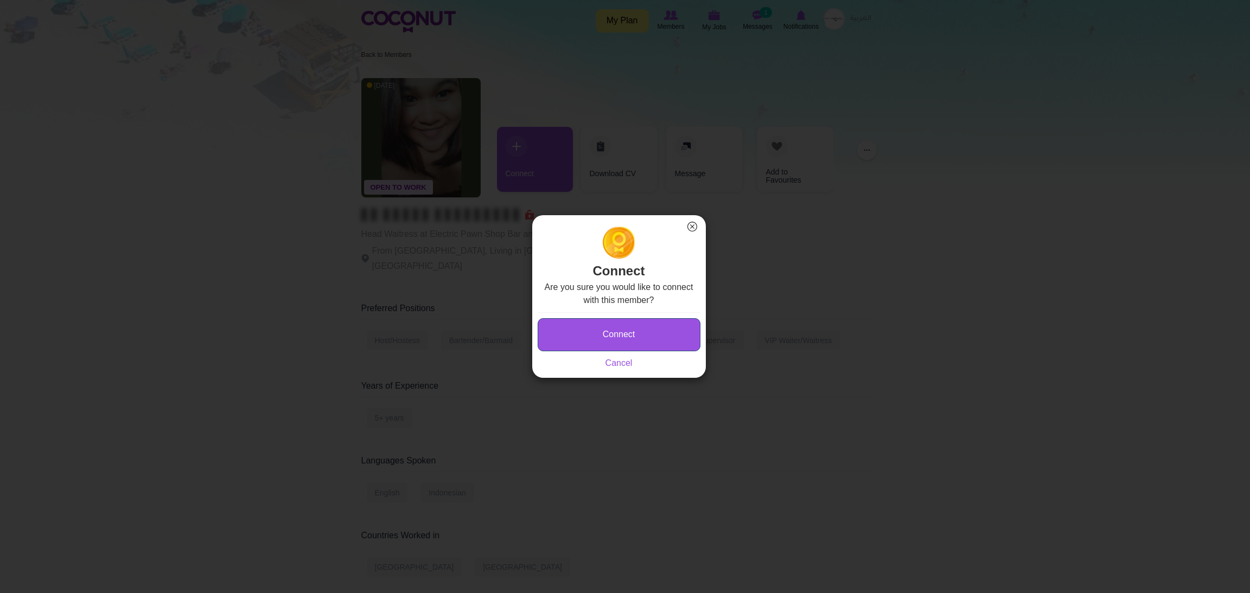
drag, startPoint x: 561, startPoint y: 329, endPoint x: 578, endPoint y: 301, distance: 32.7
click at [561, 329] on button "Connect" at bounding box center [619, 334] width 163 height 33
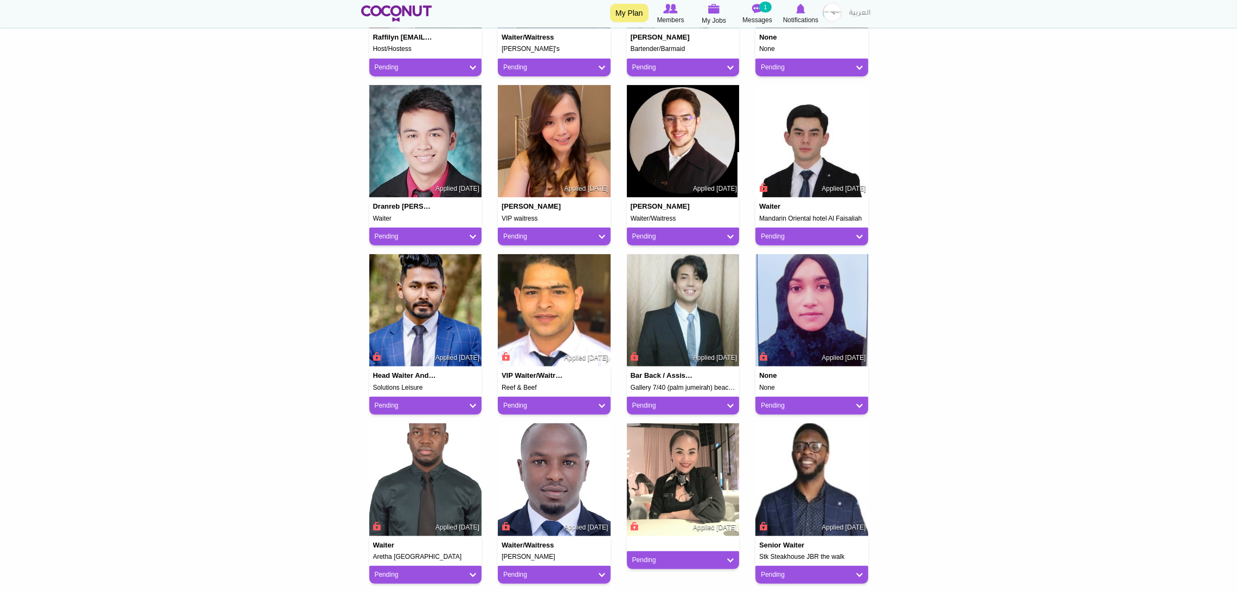
scroll to position [651, 0]
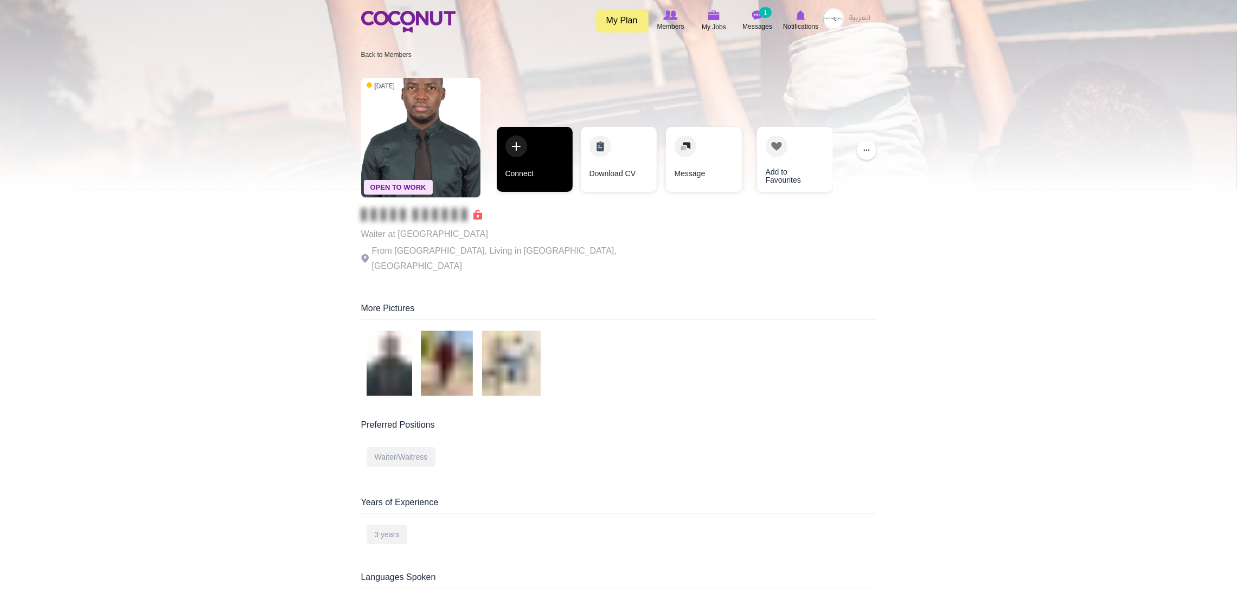
click at [547, 168] on link "Connect" at bounding box center [535, 159] width 76 height 65
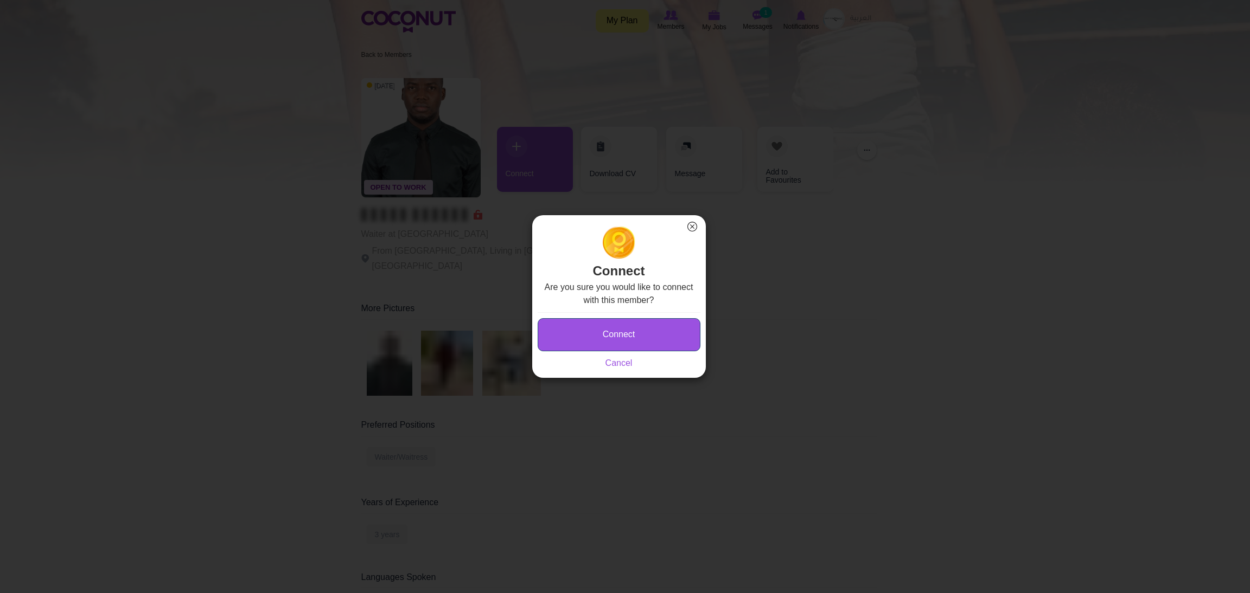
click at [589, 339] on button "Connect" at bounding box center [619, 334] width 163 height 33
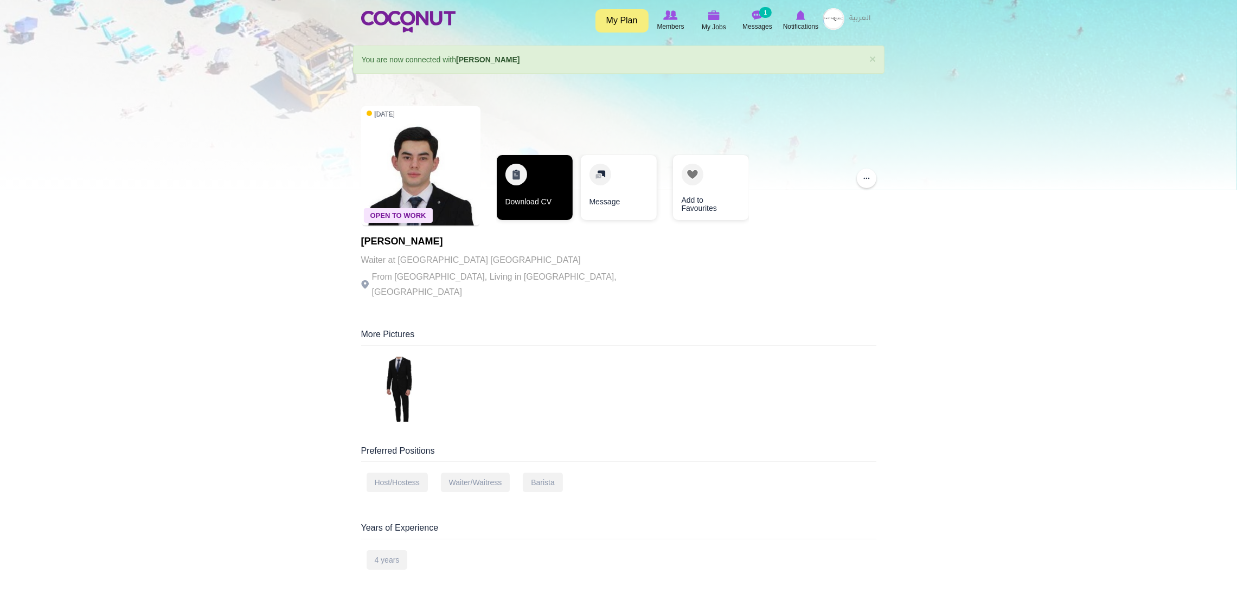
click at [538, 181] on link "Download CV" at bounding box center [535, 187] width 76 height 65
click at [533, 196] on link "Download CV" at bounding box center [535, 187] width 76 height 65
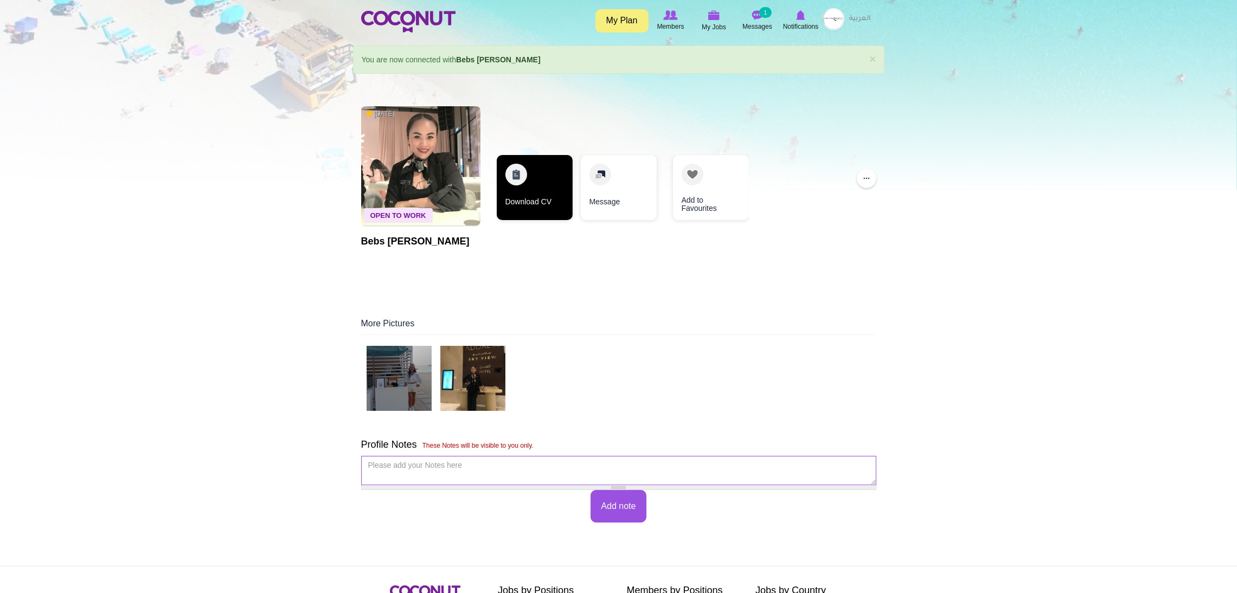
click at [528, 178] on link "Download CV" at bounding box center [535, 187] width 76 height 65
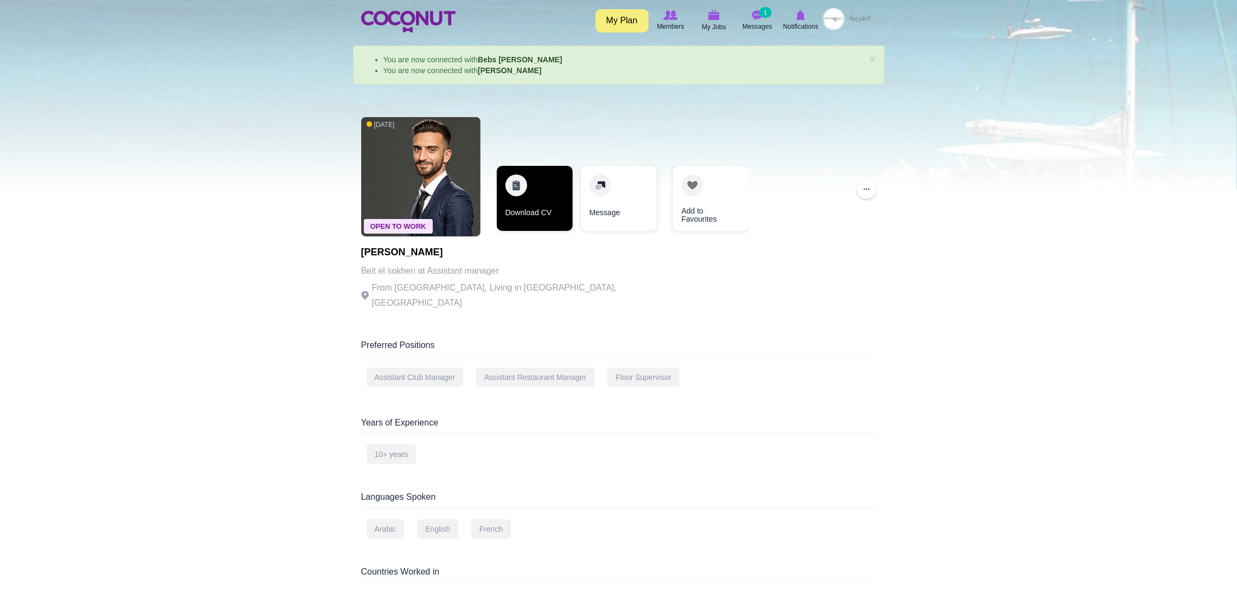
click at [530, 184] on link "Download CV" at bounding box center [535, 198] width 76 height 65
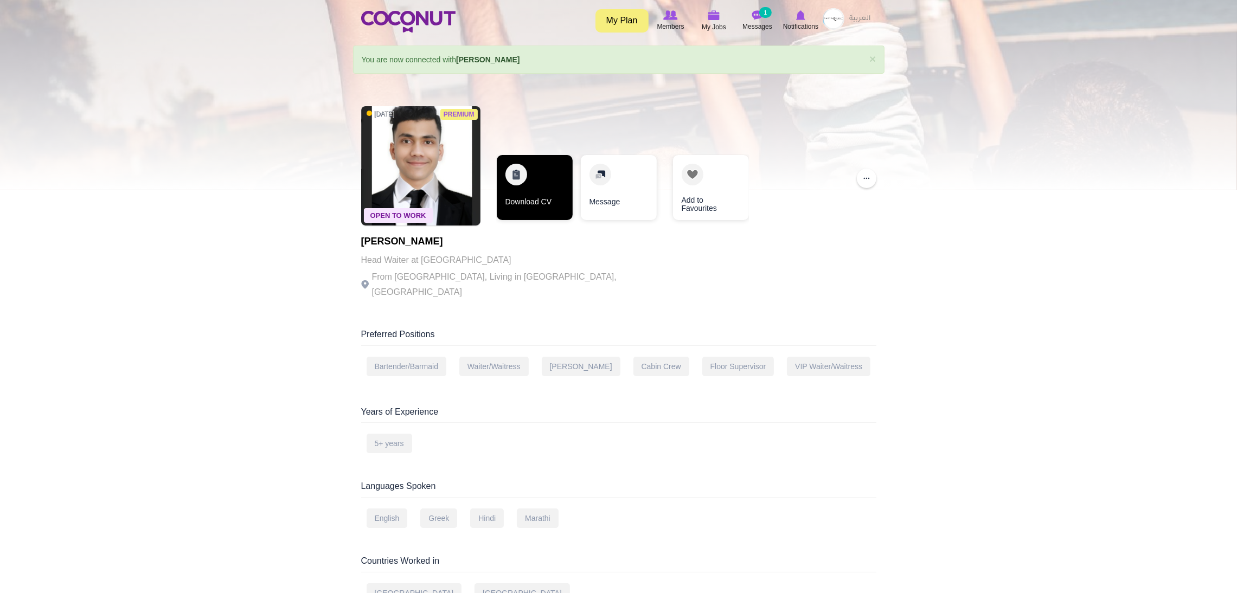
click at [536, 188] on link "Download CV" at bounding box center [535, 187] width 76 height 65
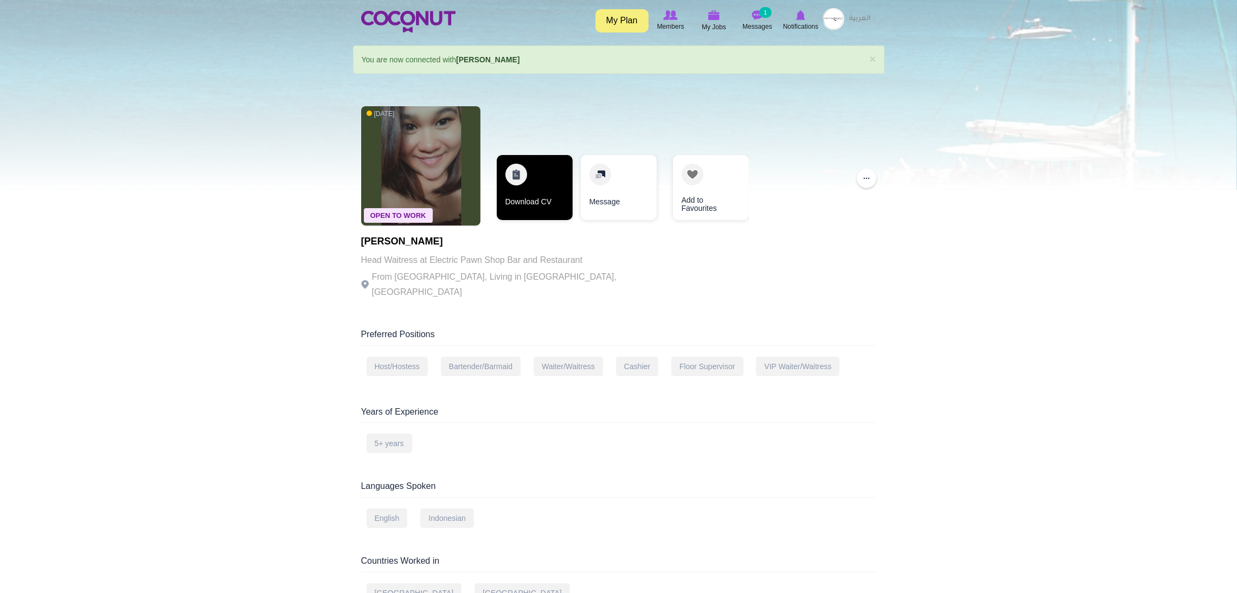
click at [528, 192] on link "Download CV" at bounding box center [535, 187] width 76 height 65
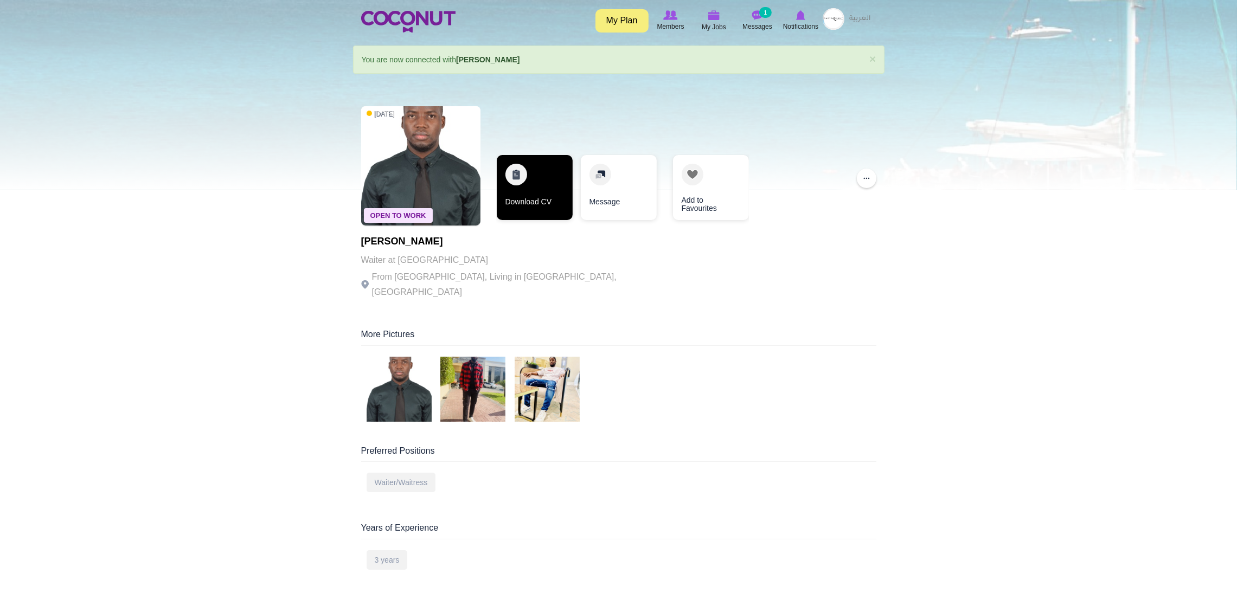
click at [529, 183] on link "Download CV" at bounding box center [535, 187] width 76 height 65
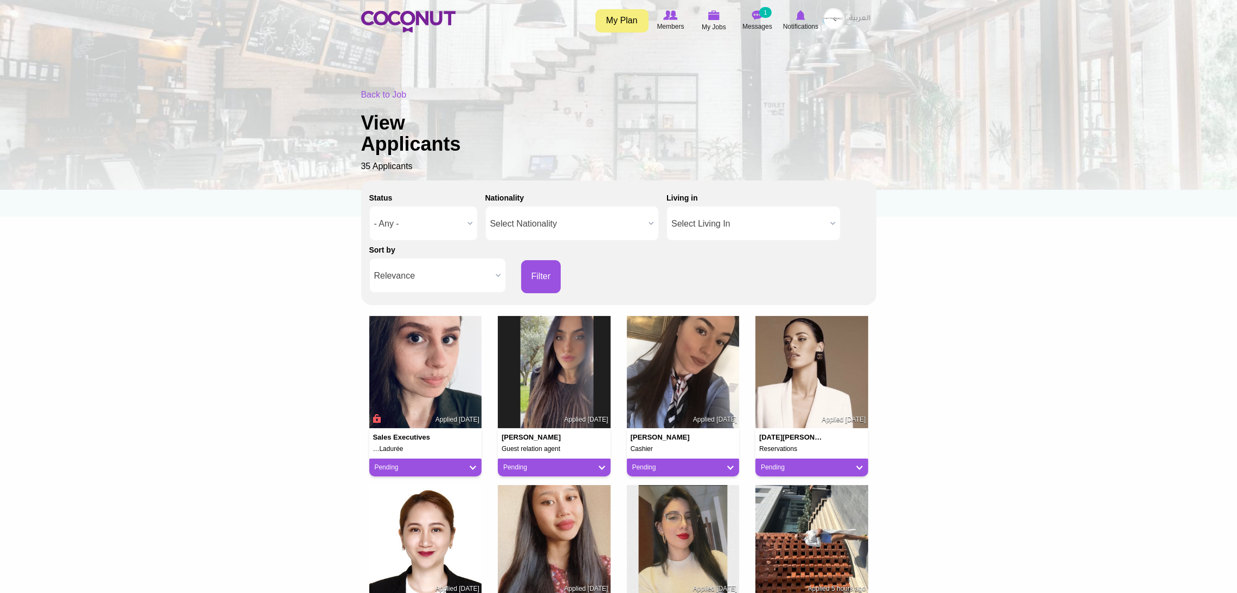
click at [456, 279] on span "Relevance" at bounding box center [432, 276] width 117 height 35
click at [453, 307] on li "Apply Date" at bounding box center [437, 313] width 131 height 14
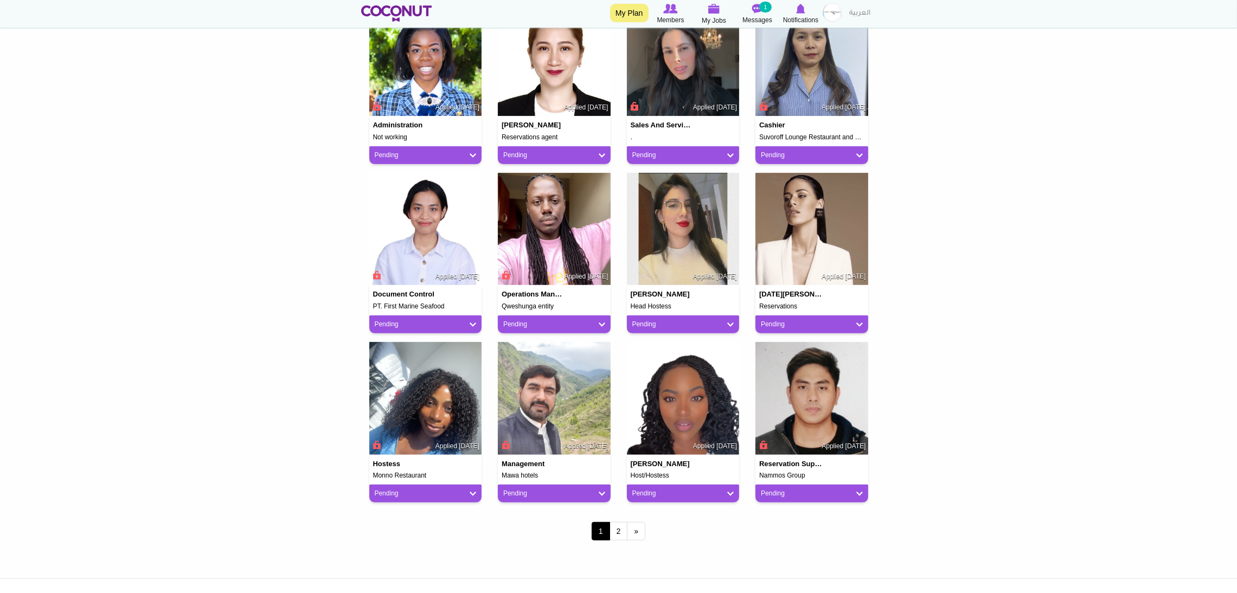
scroll to position [732, 0]
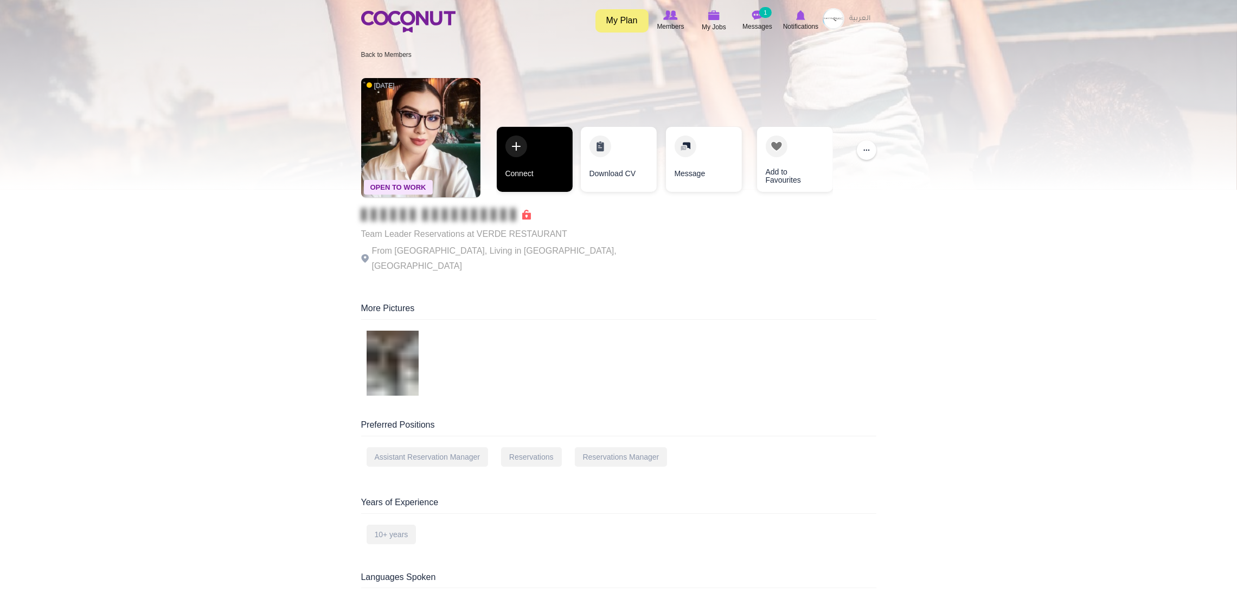
click at [530, 159] on link "Connect" at bounding box center [535, 159] width 76 height 65
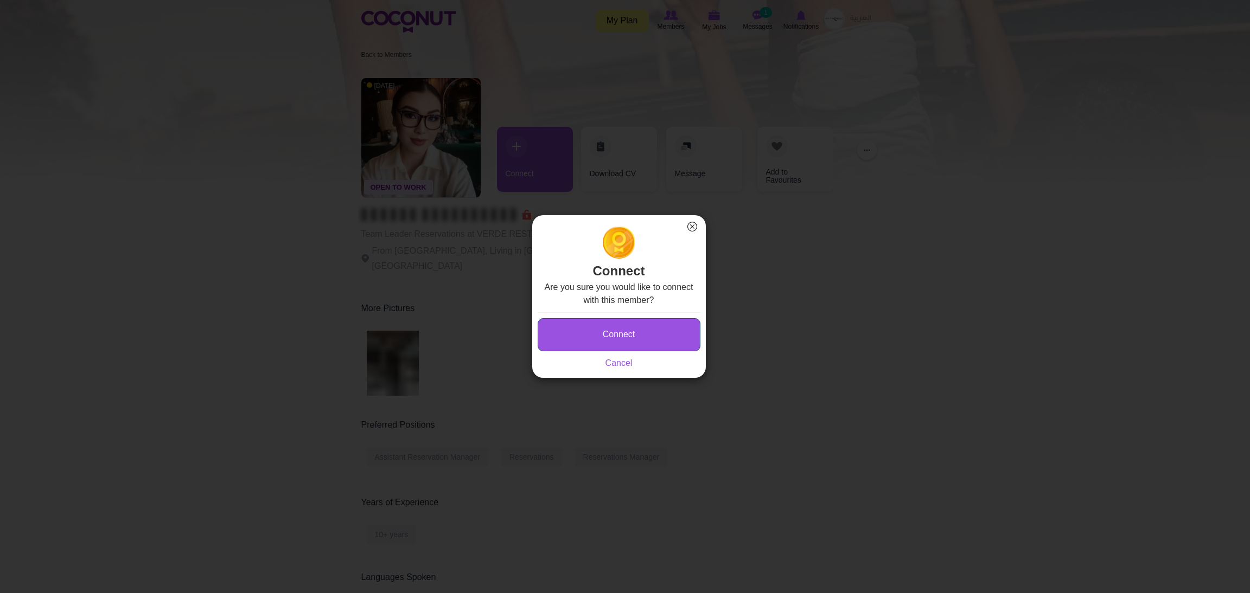
click at [570, 326] on button "Connect" at bounding box center [619, 334] width 163 height 33
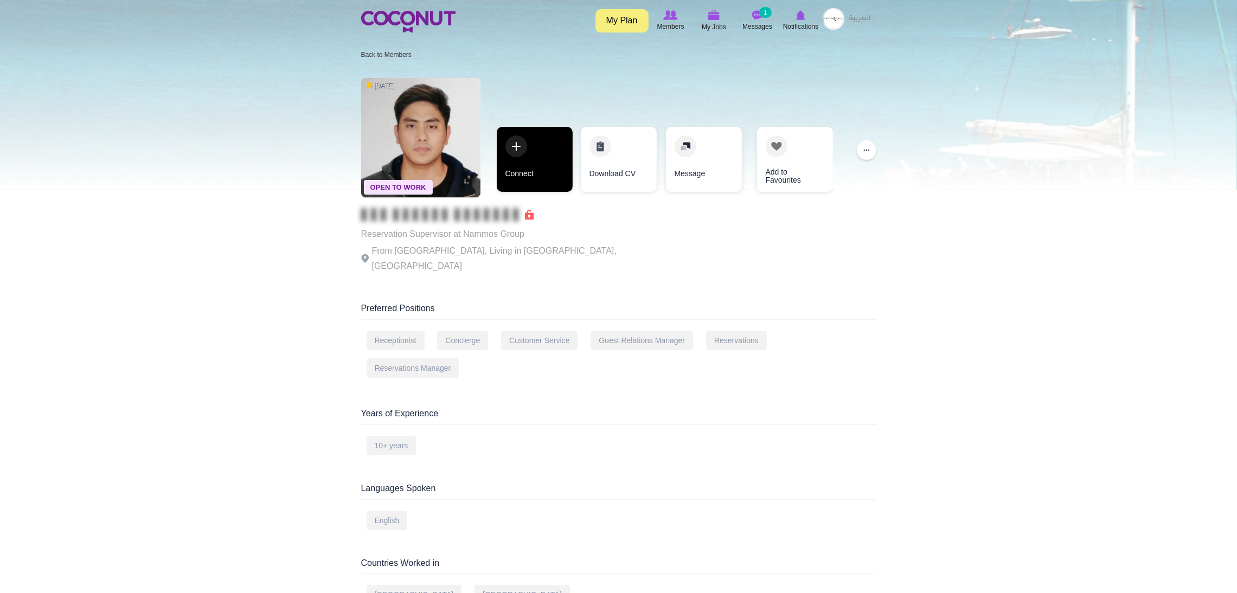
click at [525, 162] on link "Connect" at bounding box center [535, 159] width 76 height 65
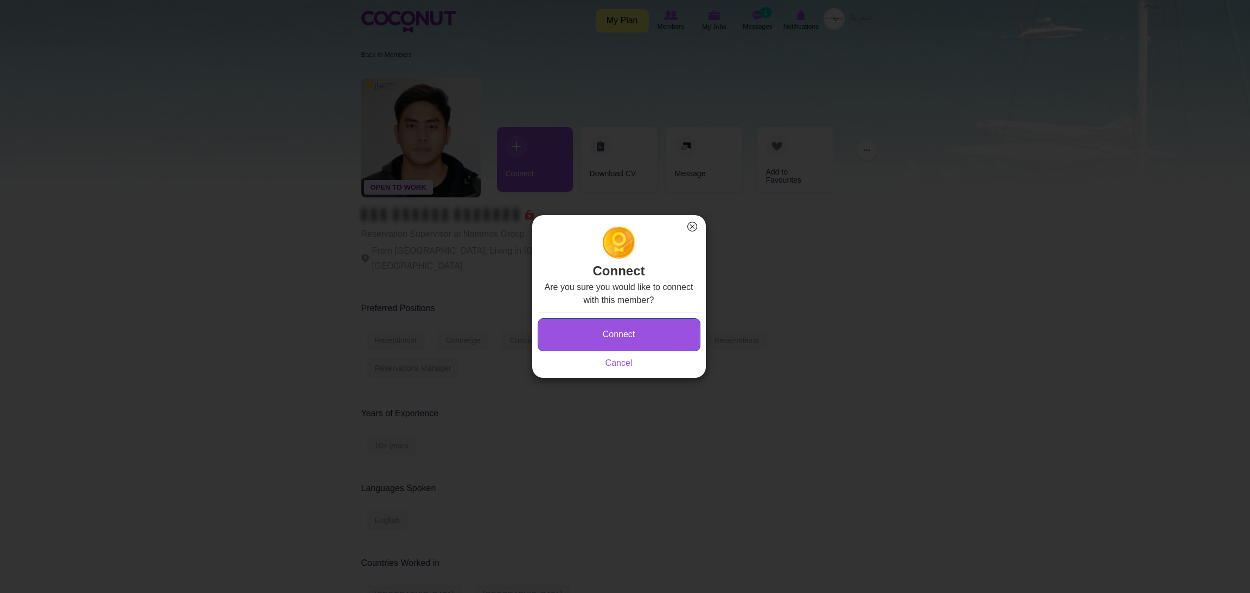
click at [568, 333] on button "Connect" at bounding box center [619, 334] width 163 height 33
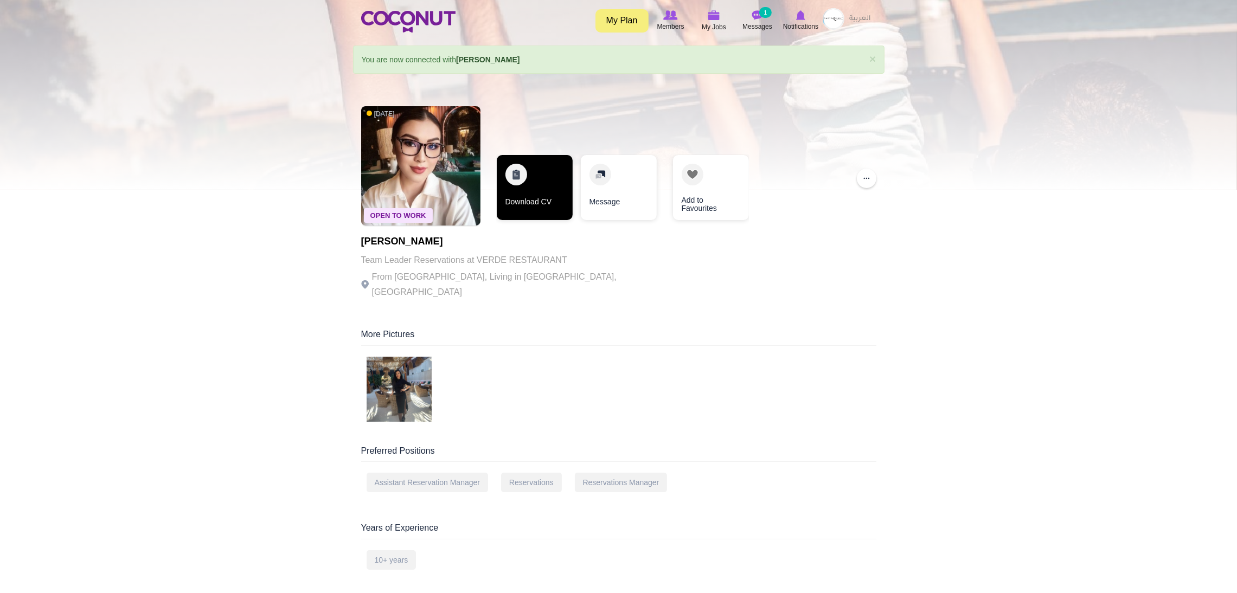
click at [554, 164] on link "Download CV" at bounding box center [535, 187] width 76 height 65
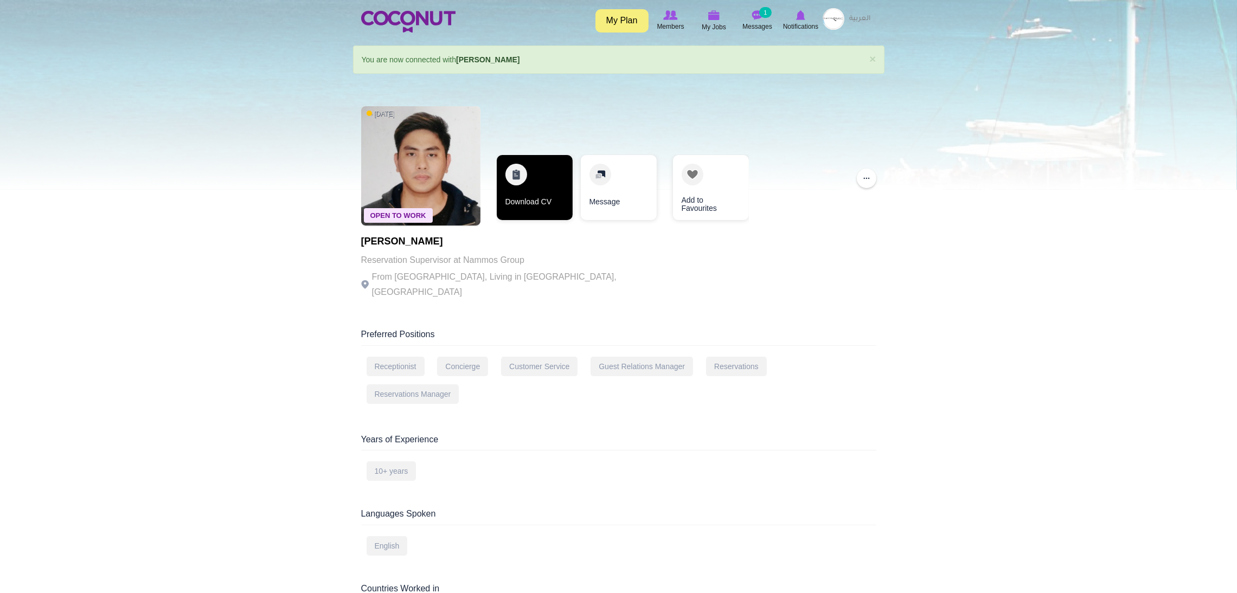
click at [507, 206] on link "Download CV" at bounding box center [535, 187] width 76 height 65
